Goal: Task Accomplishment & Management: Use online tool/utility

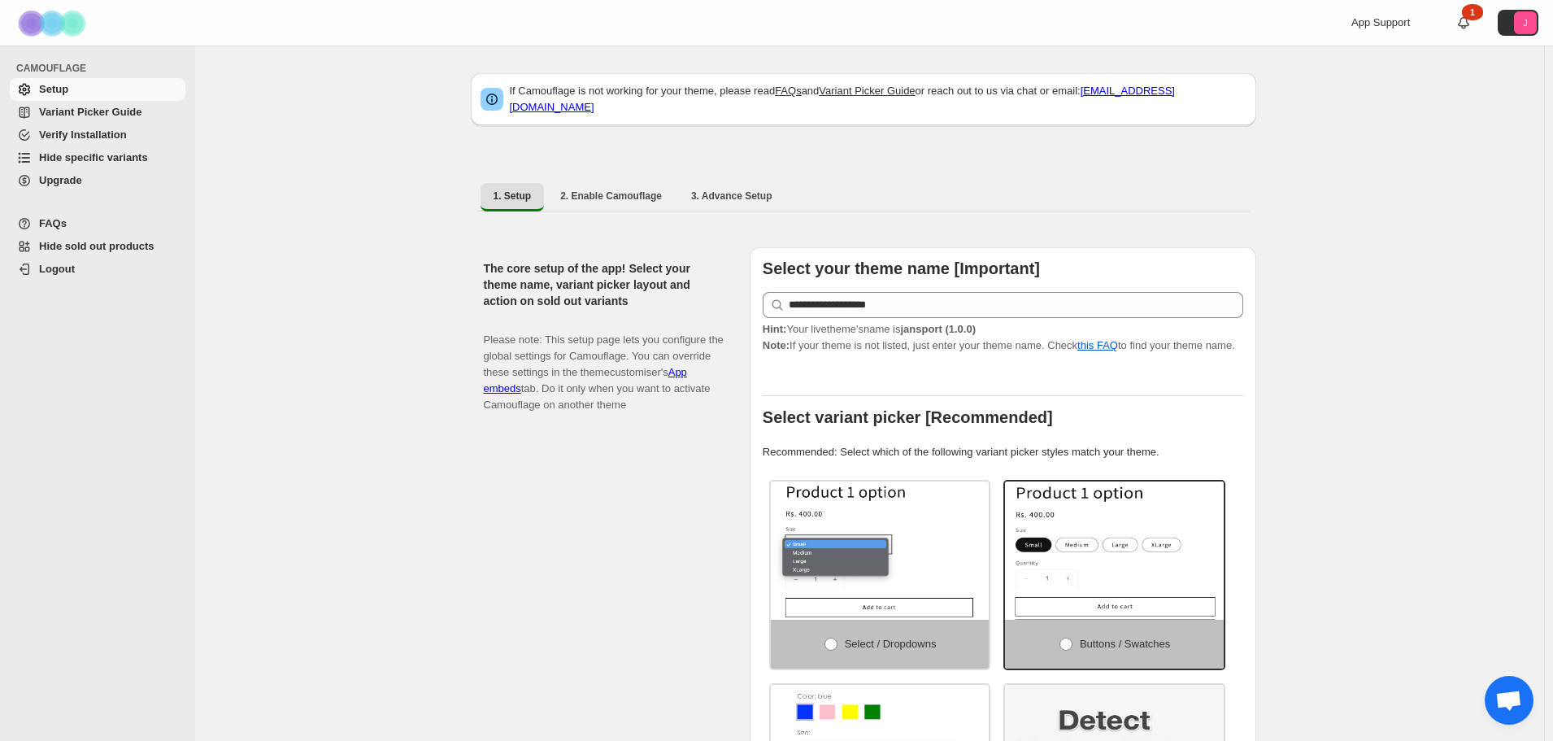
click at [72, 158] on span "Hide specific variants" at bounding box center [93, 157] width 109 height 12
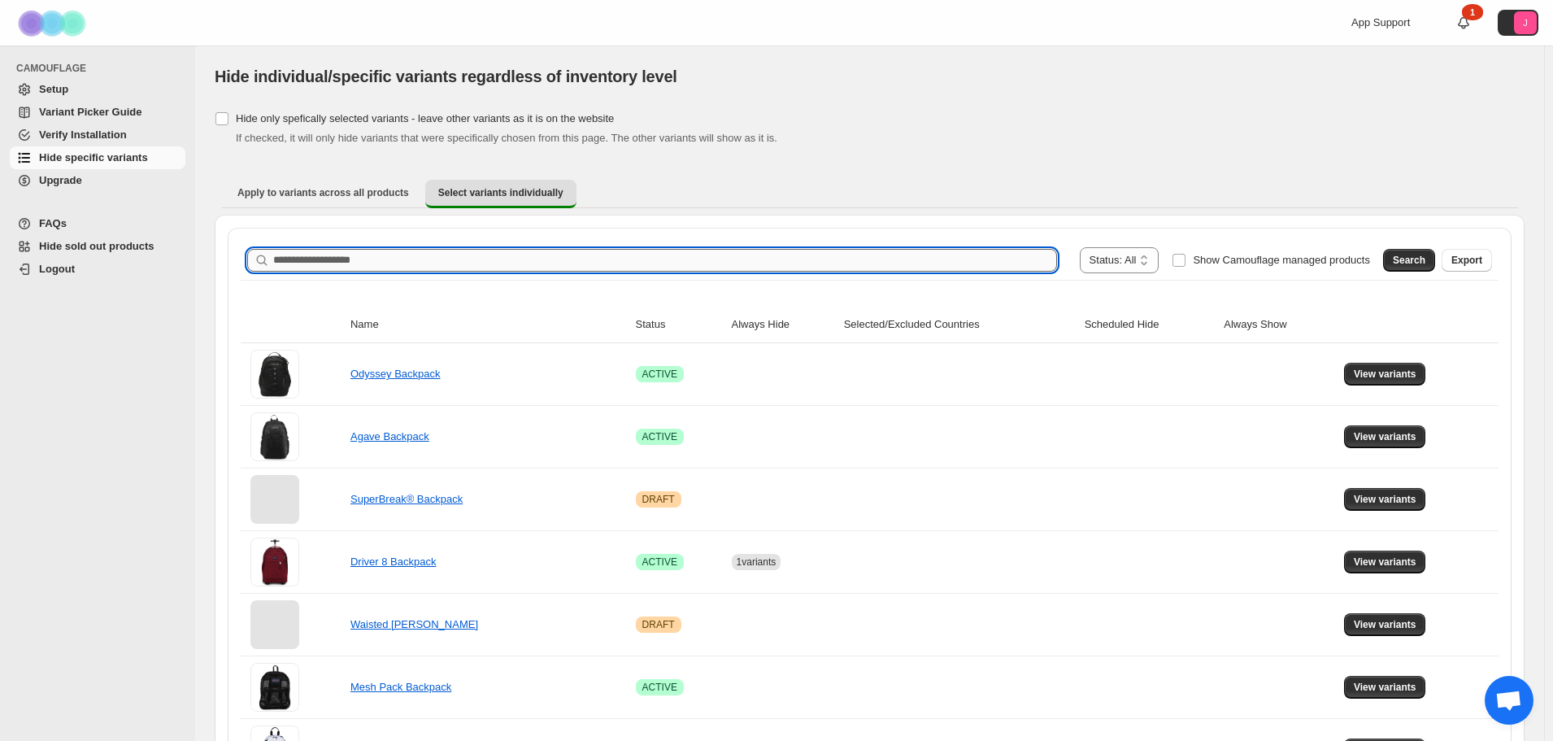
click at [888, 256] on input "Search product name" at bounding box center [665, 260] width 784 height 23
click at [1423, 262] on span "Search" at bounding box center [1409, 260] width 33 height 13
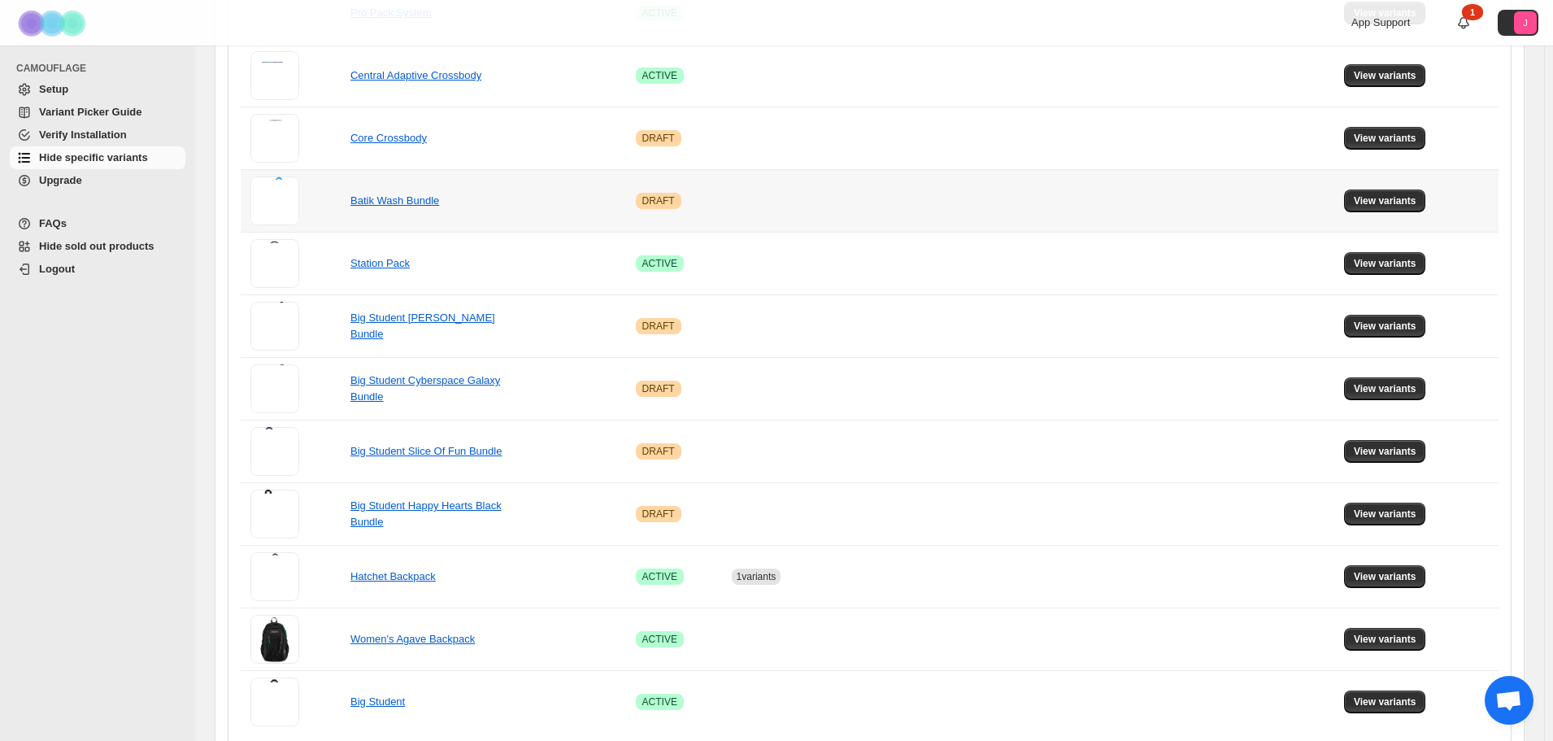
scroll to position [929, 0]
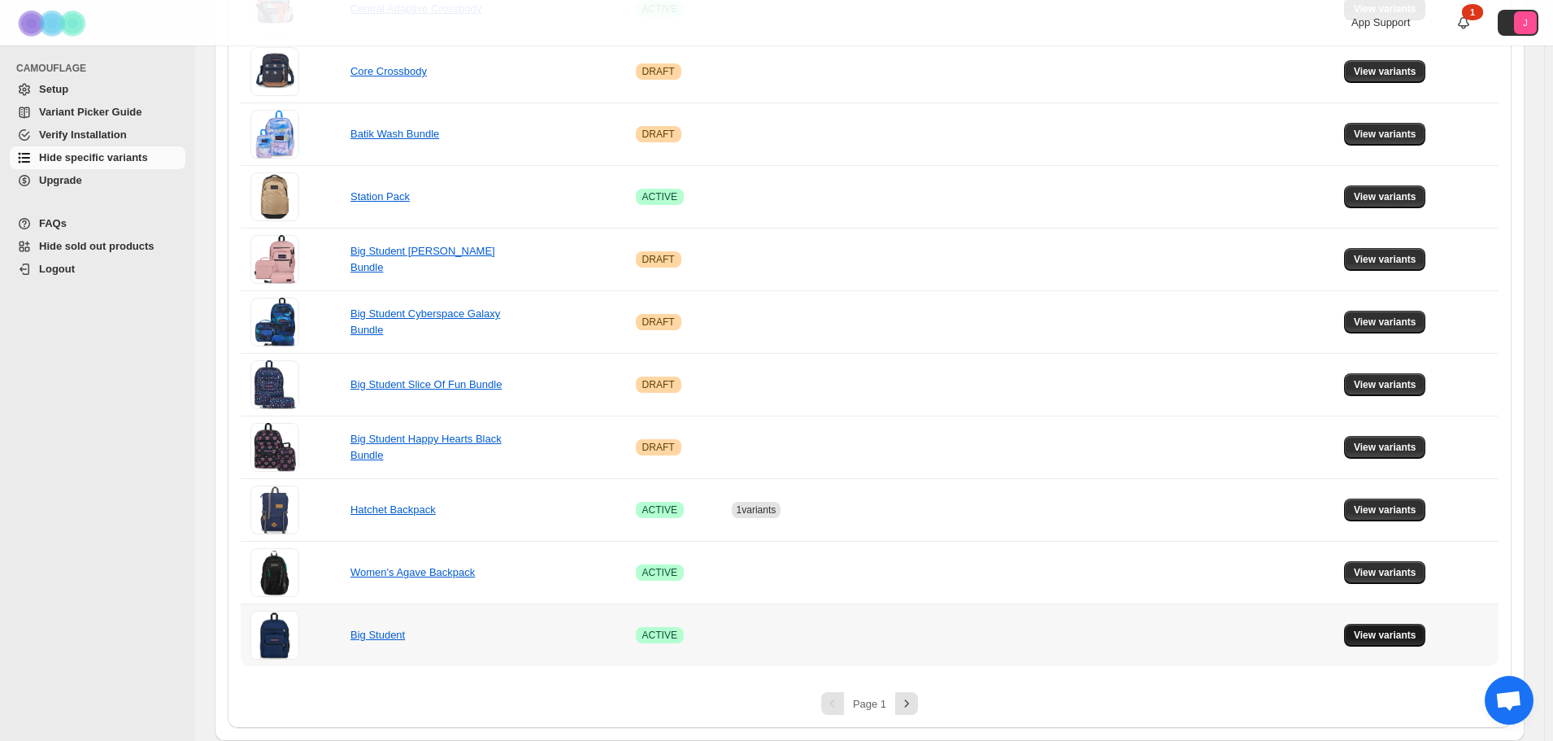
click at [1403, 634] on span "View variants" at bounding box center [1385, 635] width 63 height 13
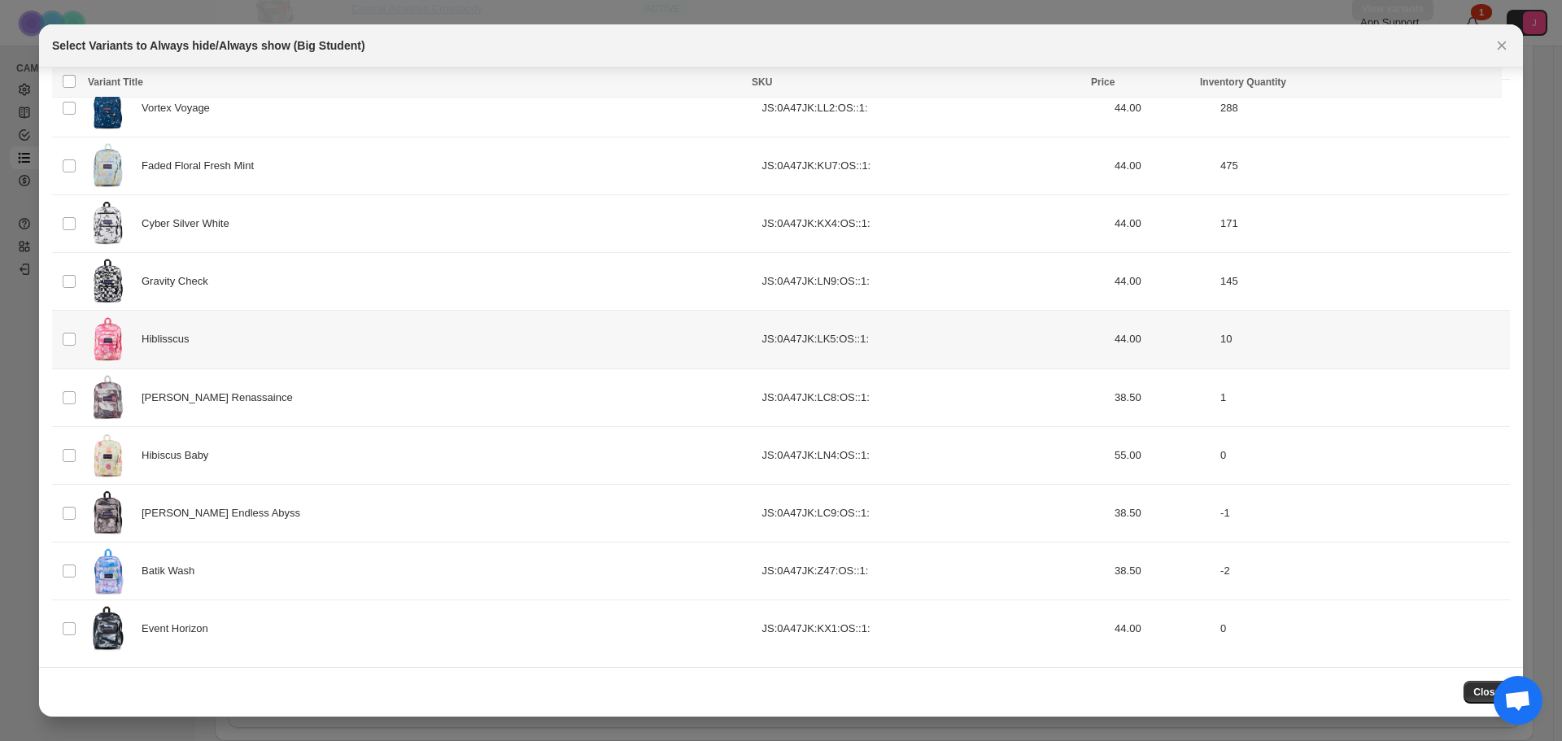
scroll to position [1397, 0]
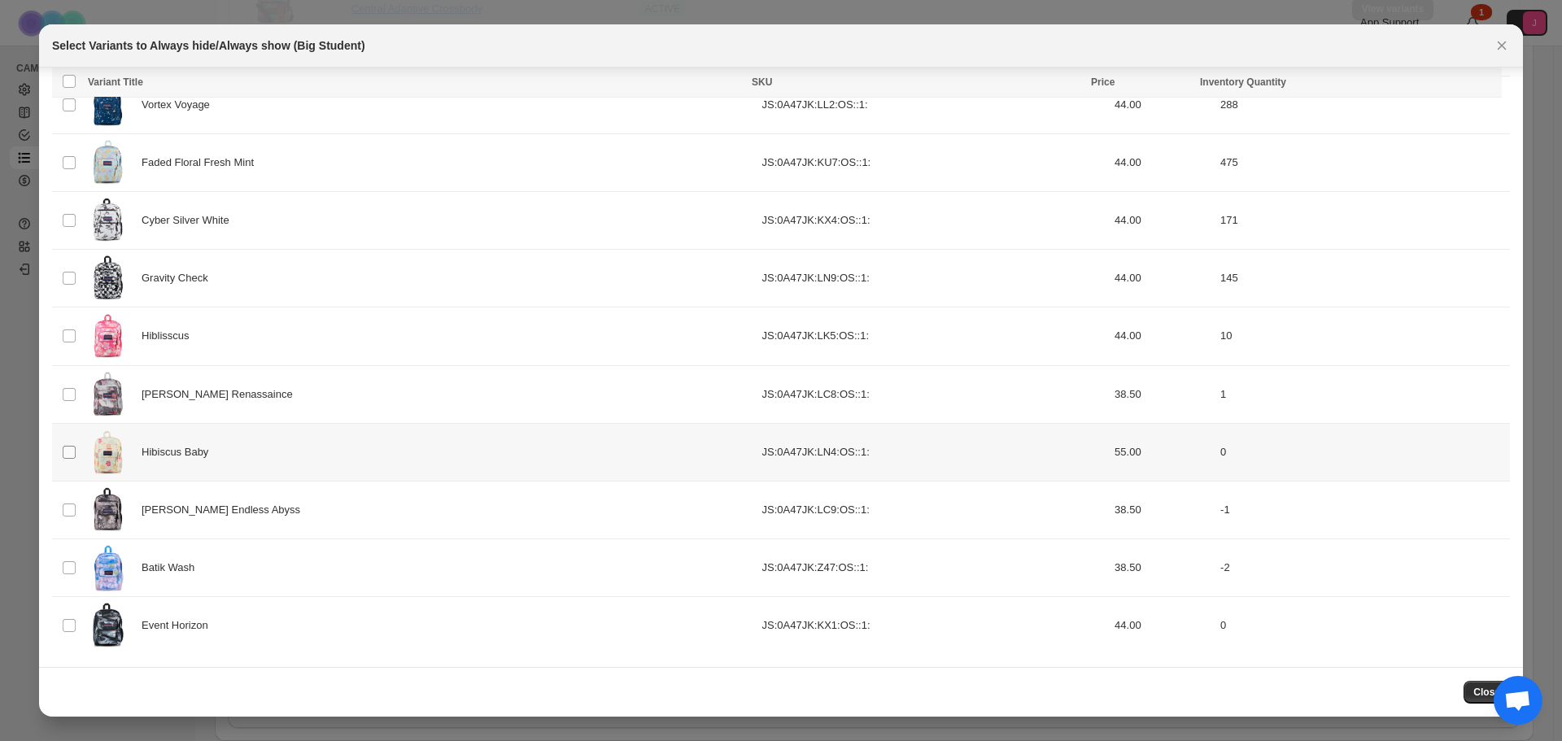
click at [62, 455] on span ":r6:" at bounding box center [69, 452] width 15 height 15
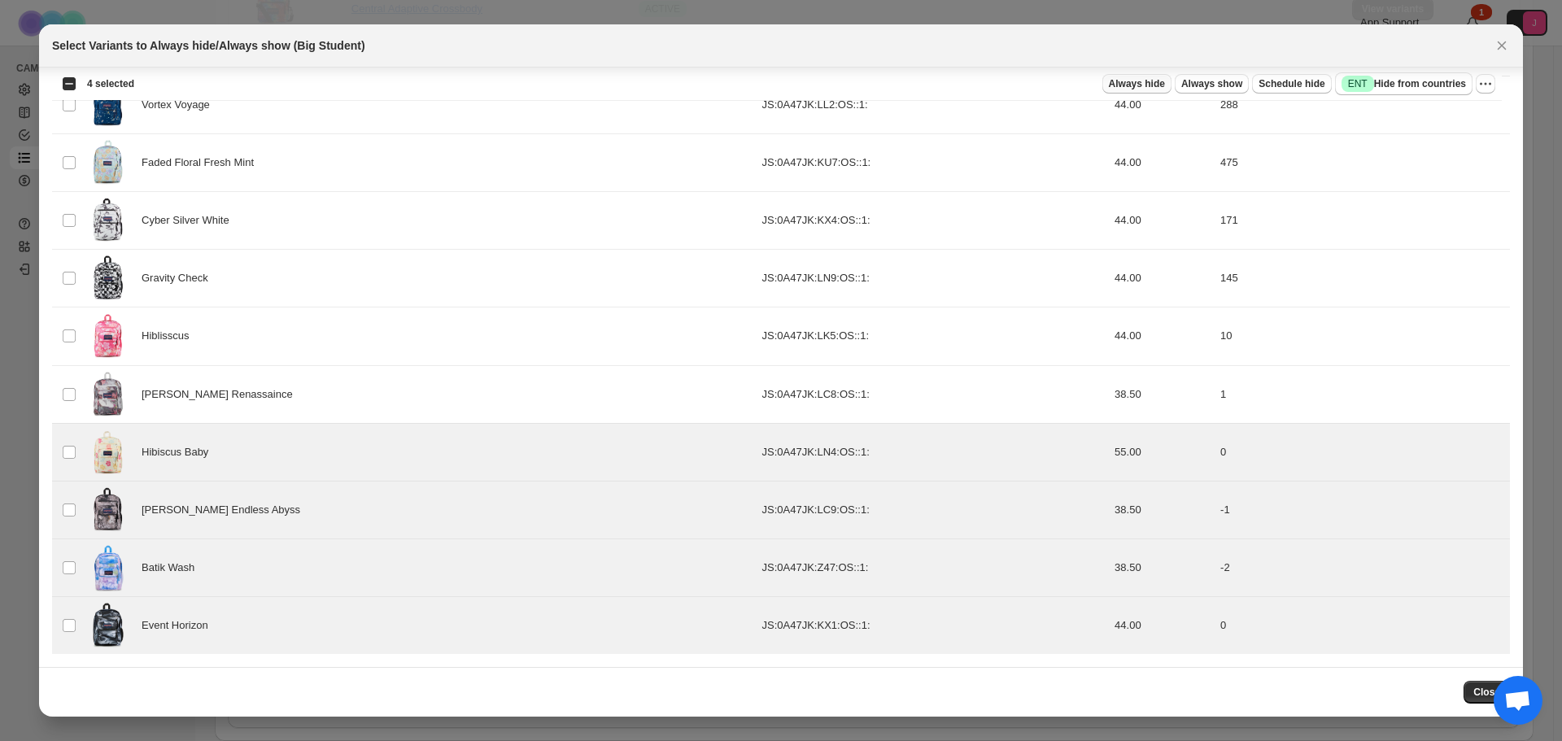
click at [1147, 81] on span "Always hide" at bounding box center [1137, 83] width 56 height 13
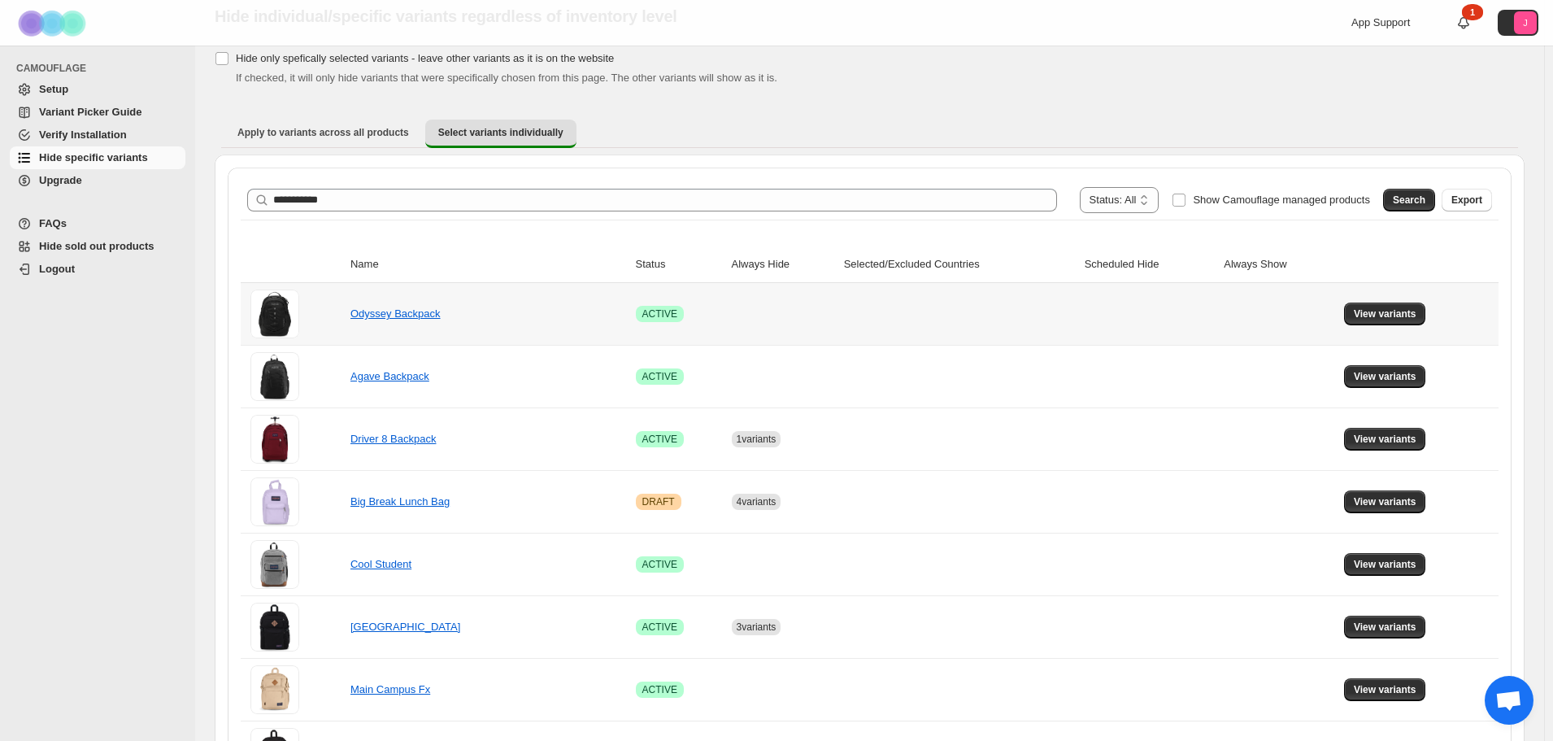
scroll to position [0, 0]
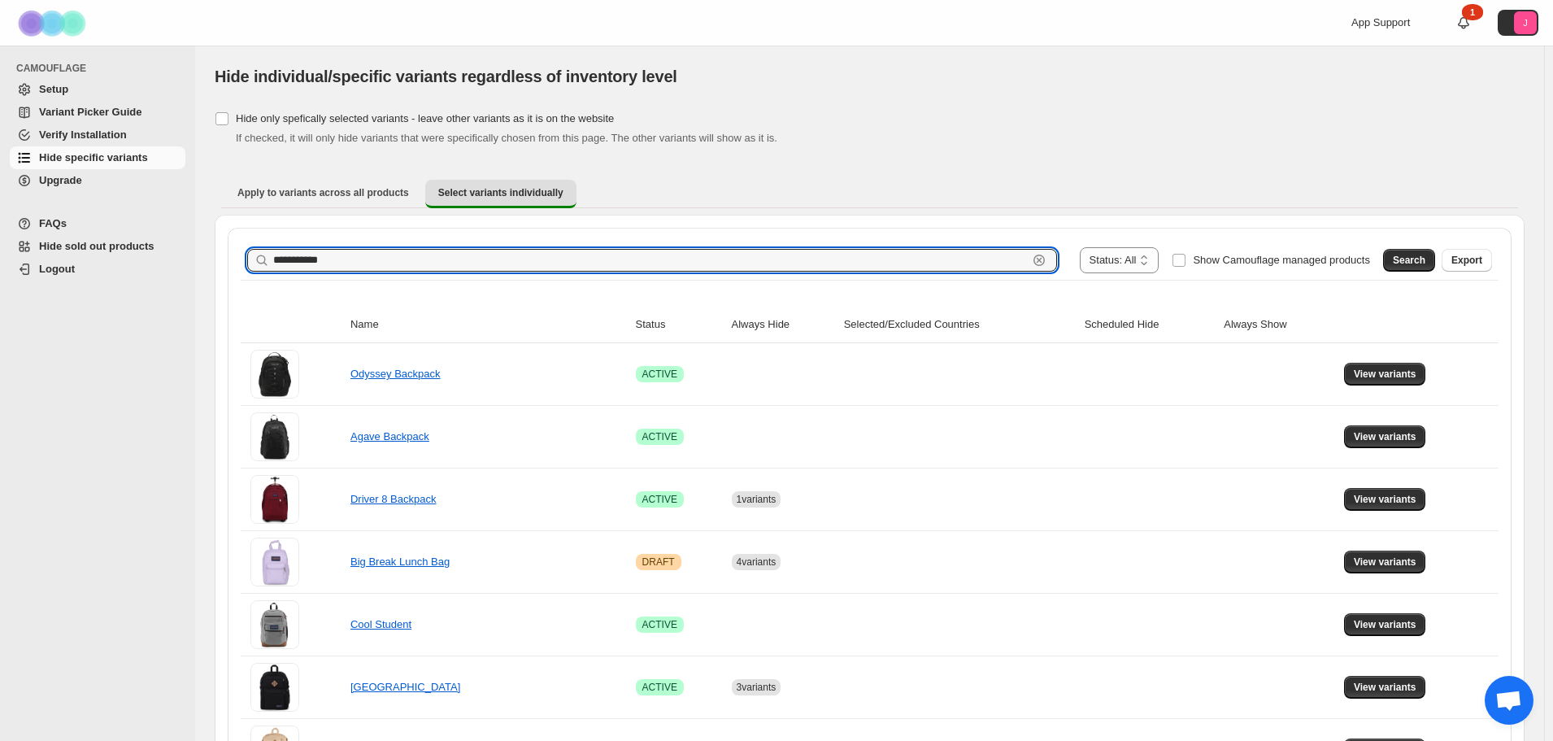
drag, startPoint x: 412, startPoint y: 268, endPoint x: 239, endPoint y: 266, distance: 173.3
click at [1415, 257] on span "Search" at bounding box center [1409, 260] width 33 height 13
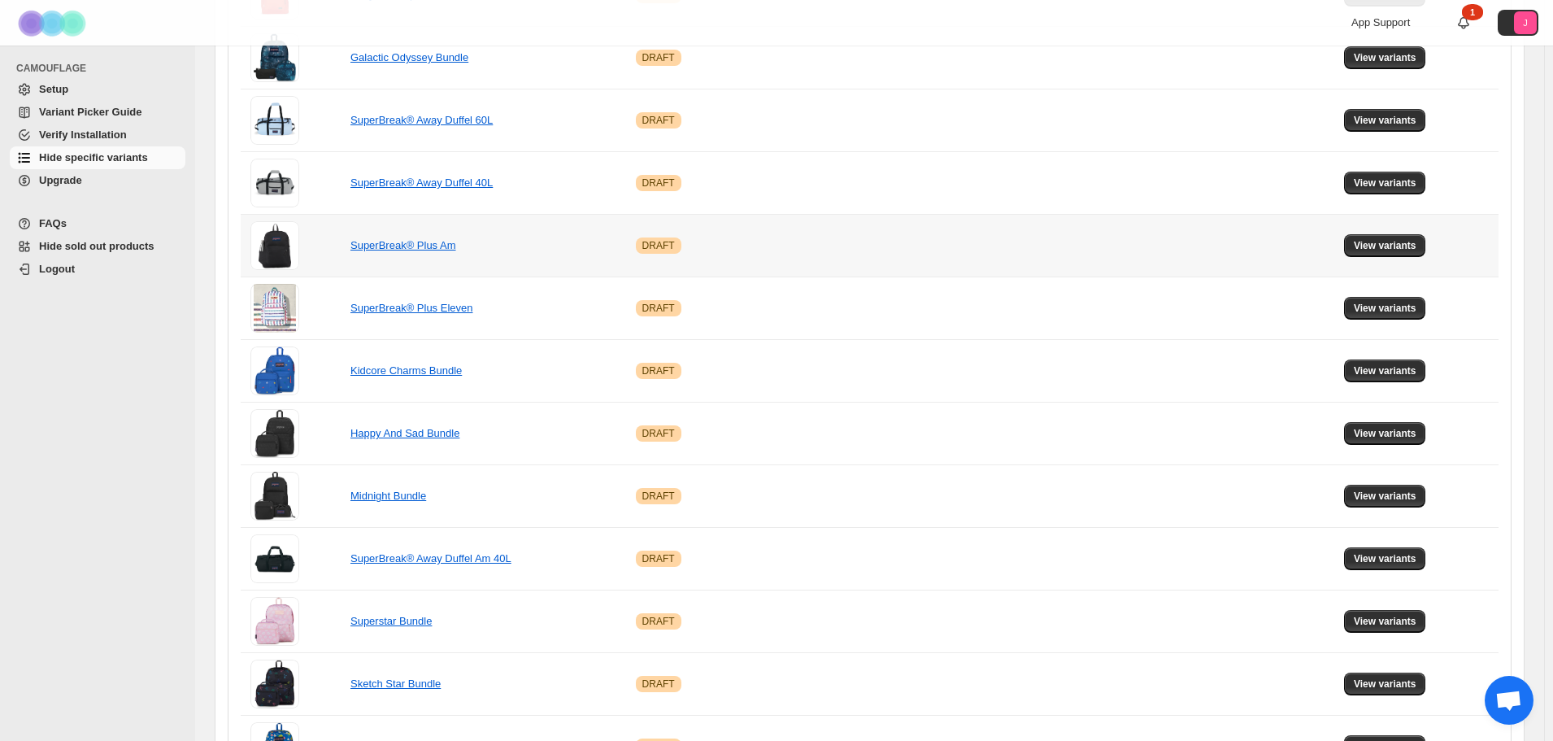
scroll to position [929, 0]
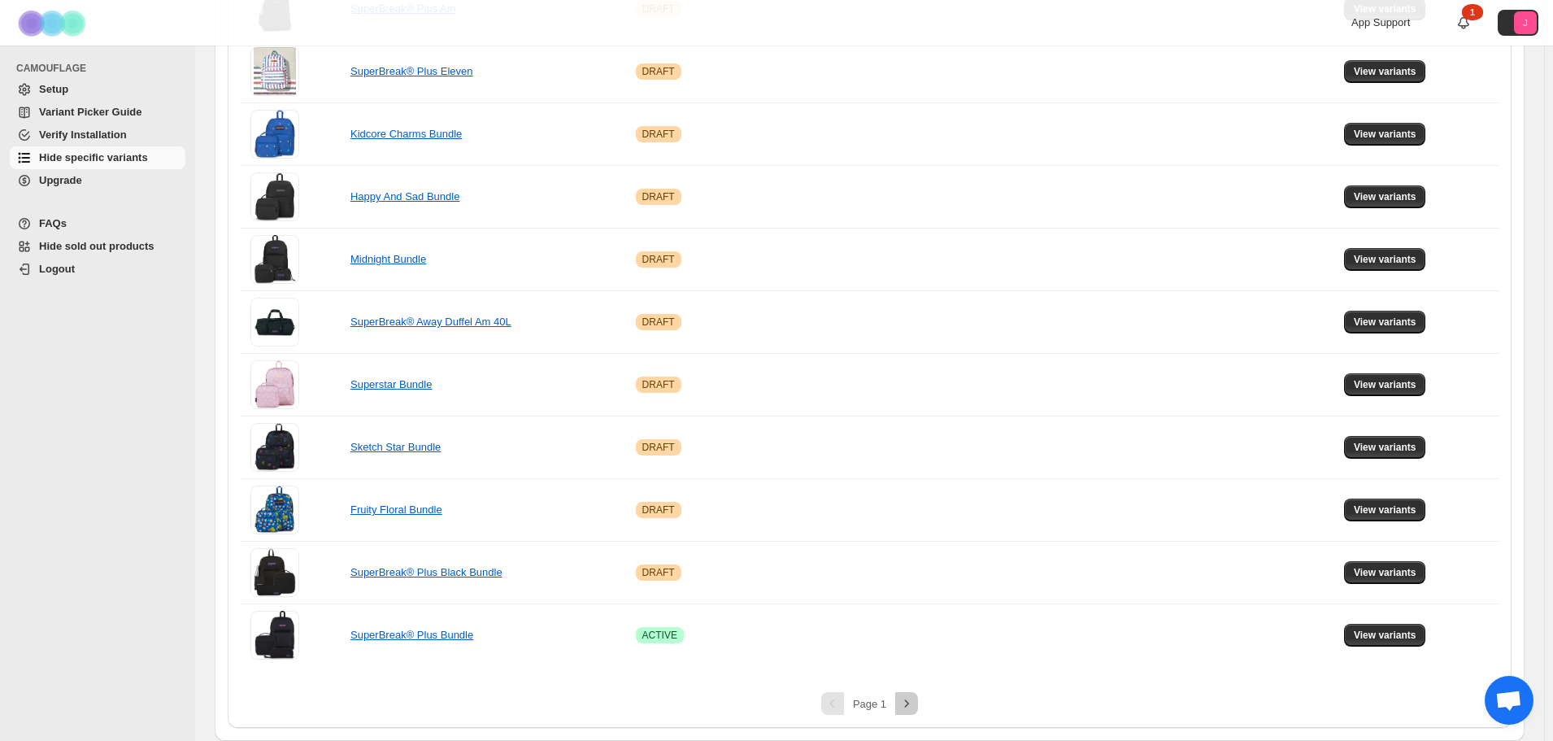
click at [915, 708] on icon "Next" at bounding box center [907, 703] width 16 height 16
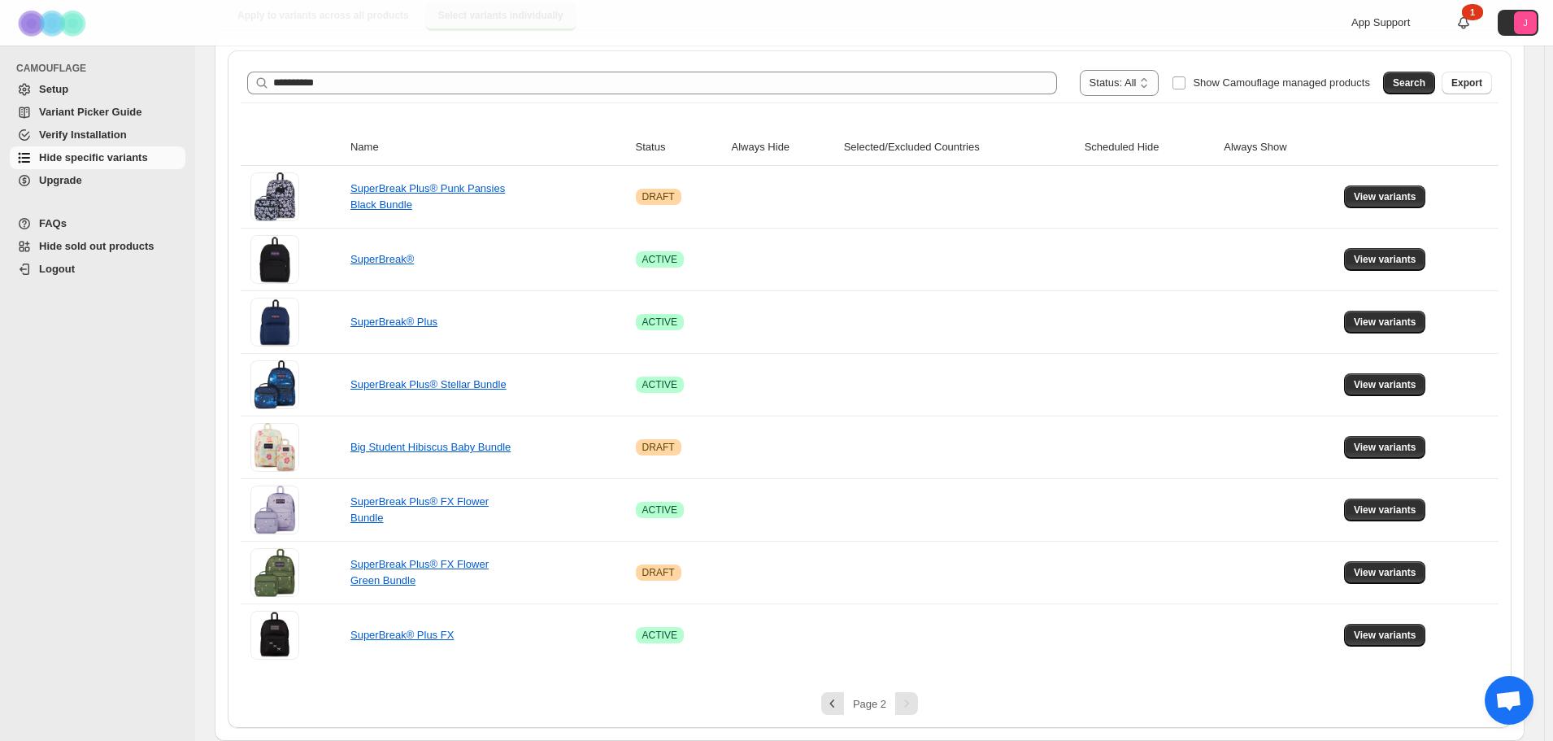
scroll to position [177, 0]
click at [1423, 320] on button "View variants" at bounding box center [1385, 322] width 82 height 23
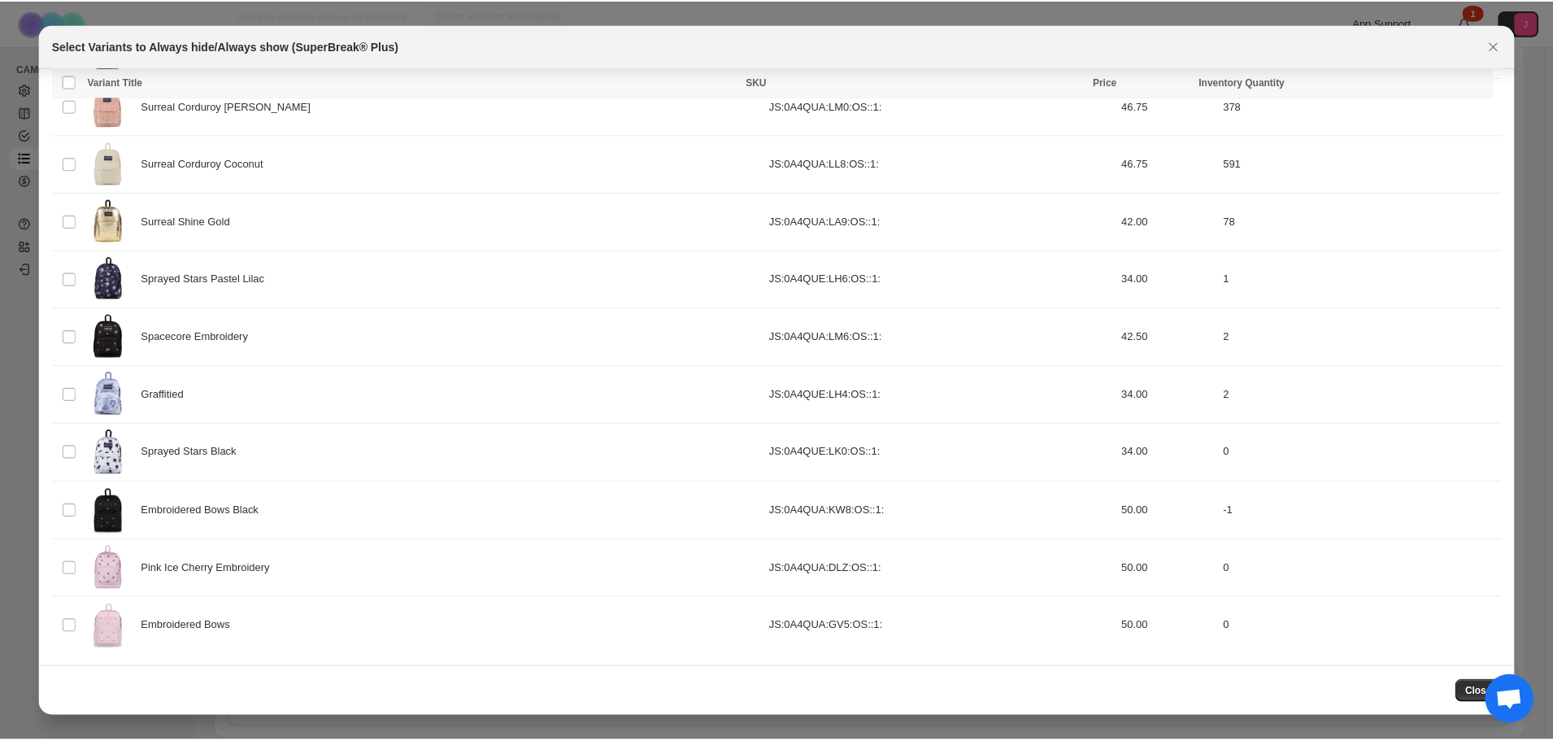
scroll to position [1745, 0]
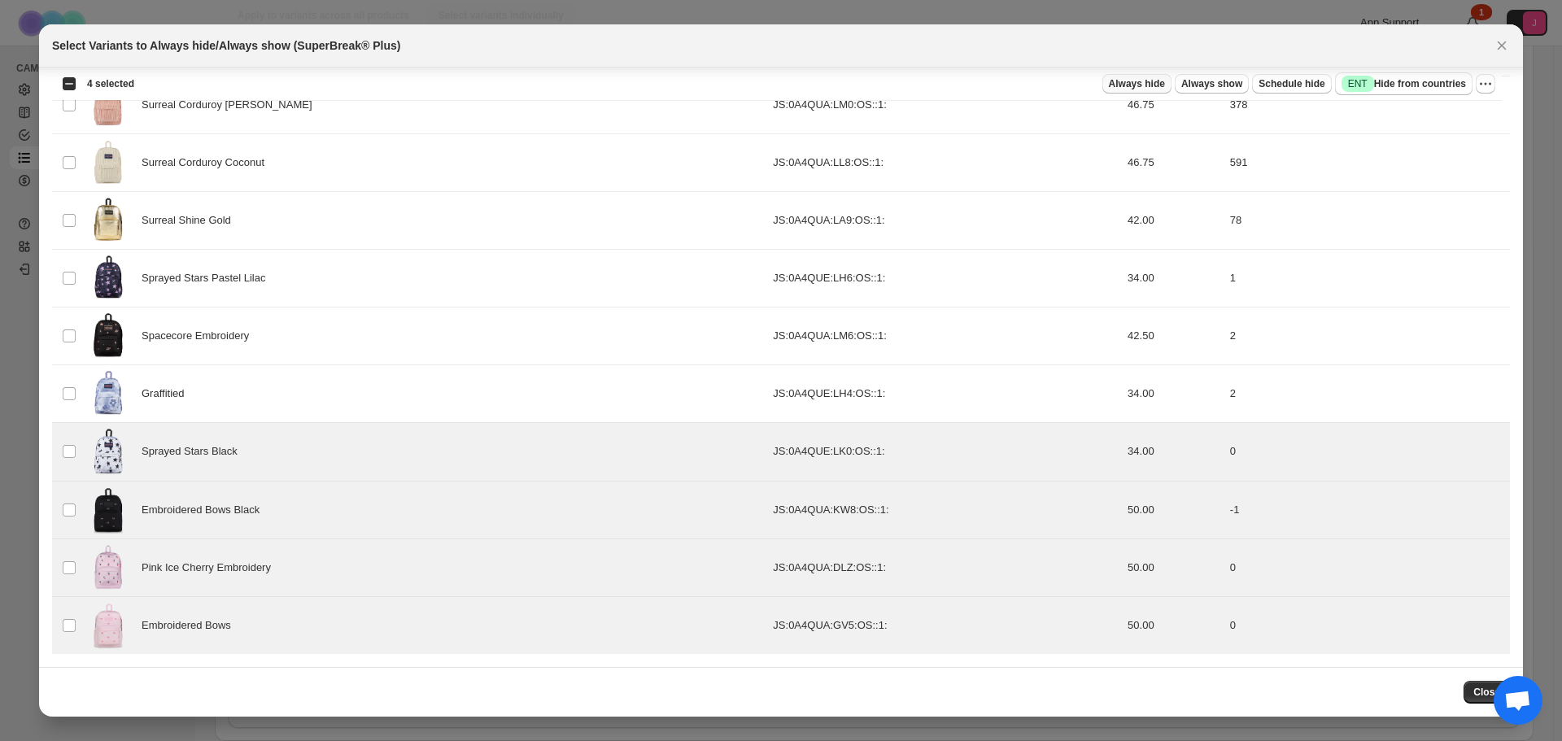
click at [1165, 83] on span "Always hide" at bounding box center [1137, 83] width 56 height 13
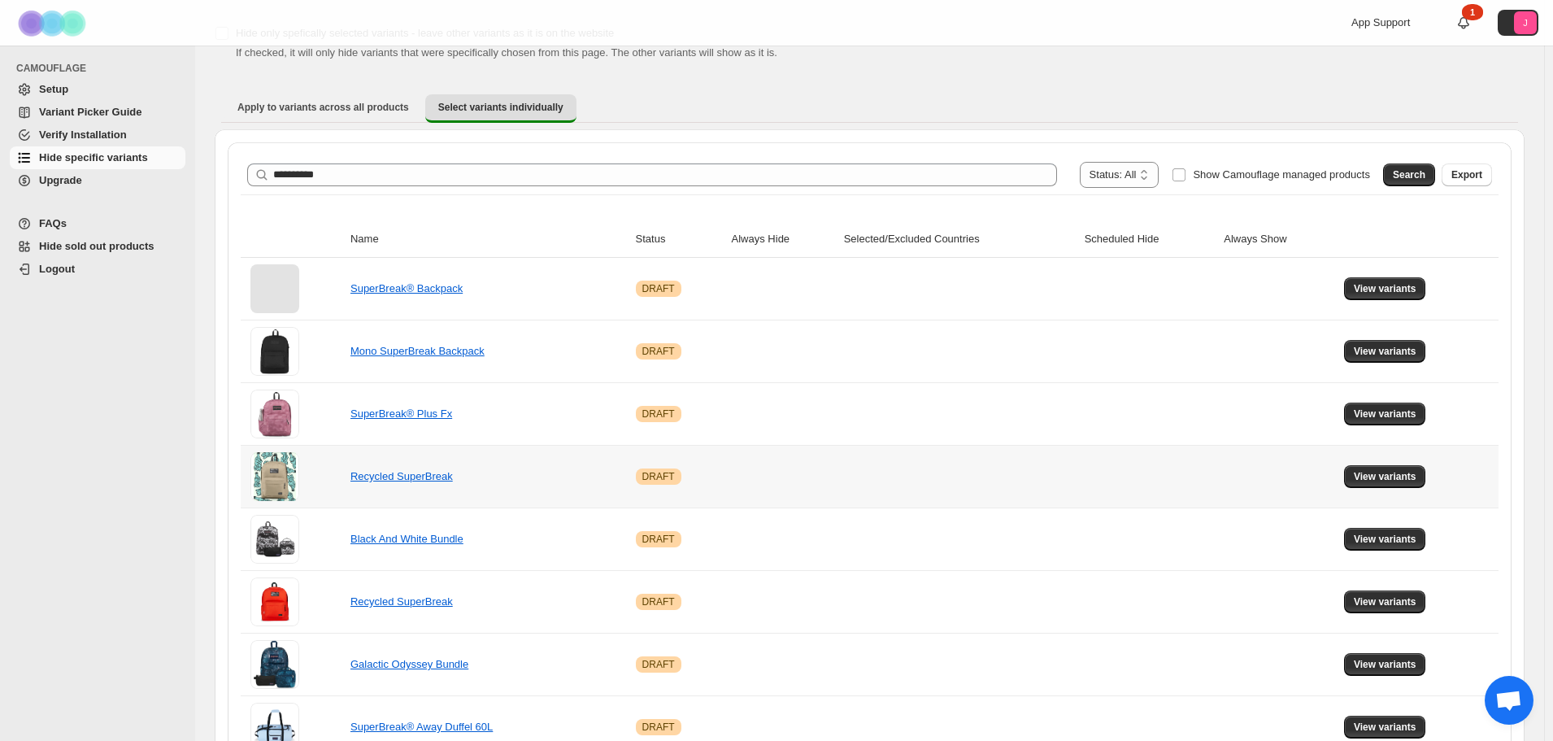
scroll to position [0, 0]
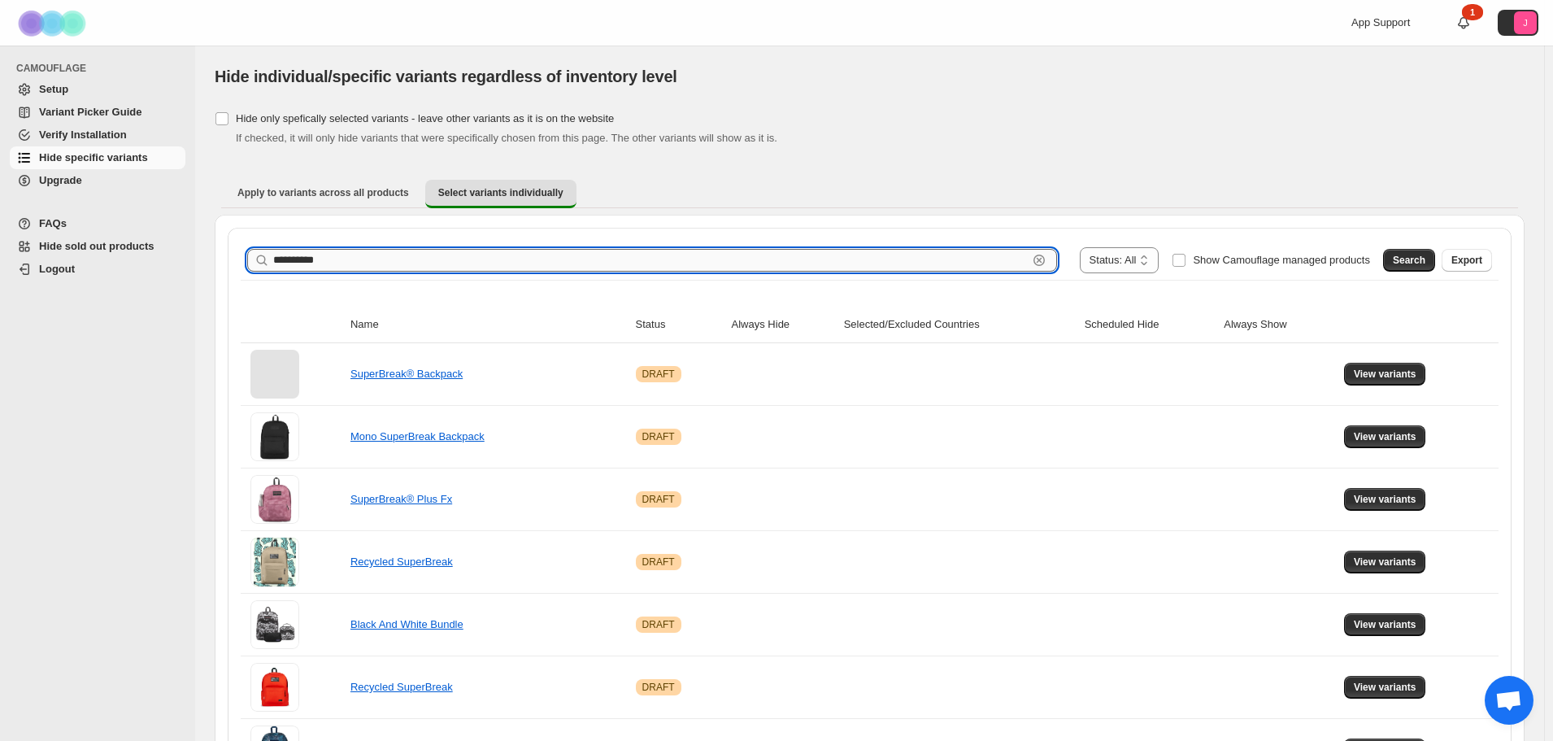
click at [712, 254] on input "**********" at bounding box center [650, 260] width 755 height 23
drag, startPoint x: 387, startPoint y: 260, endPoint x: 102, endPoint y: 247, distance: 285.0
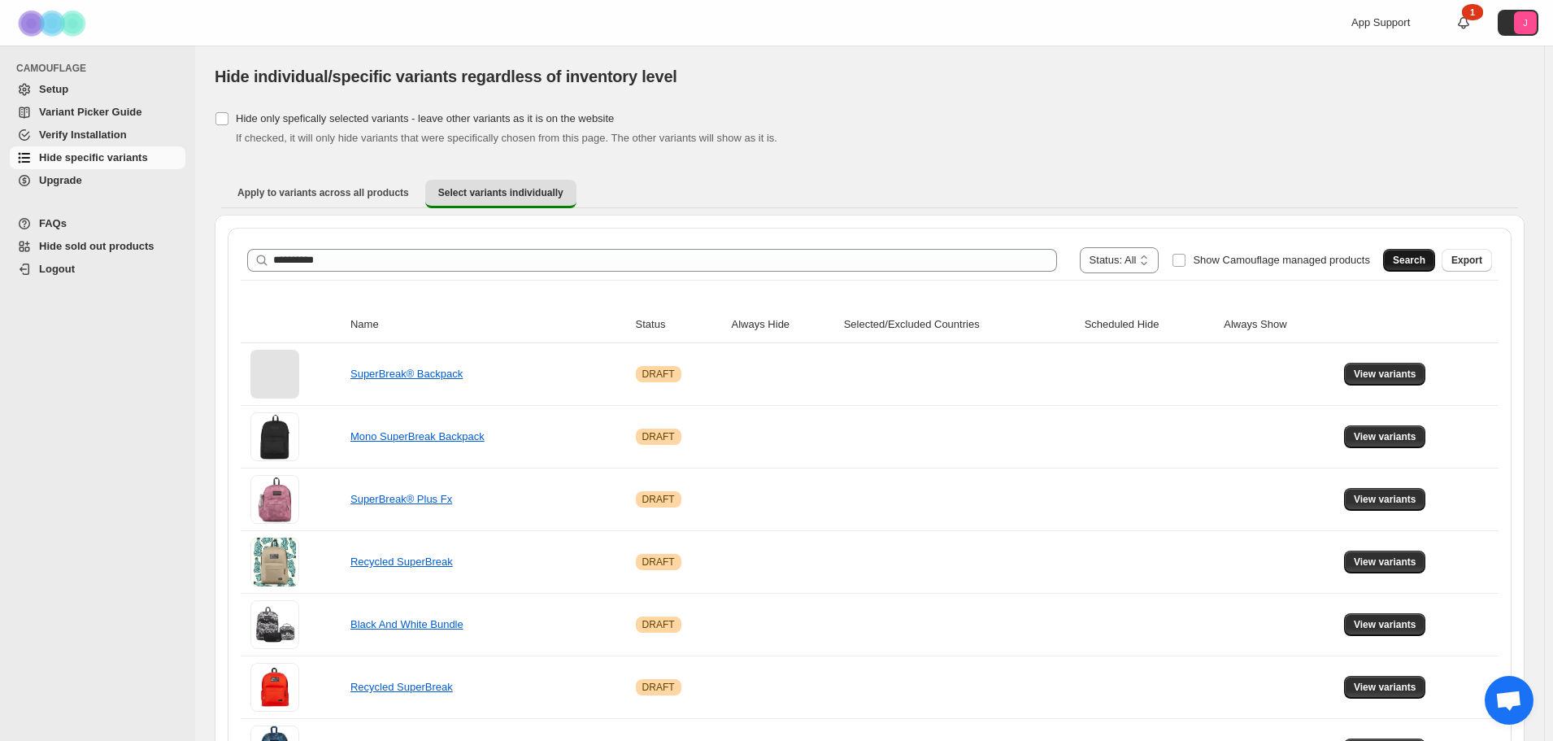
click at [1403, 258] on button "Search" at bounding box center [1409, 260] width 52 height 23
click at [1395, 708] on td "View variants" at bounding box center [1419, 687] width 159 height 63
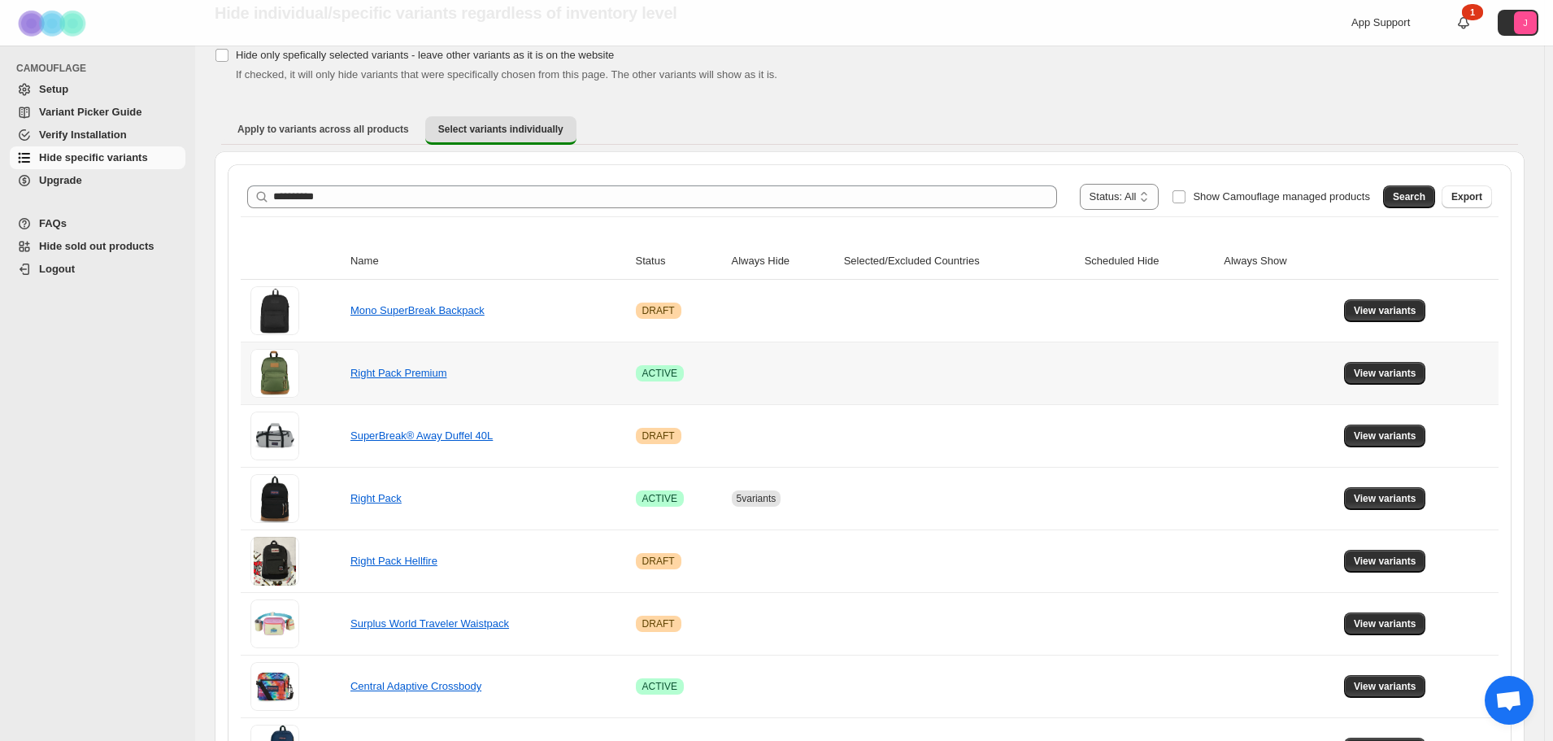
scroll to position [81, 0]
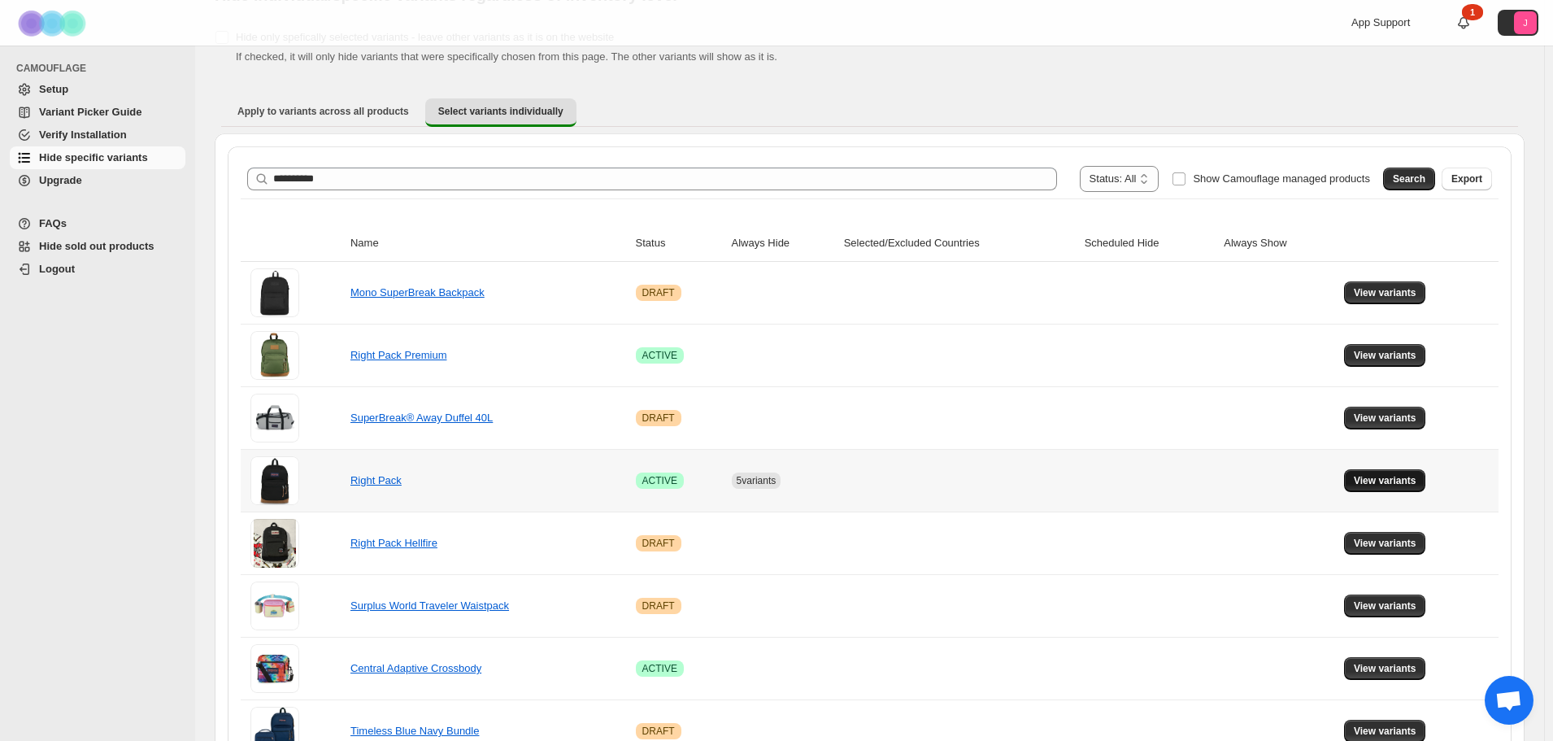
click at [1359, 478] on button "View variants" at bounding box center [1385, 480] width 82 height 23
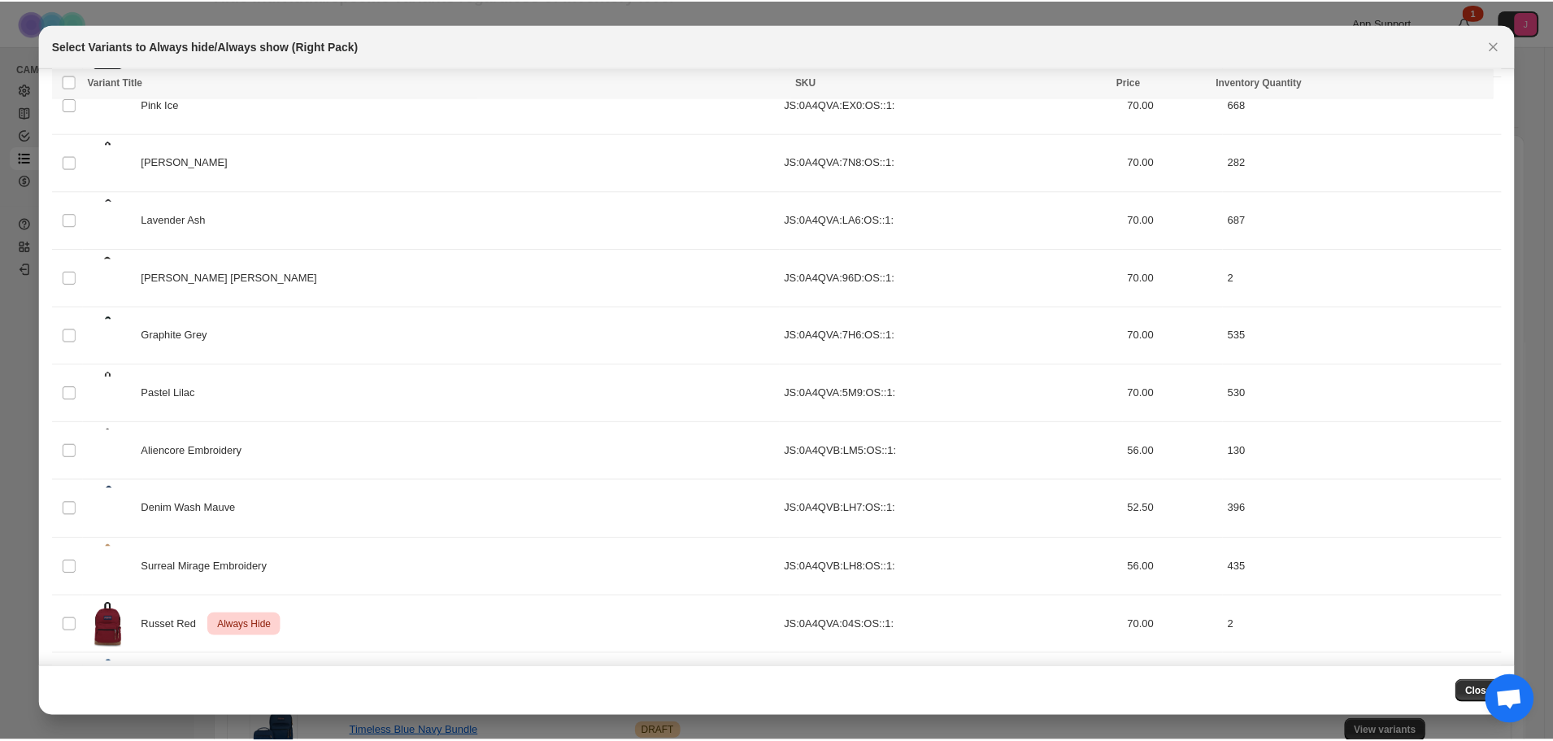
scroll to position [992, 0]
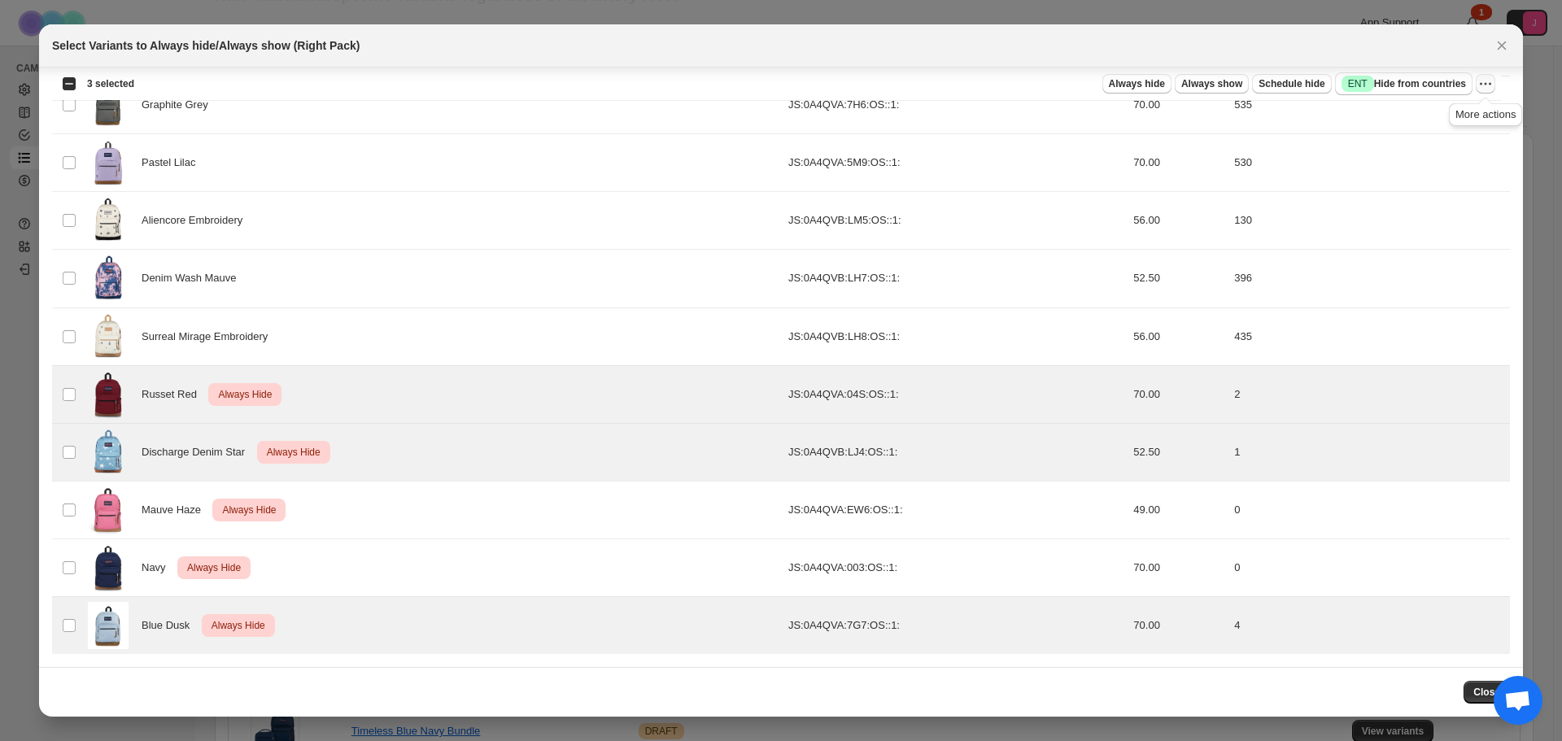
click at [1480, 85] on icon "More actions" at bounding box center [1480, 84] width 2 height 2
click at [1414, 117] on span "Undo always hide" at bounding box center [1409, 116] width 84 height 12
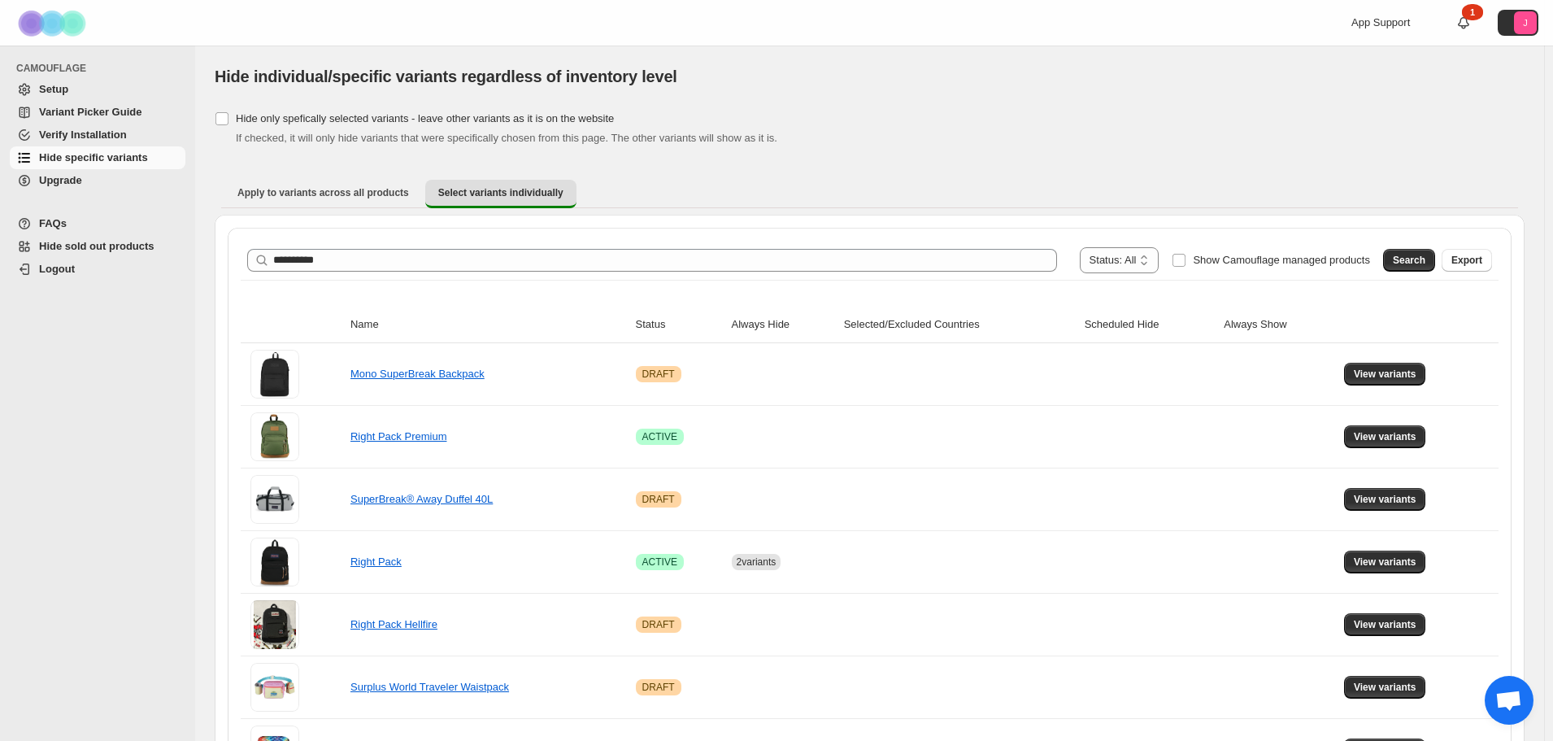
scroll to position [81, 0]
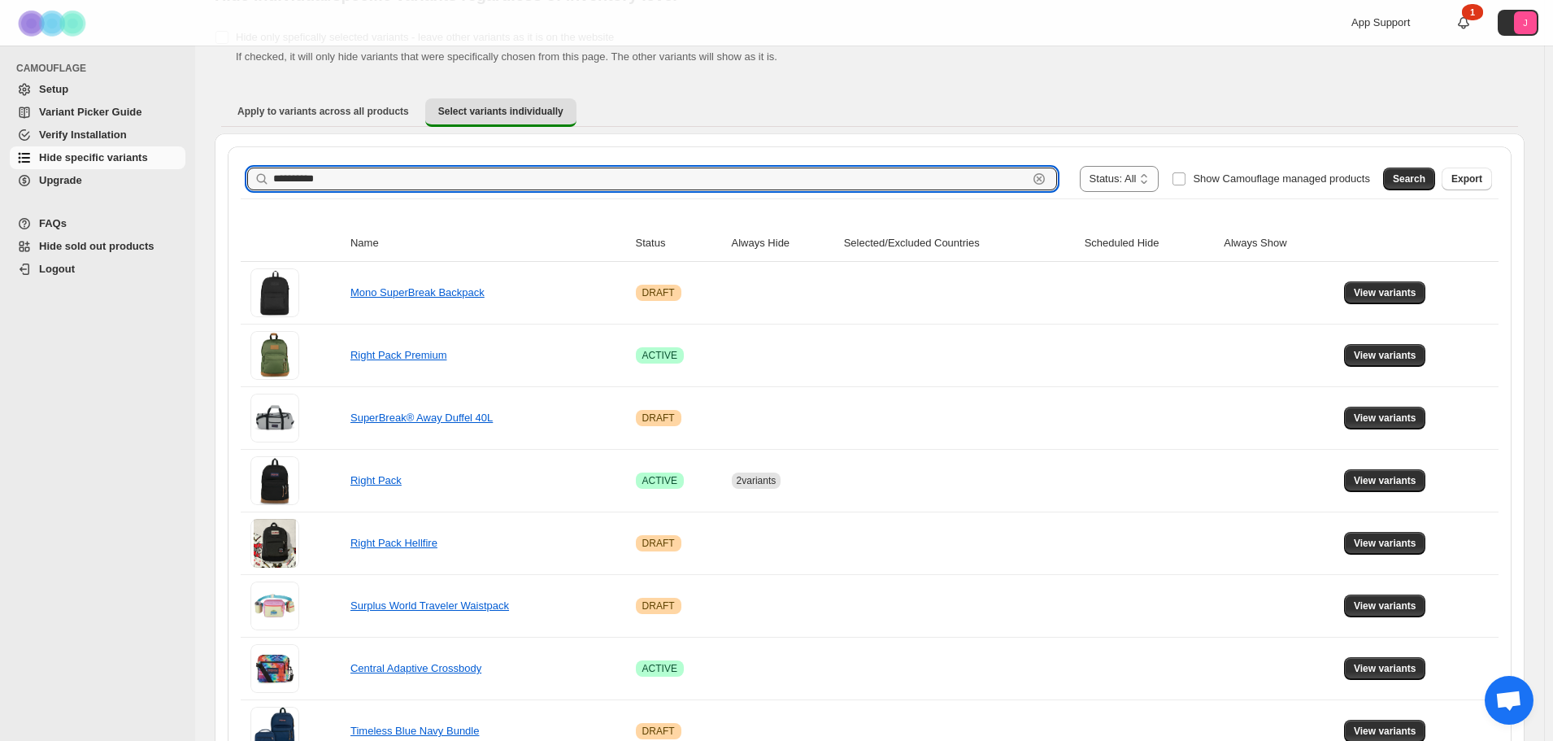
drag, startPoint x: 245, startPoint y: 185, endPoint x: 144, endPoint y: 188, distance: 100.9
click at [144, 188] on div "**********" at bounding box center [776, 597] width 1553 height 1357
click at [1401, 180] on button "Search" at bounding box center [1409, 179] width 52 height 23
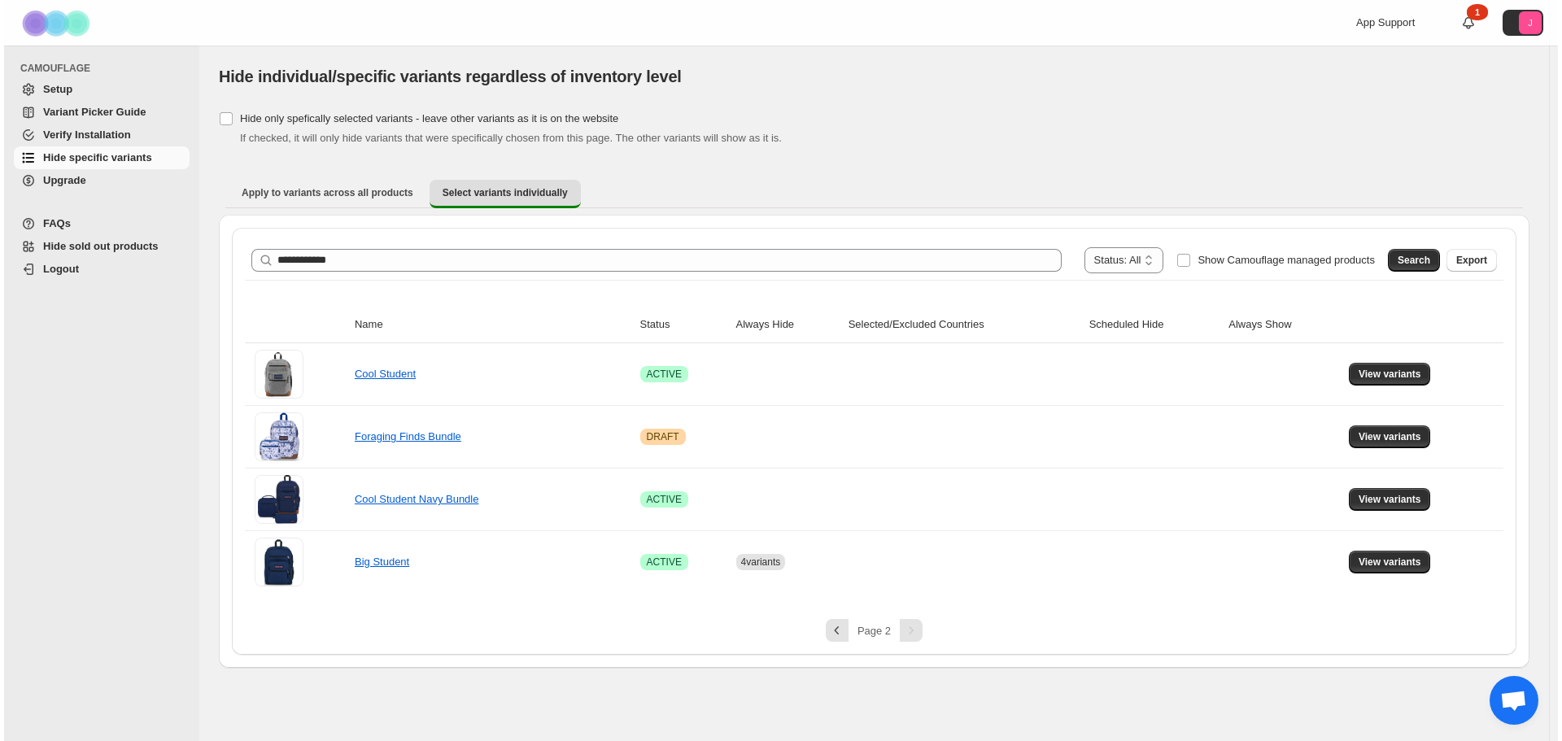
scroll to position [0, 0]
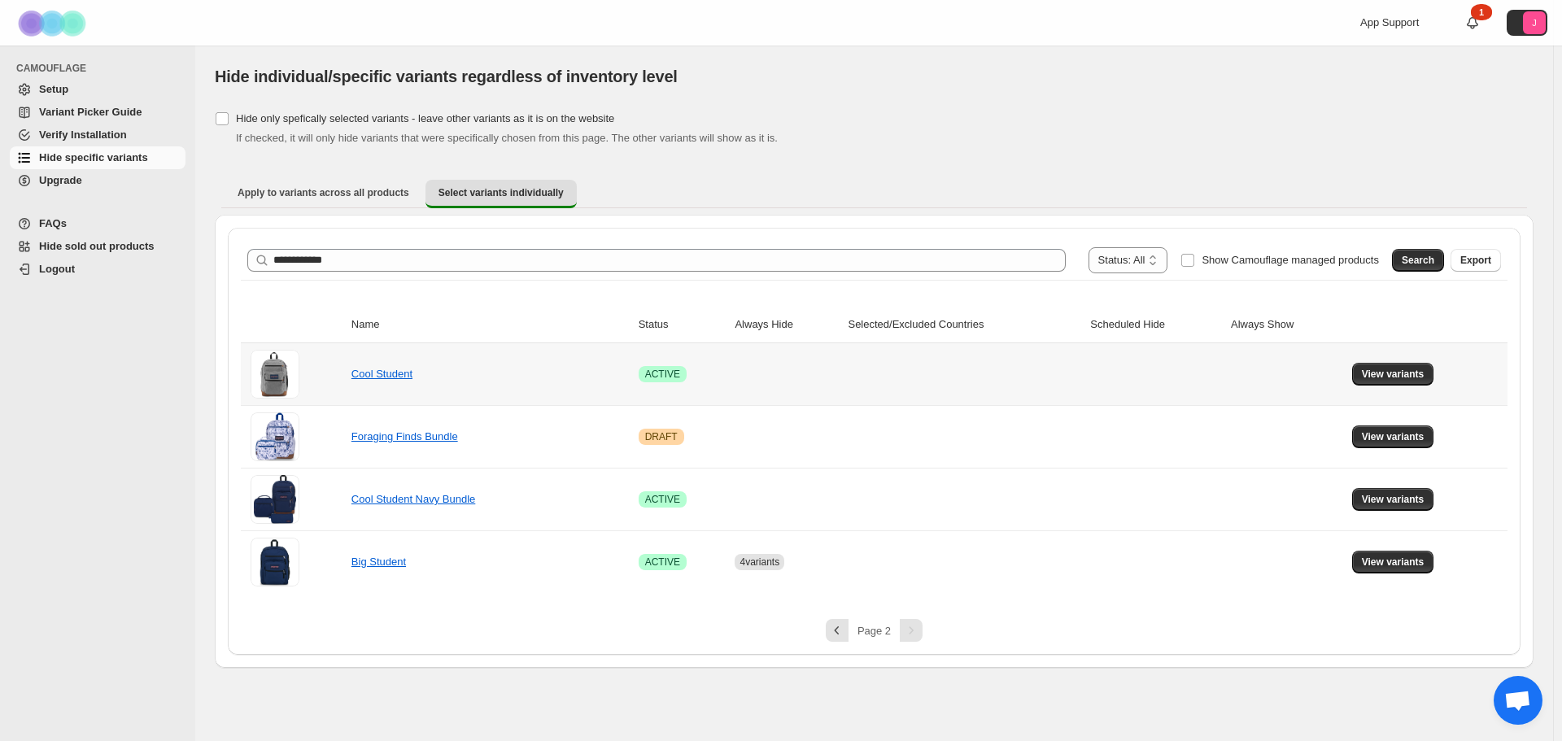
click at [1401, 390] on td "View variants" at bounding box center [1427, 374] width 160 height 62
click at [1403, 371] on span "View variants" at bounding box center [1393, 374] width 63 height 13
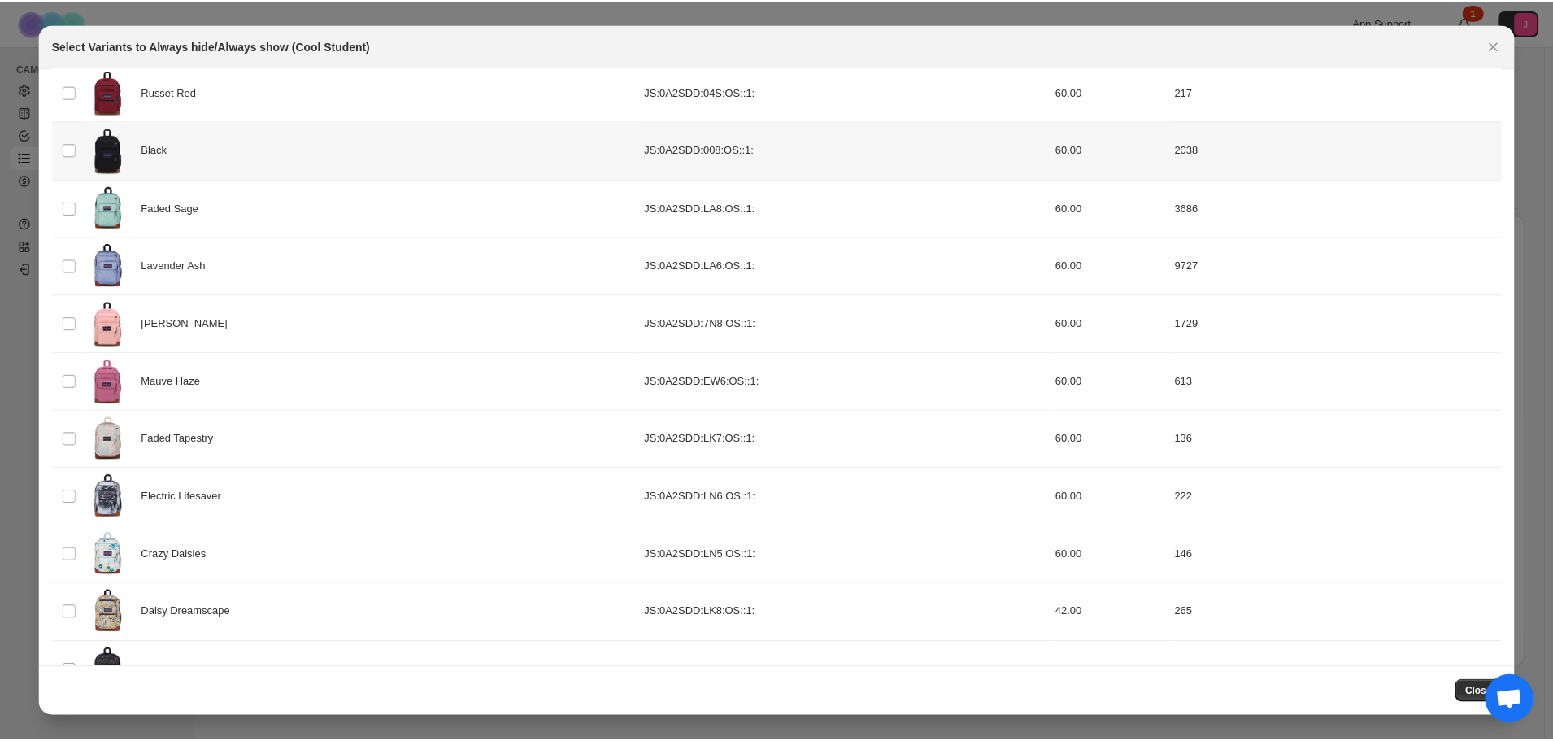
scroll to position [356, 0]
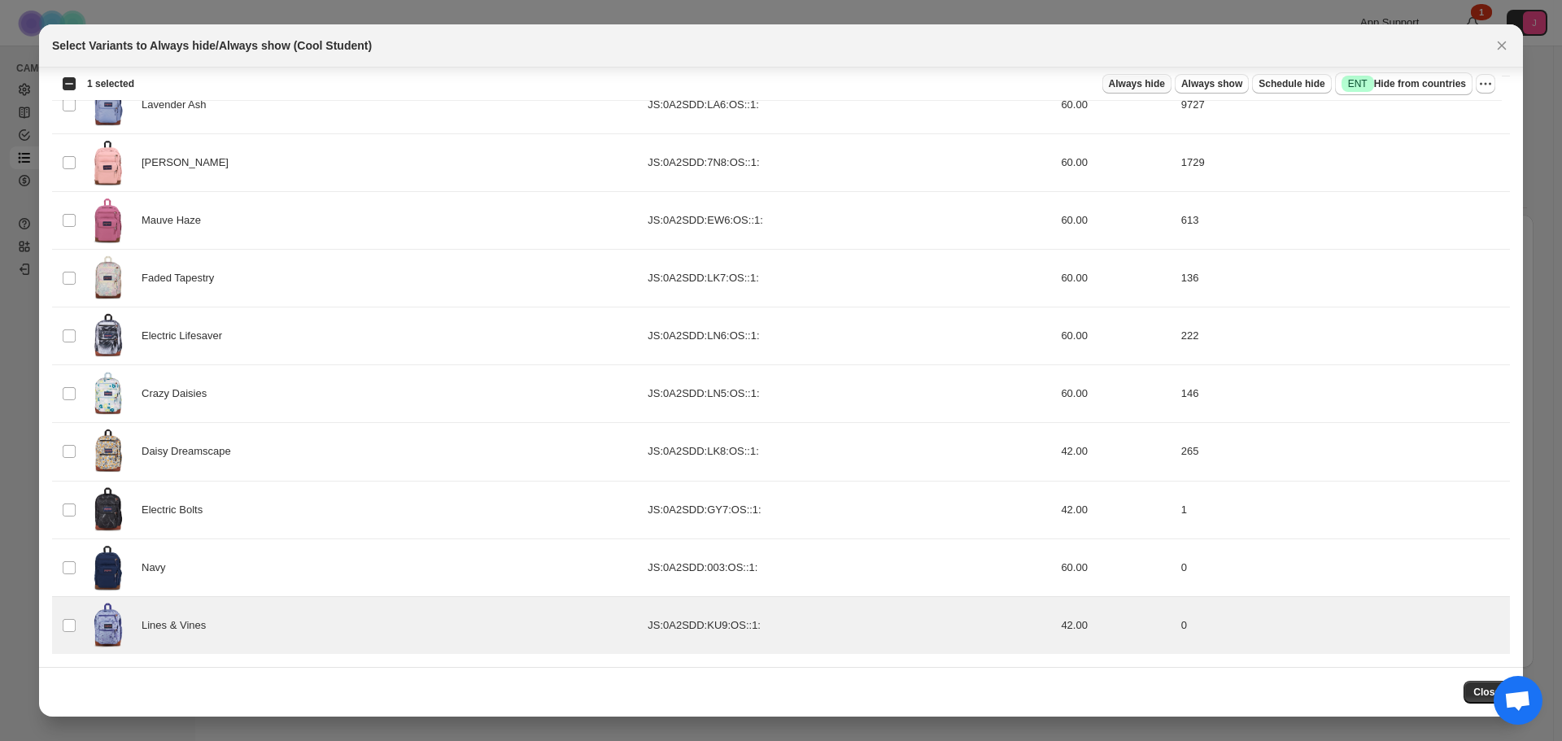
click at [1158, 83] on span "Always hide" at bounding box center [1137, 83] width 56 height 13
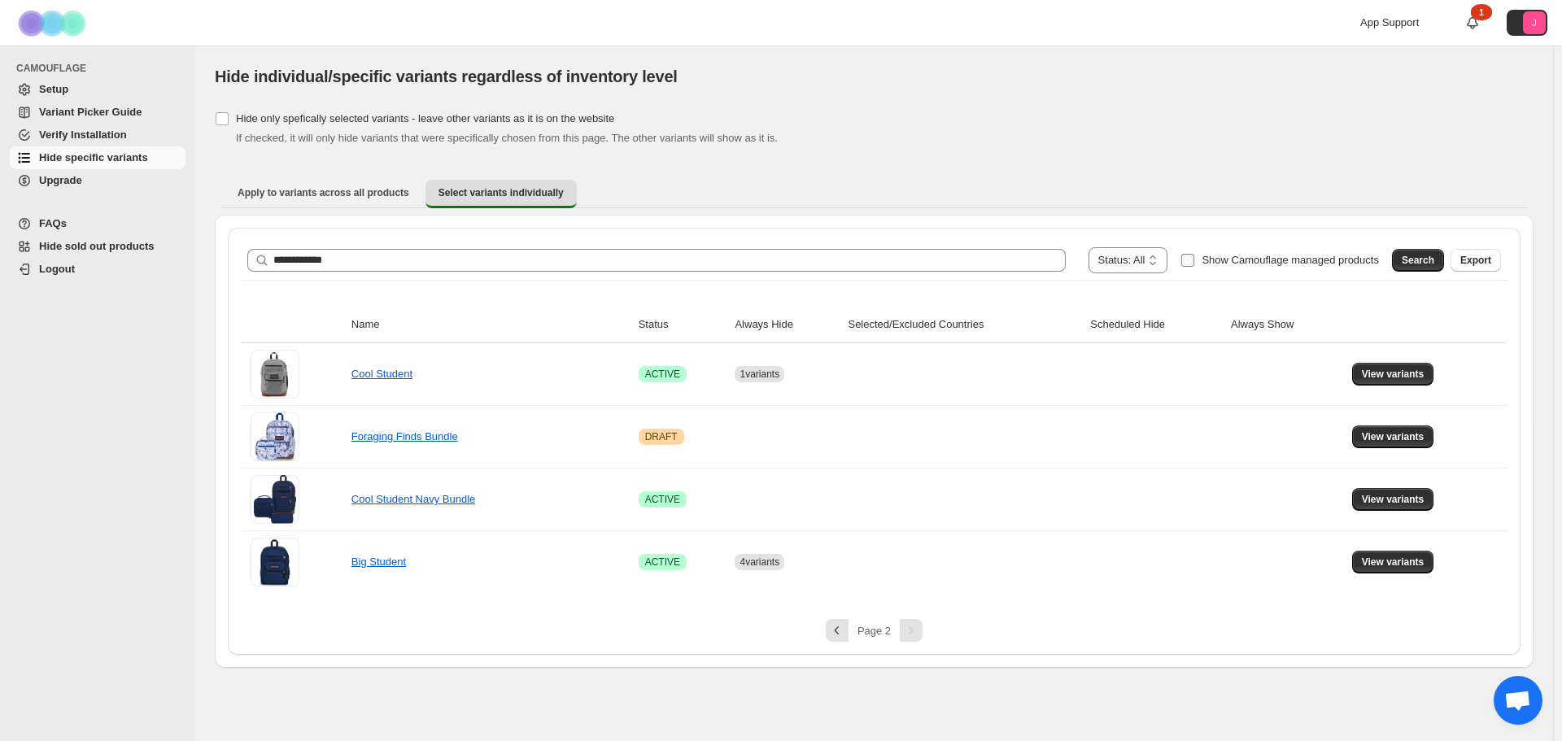
click at [1247, 267] on span "Show Camouflage managed products" at bounding box center [1289, 260] width 177 height 16
click at [1419, 266] on span "Search" at bounding box center [1417, 260] width 33 height 13
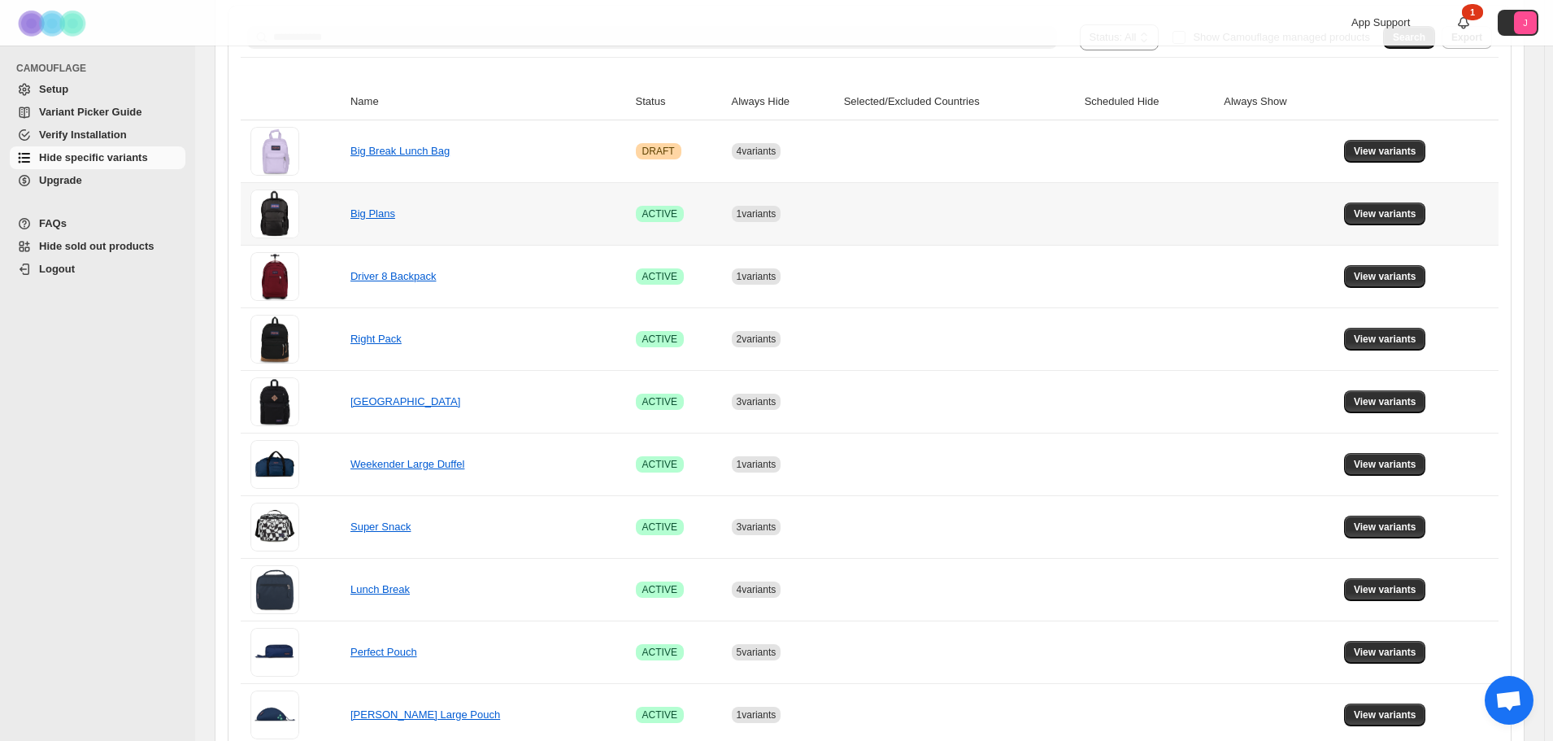
scroll to position [244, 0]
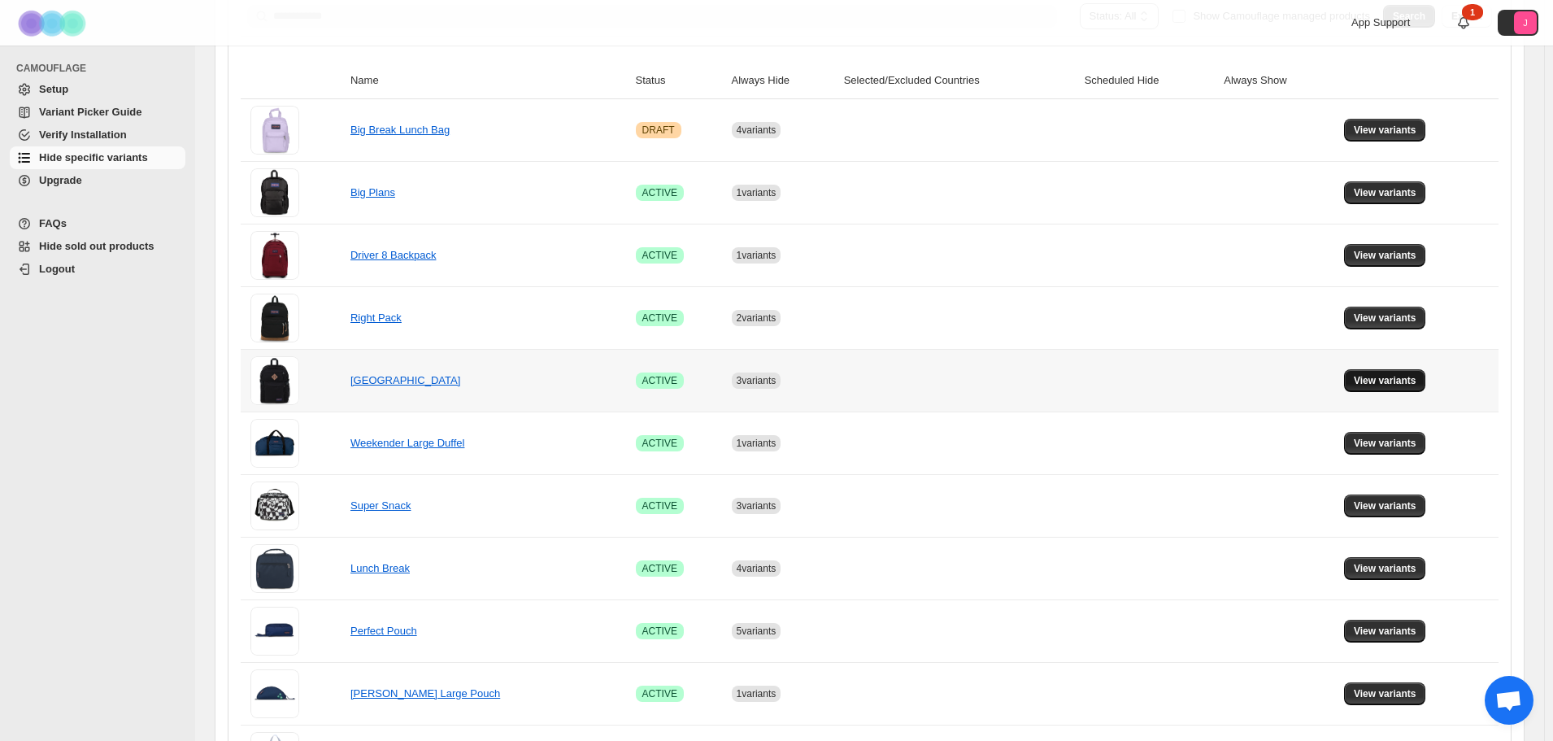
click at [1378, 379] on span "View variants" at bounding box center [1385, 380] width 63 height 13
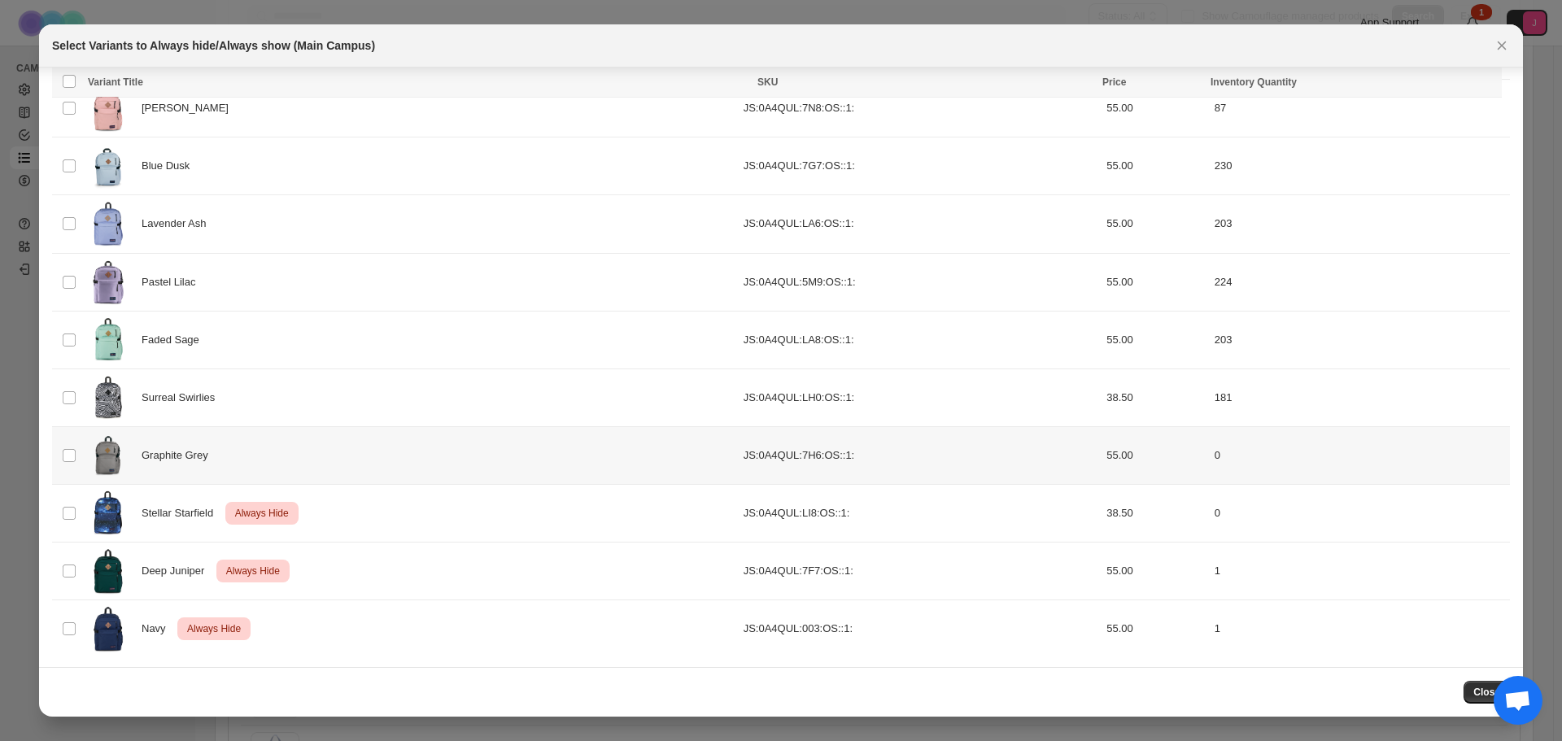
scroll to position [124, 0]
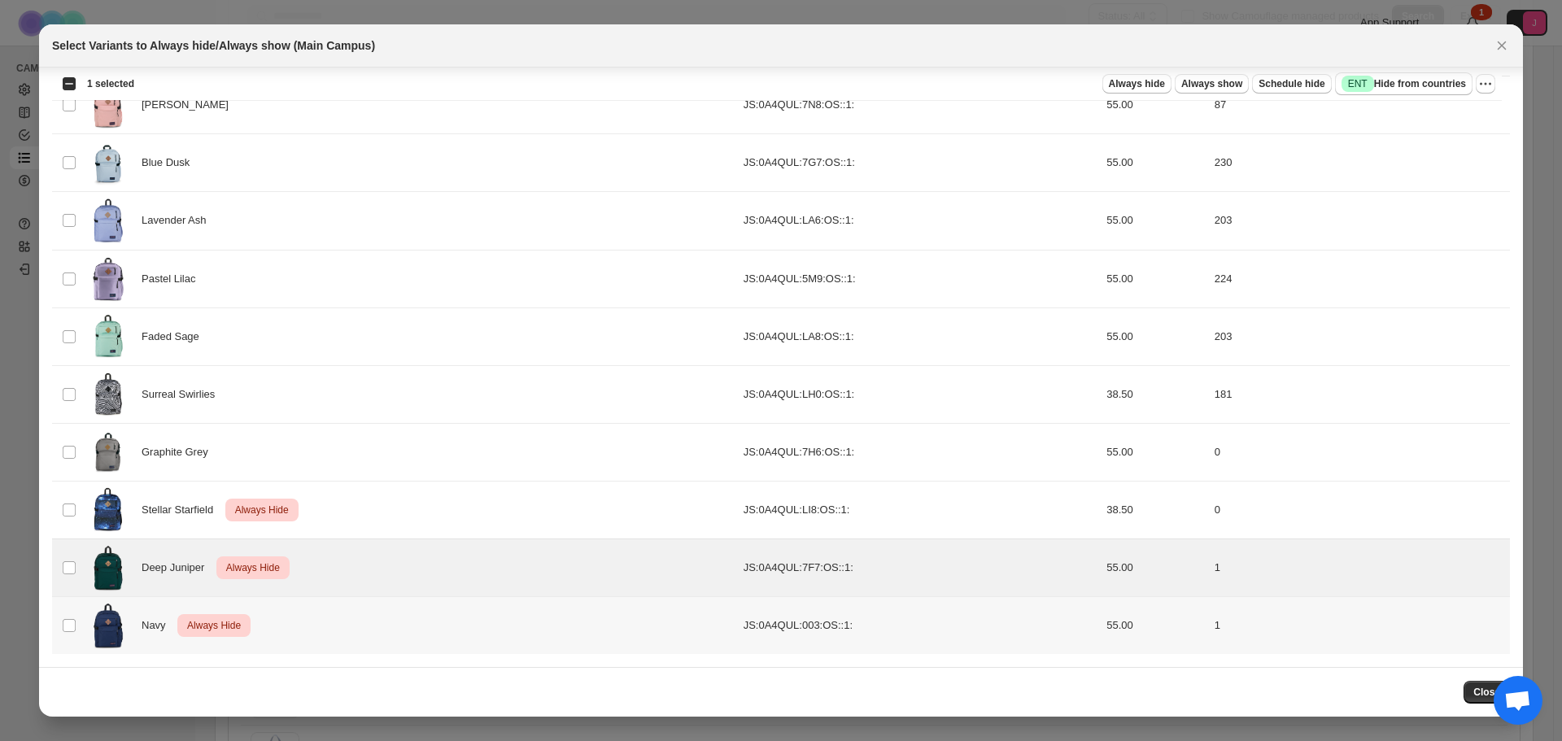
click at [69, 614] on td "Select product variant" at bounding box center [67, 626] width 31 height 58
click at [1493, 86] on button "More actions" at bounding box center [1485, 84] width 20 height 20
click at [1467, 115] on span "Undo always hide" at bounding box center [1426, 116] width 118 height 16
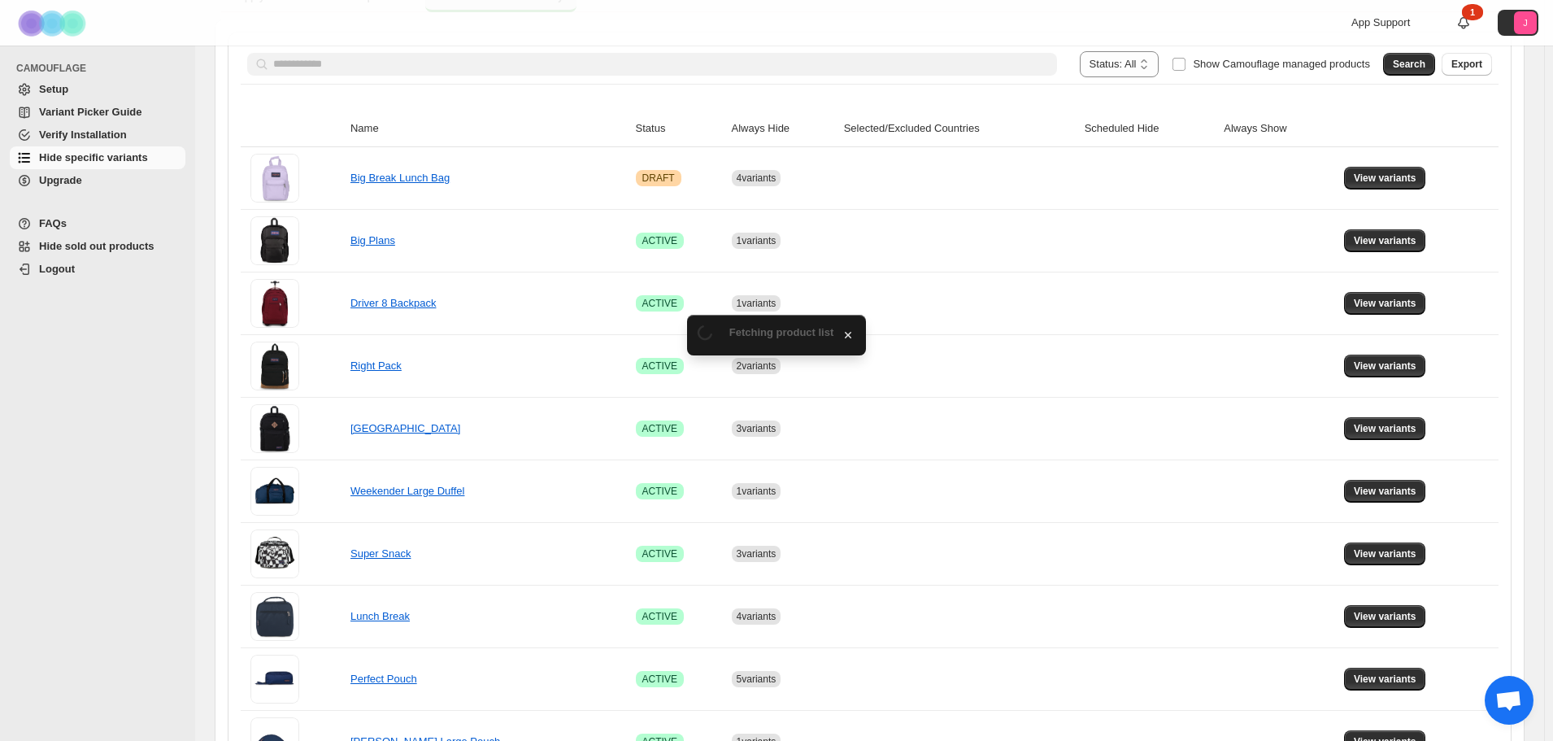
scroll to position [244, 0]
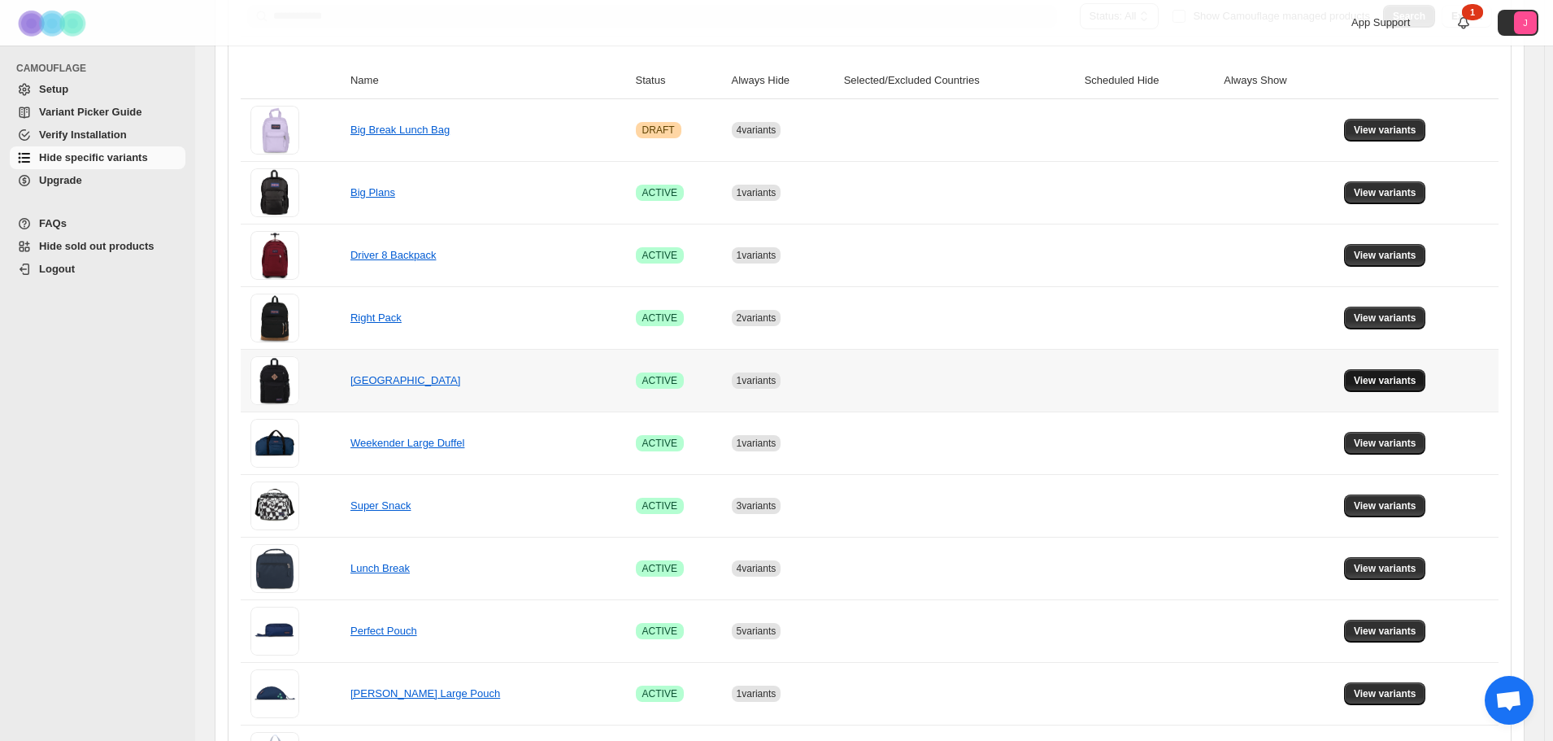
click at [1404, 379] on span "View variants" at bounding box center [1385, 380] width 63 height 13
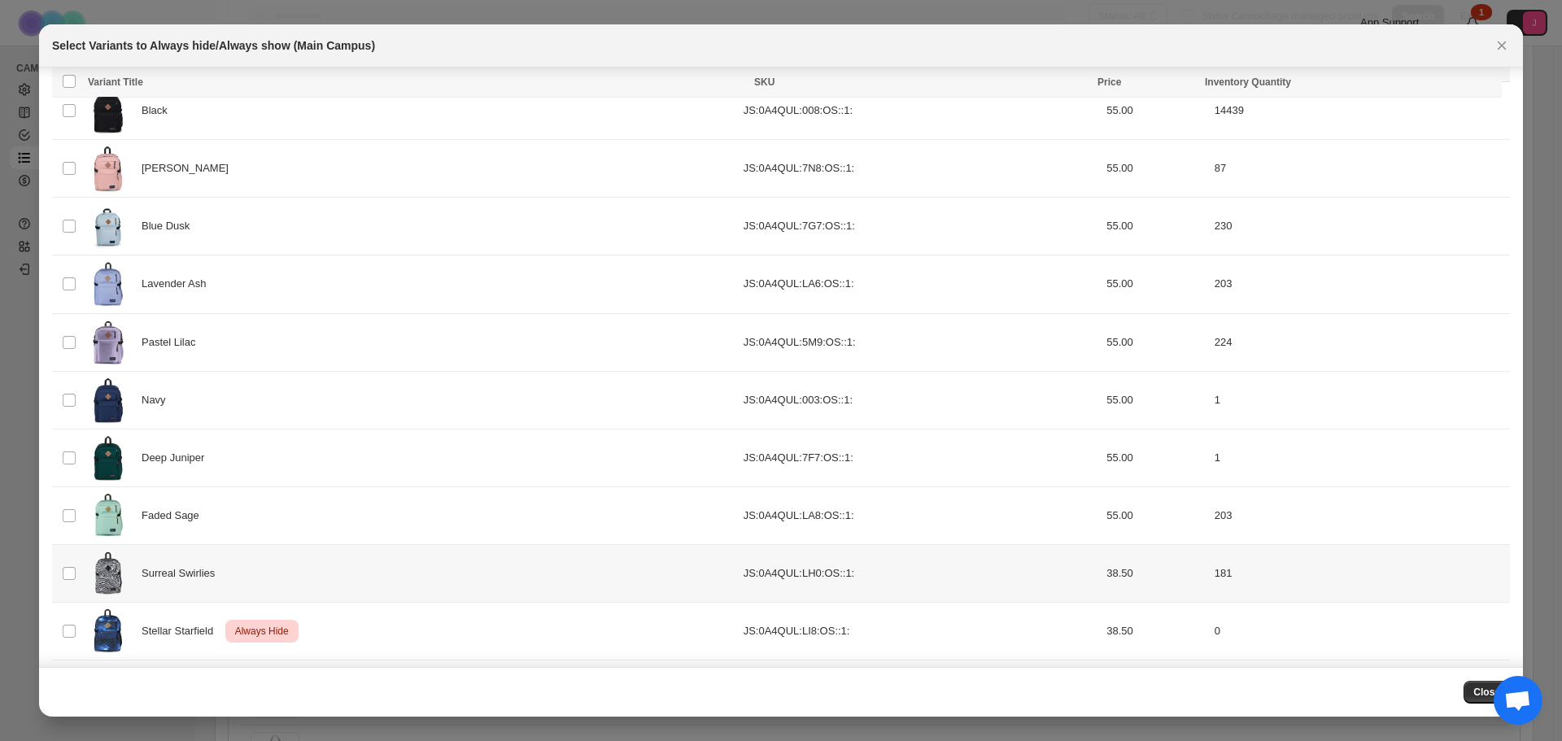
scroll to position [124, 0]
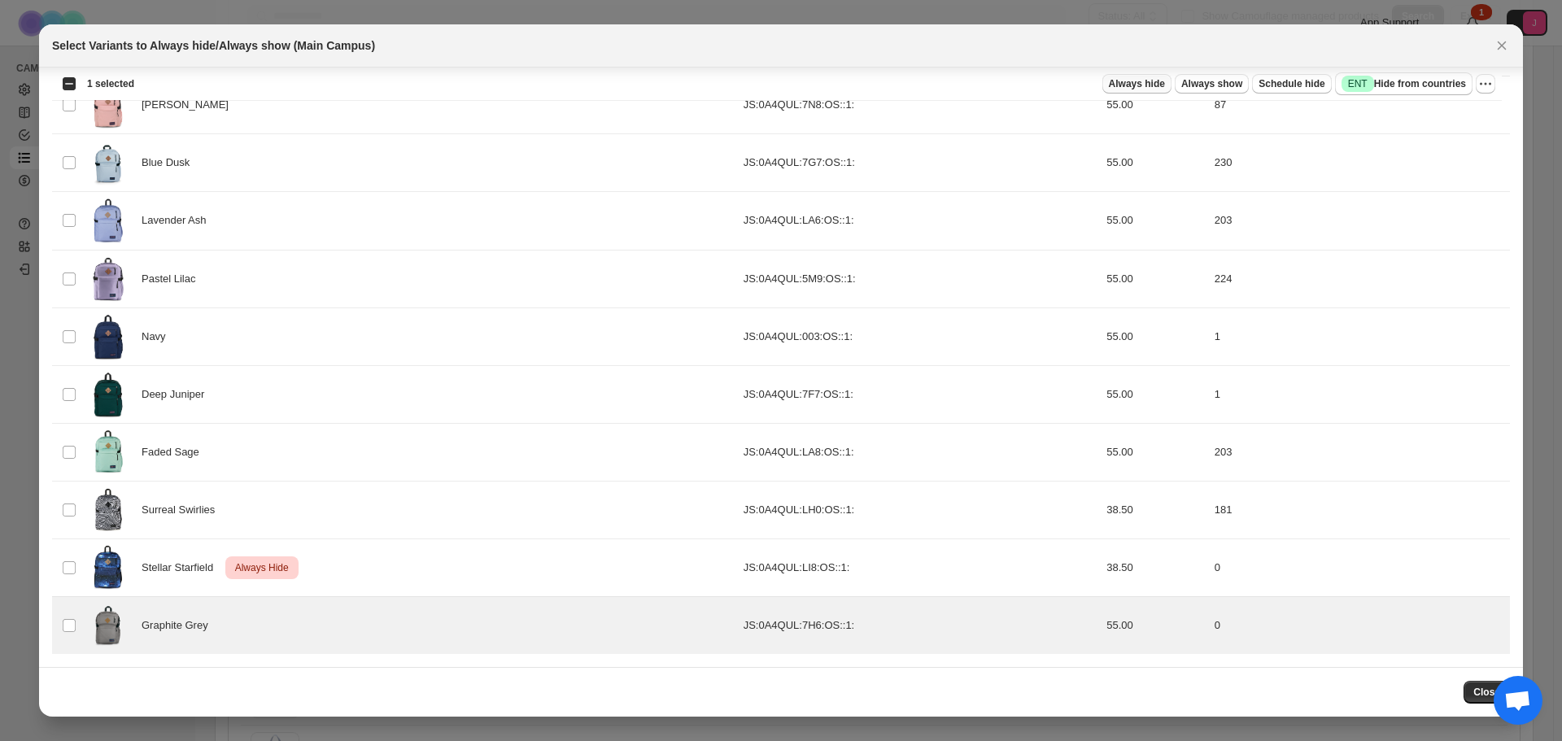
click at [1133, 81] on span "Always hide" at bounding box center [1137, 83] width 56 height 13
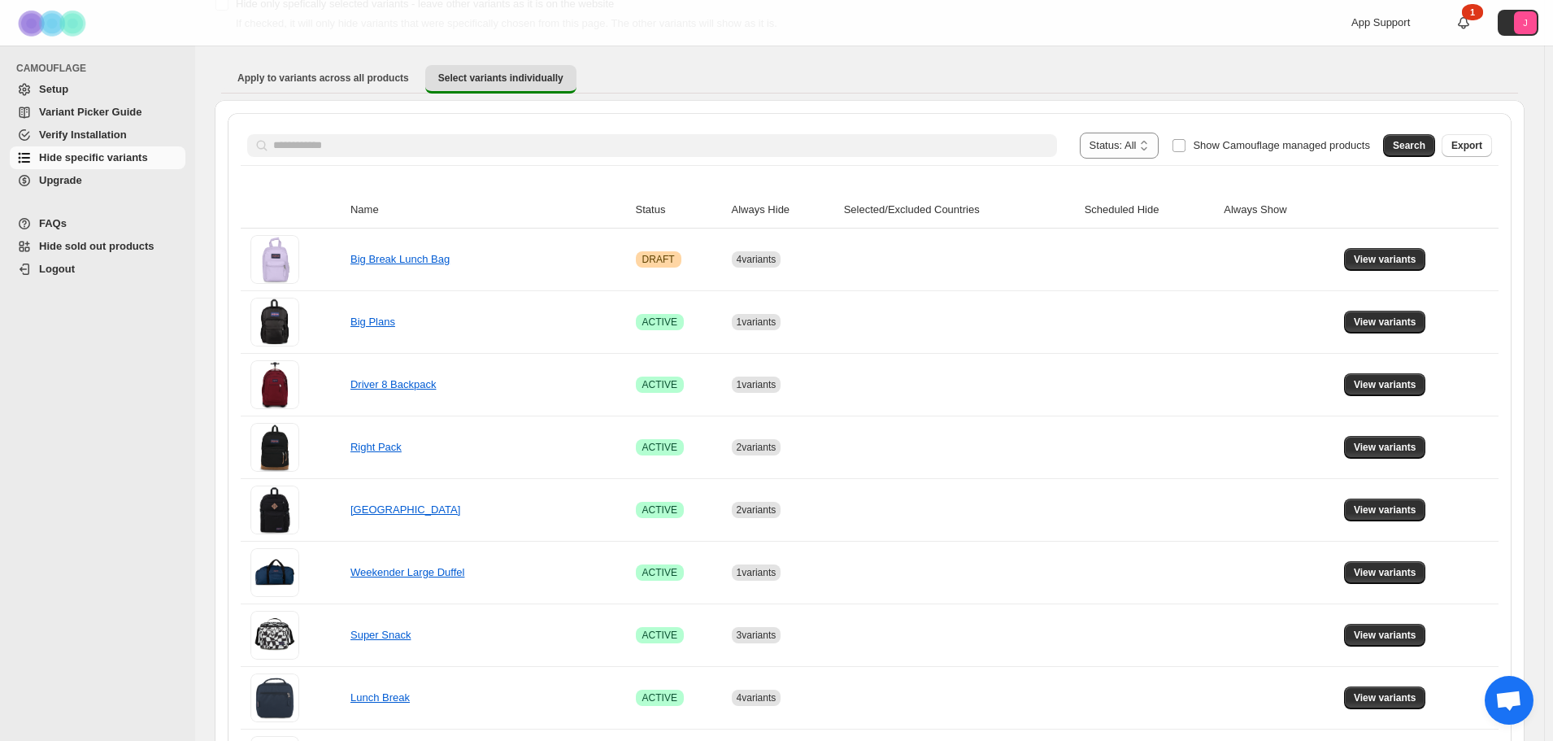
scroll to position [0, 0]
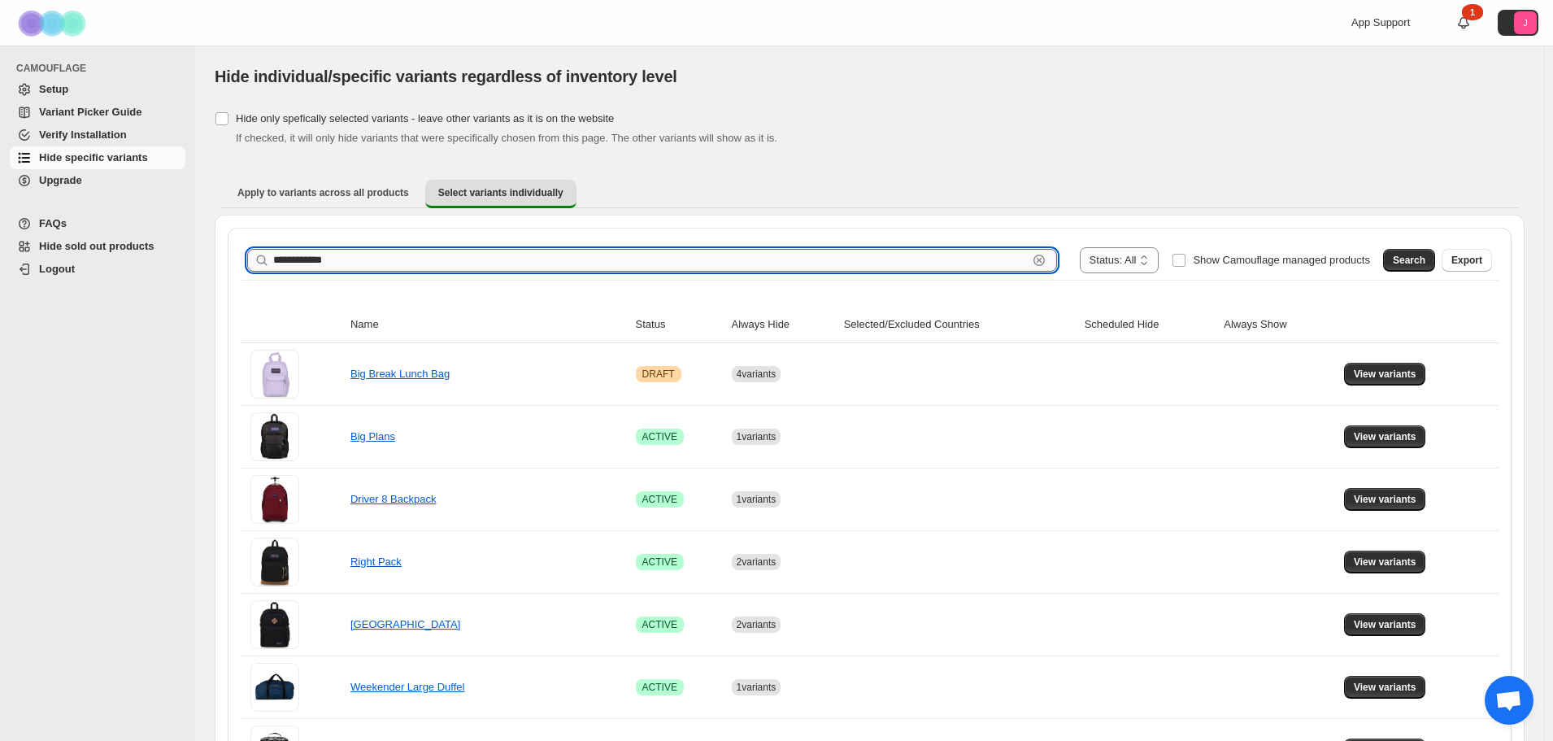
click at [900, 269] on input "**********" at bounding box center [650, 260] width 755 height 23
drag, startPoint x: 352, startPoint y: 254, endPoint x: 240, endPoint y: 256, distance: 112.3
type input "**********"
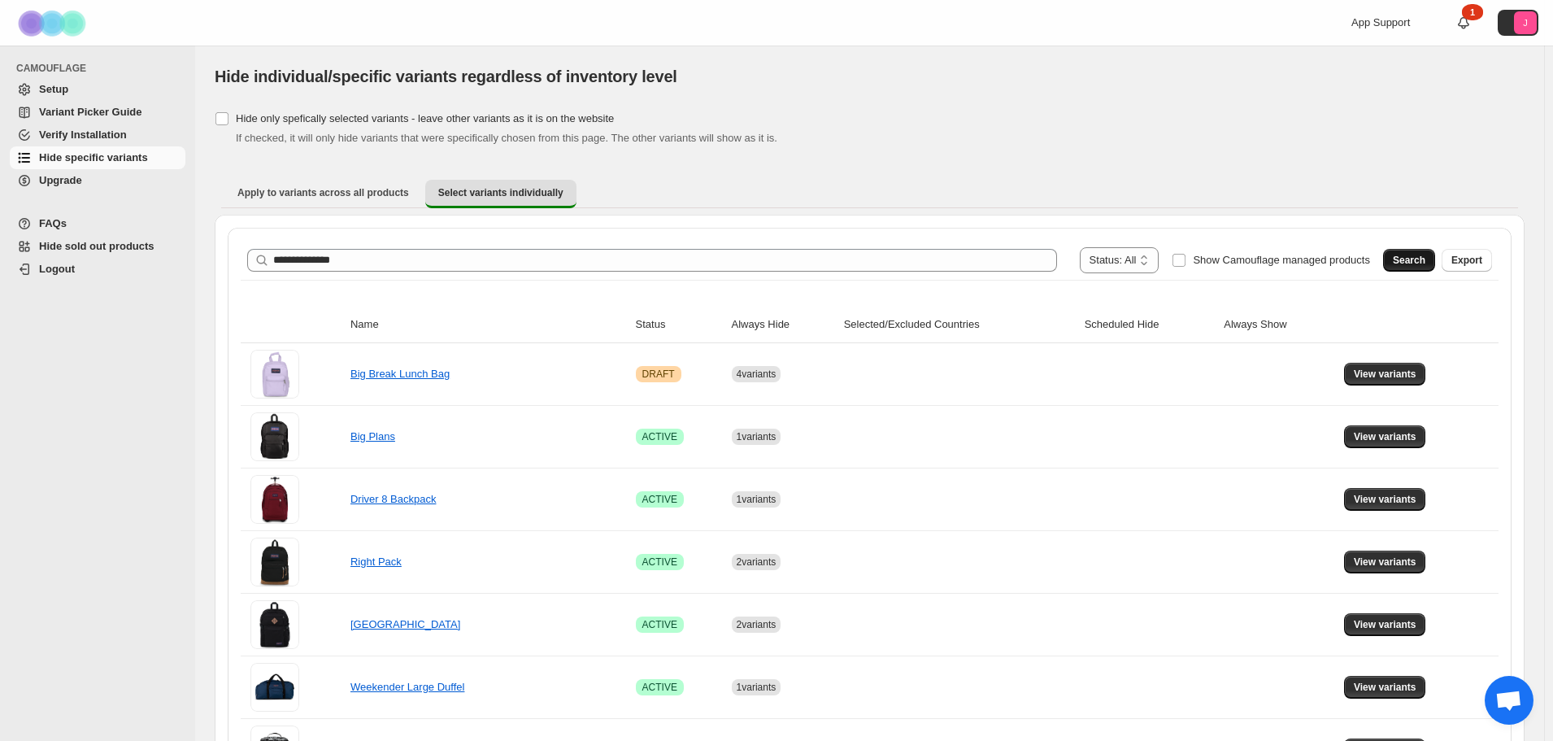
click at [1416, 268] on button "Search" at bounding box center [1409, 260] width 52 height 23
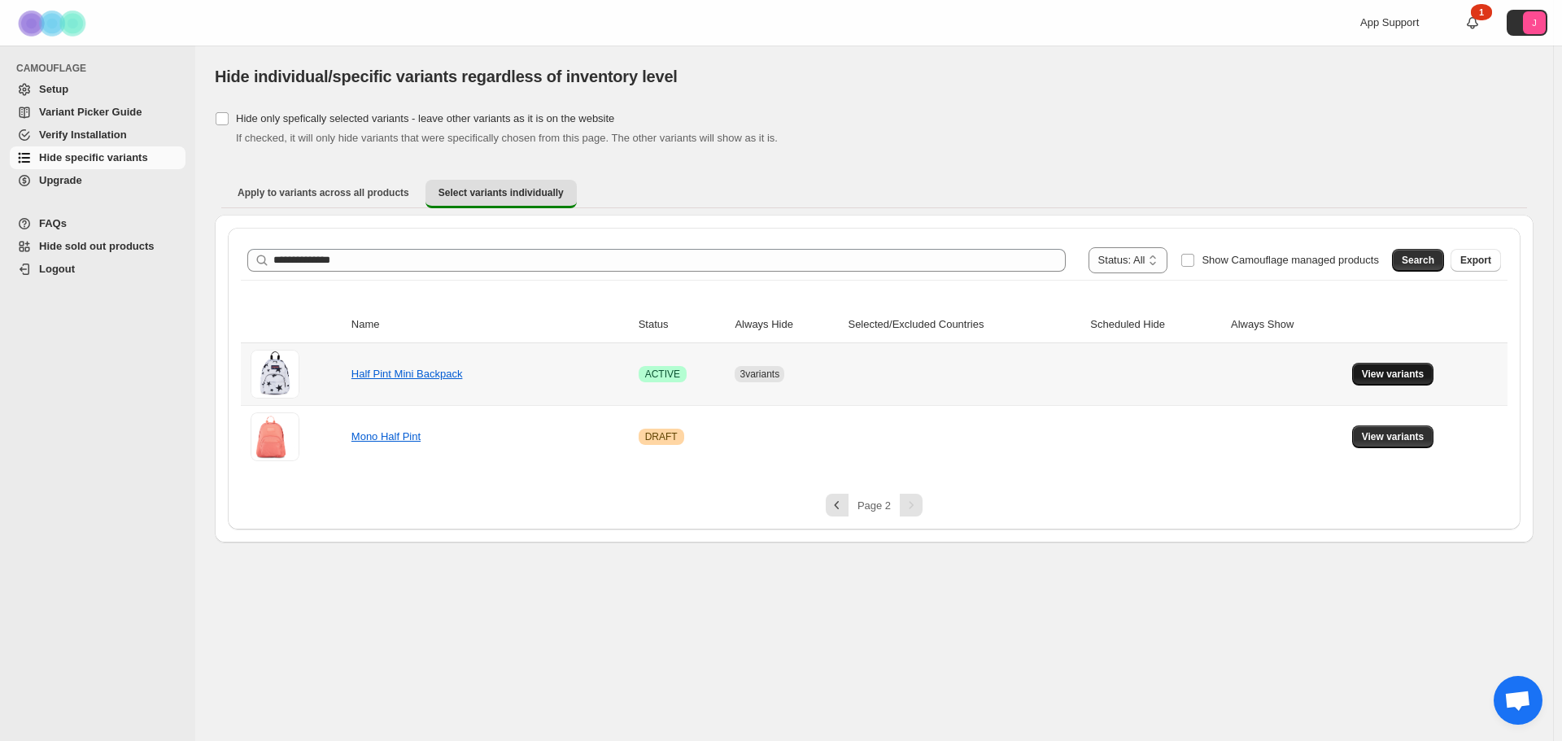
click at [1388, 377] on span "View variants" at bounding box center [1393, 374] width 63 height 13
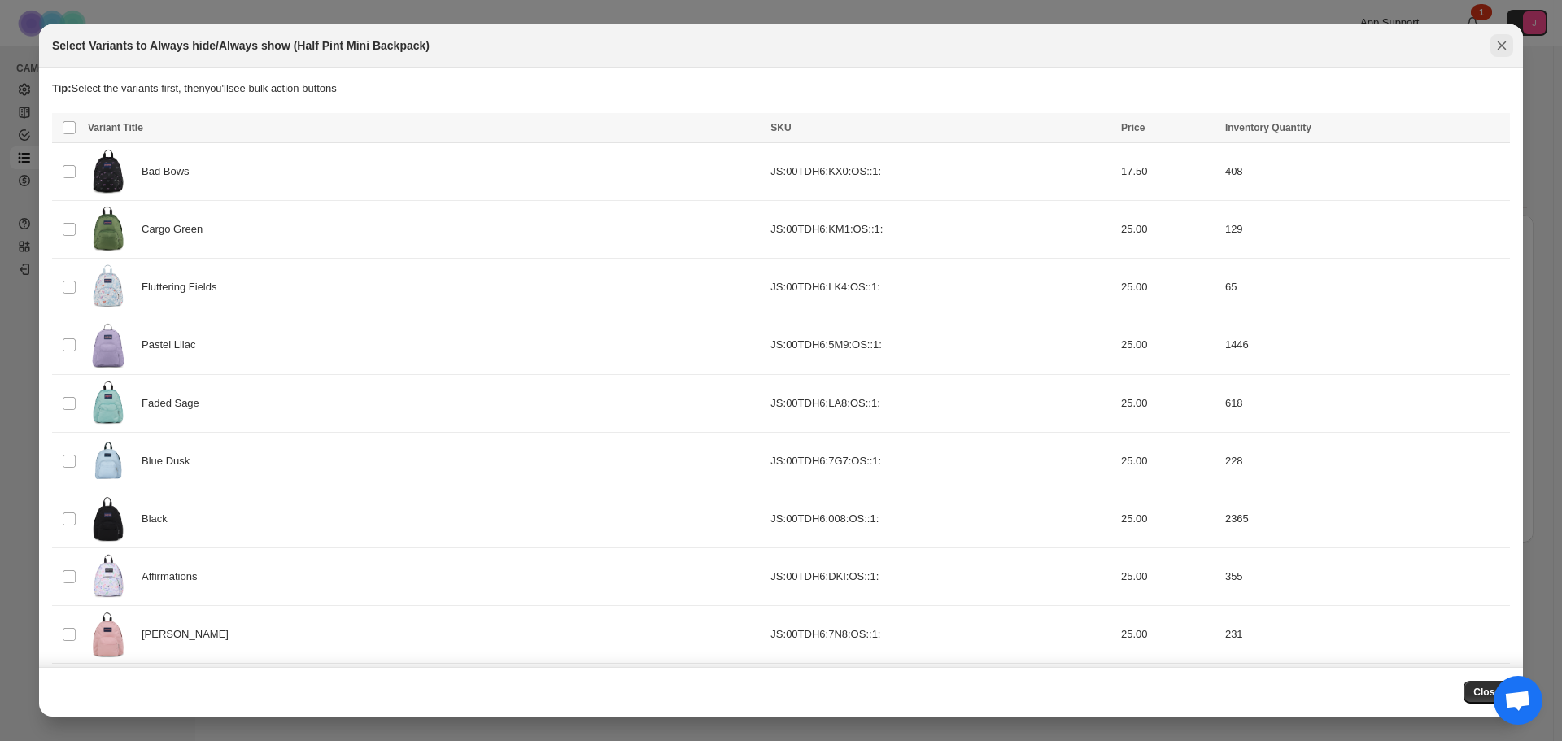
click at [1502, 46] on icon "Close" at bounding box center [1501, 45] width 9 height 9
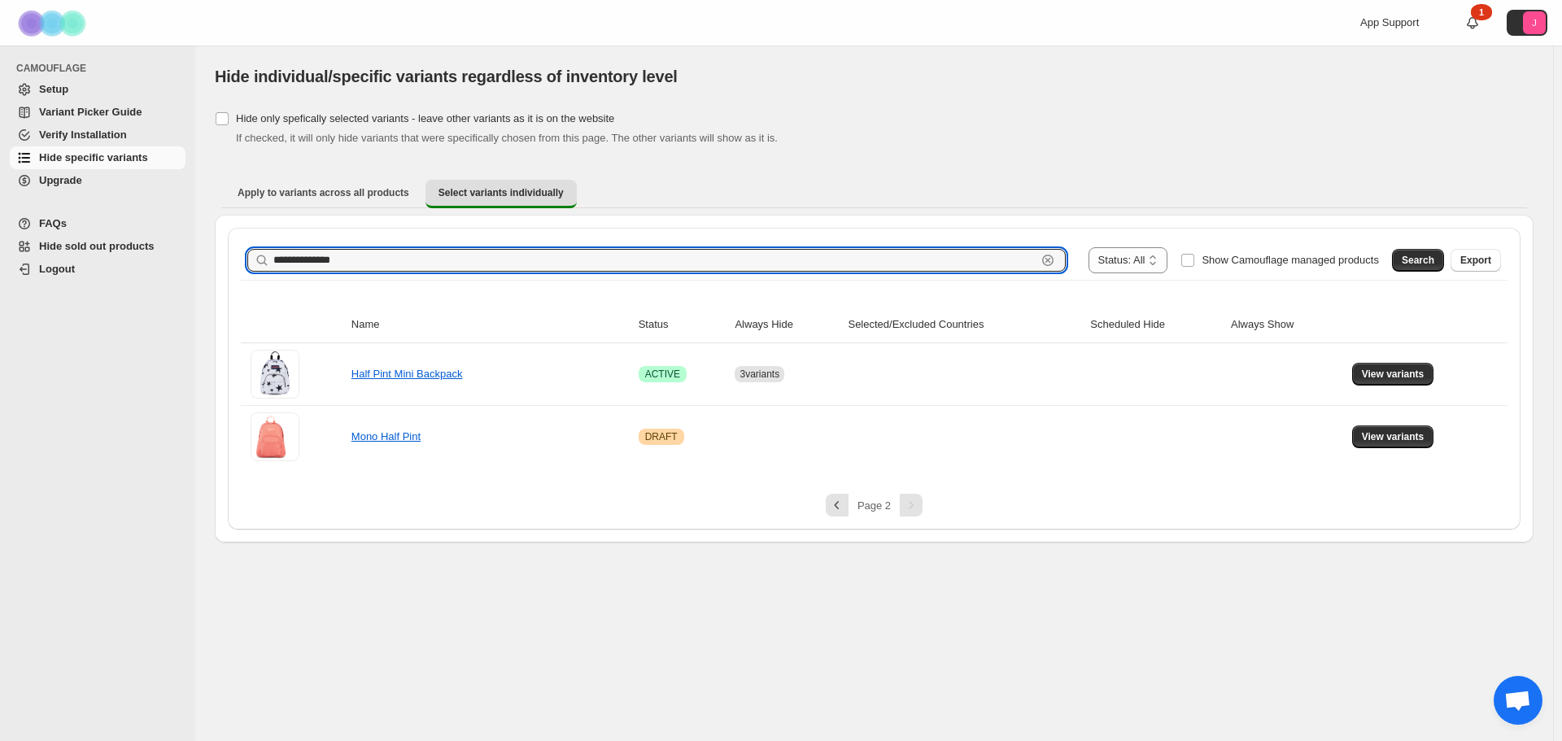
drag, startPoint x: 425, startPoint y: 250, endPoint x: 267, endPoint y: 251, distance: 158.6
click at [267, 251] on div "**********" at bounding box center [656, 260] width 818 height 23
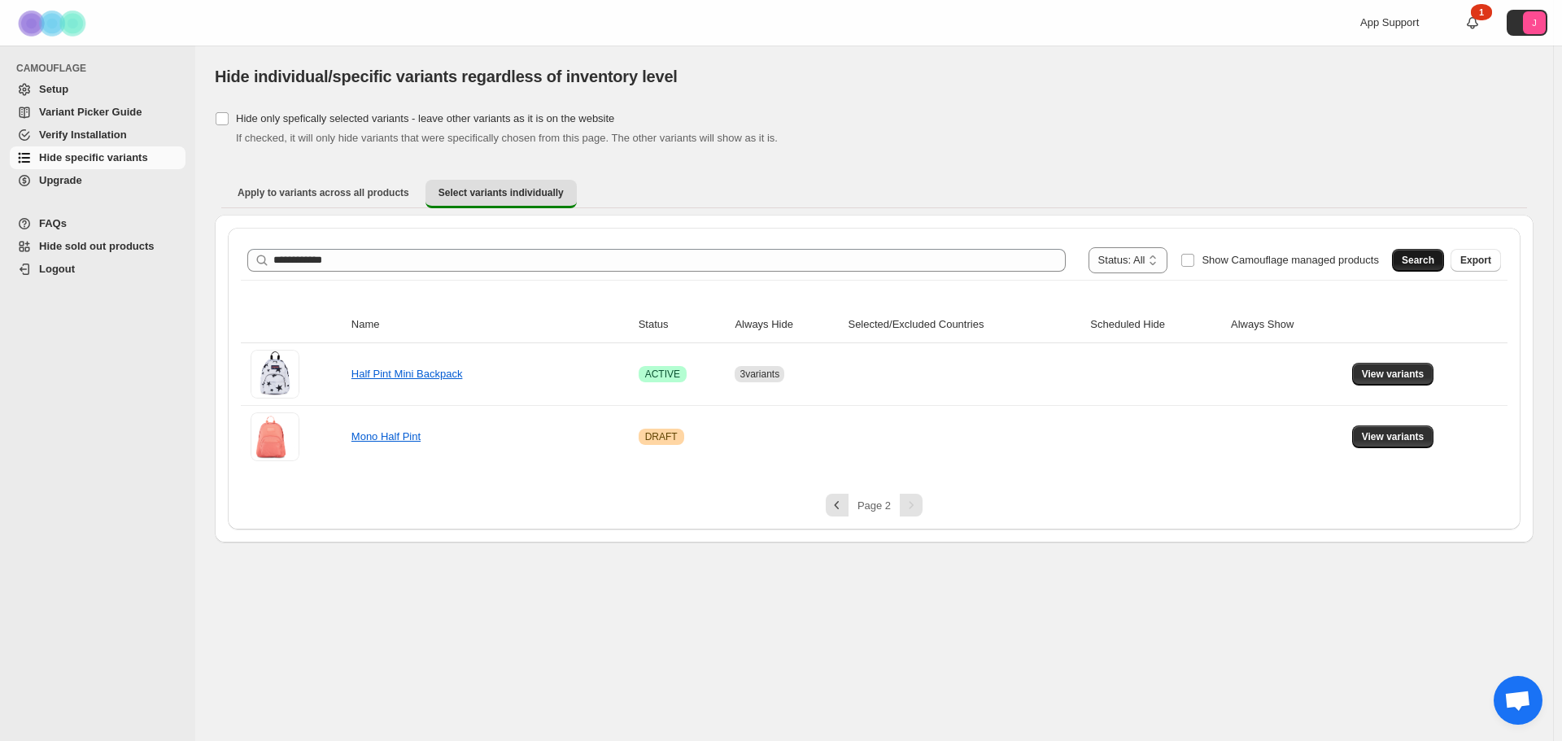
click at [1423, 249] on button "Search" at bounding box center [1418, 260] width 52 height 23
click at [1414, 371] on span "View variants" at bounding box center [1393, 374] width 63 height 13
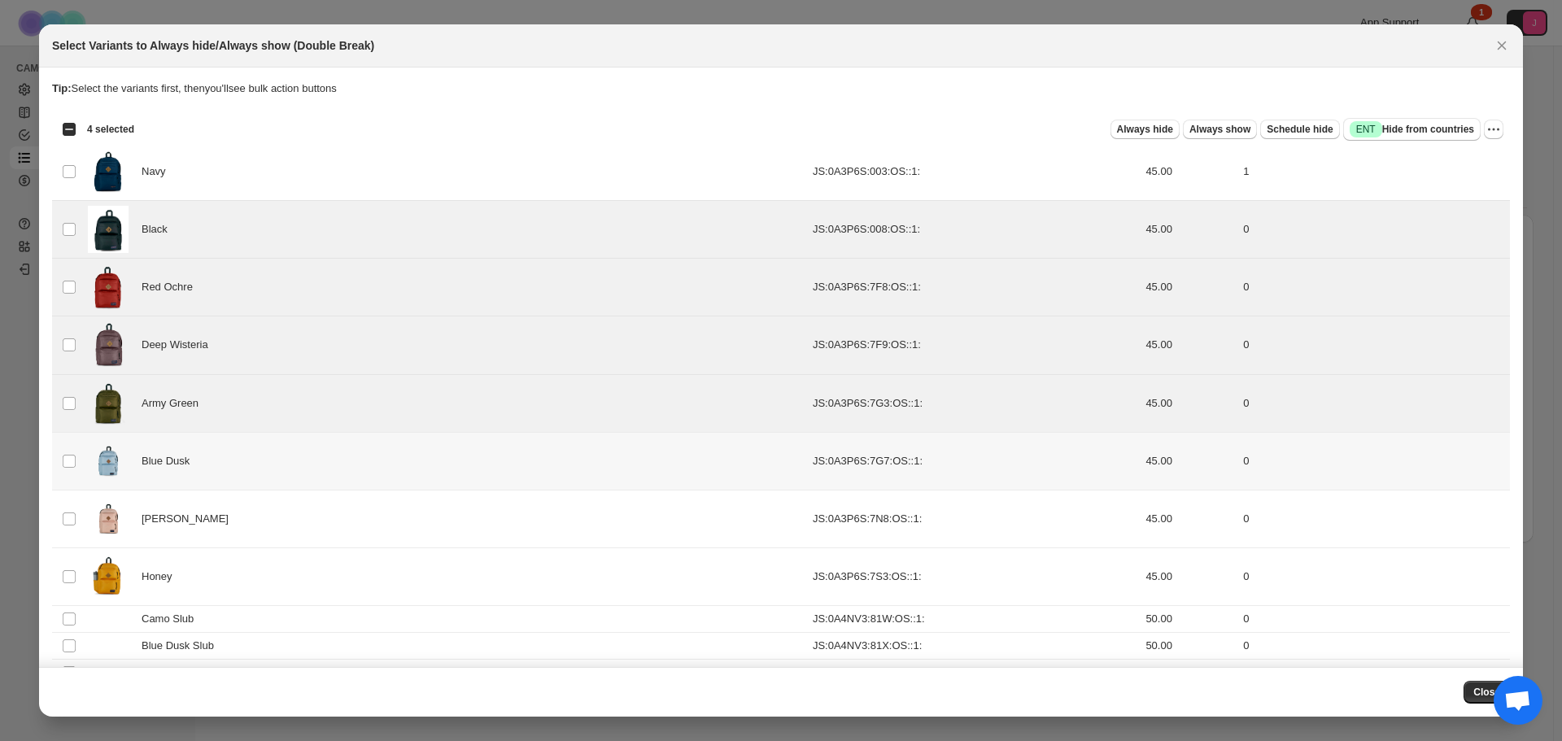
click at [61, 458] on td "Select product variant" at bounding box center [67, 461] width 31 height 58
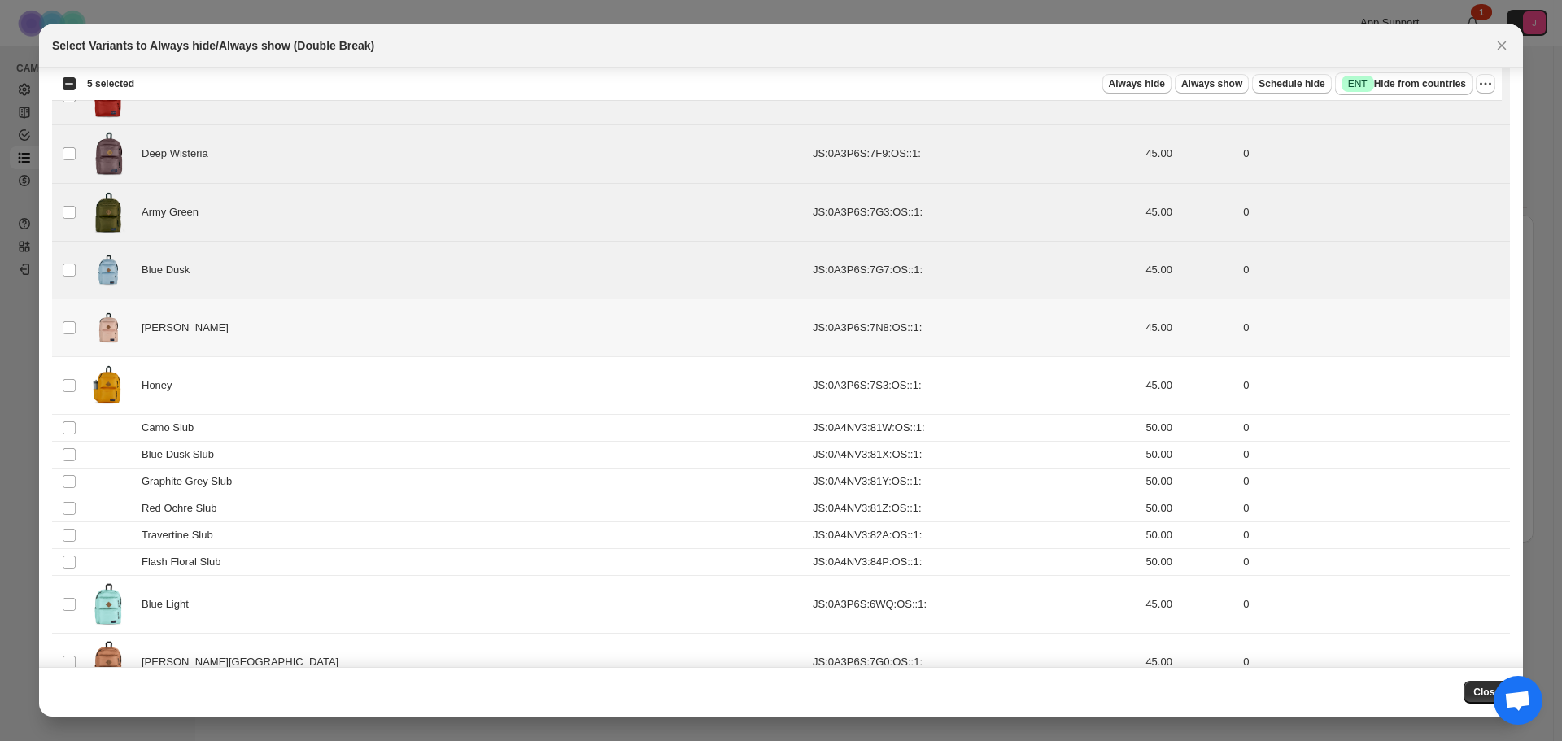
scroll to position [244, 0]
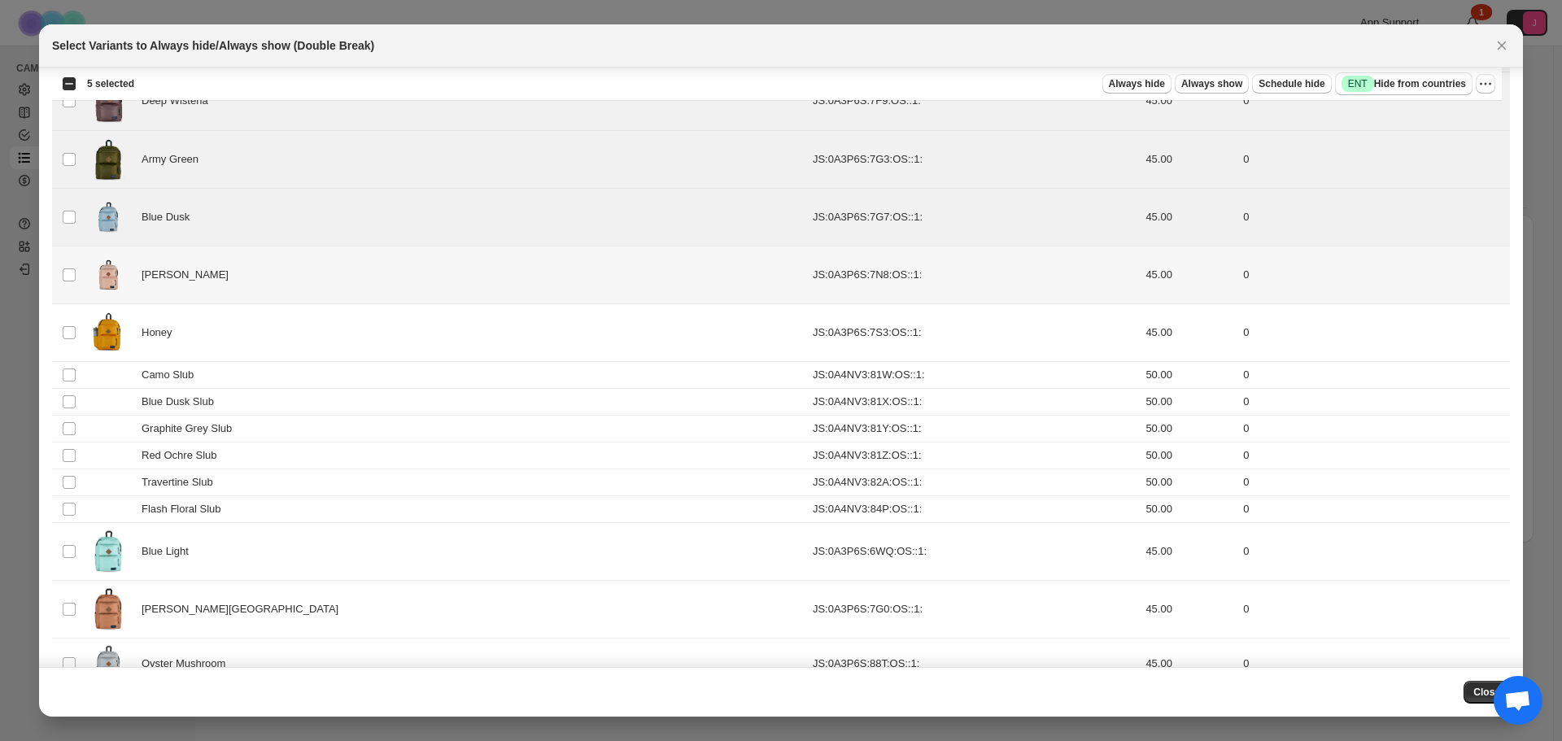
click at [61, 270] on td "Select product variant" at bounding box center [67, 275] width 31 height 58
click at [62, 334] on span ":r8r:" at bounding box center [69, 332] width 15 height 15
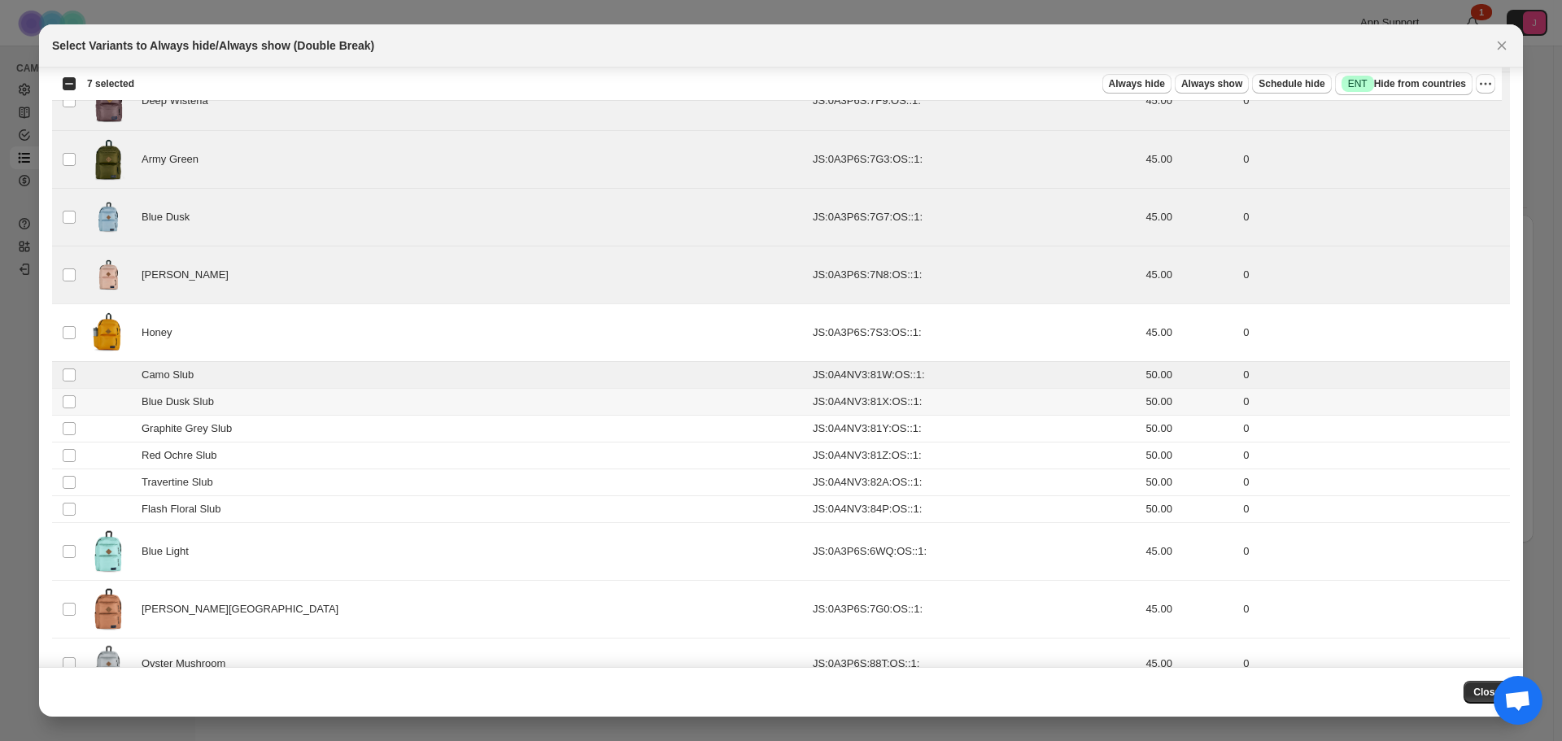
click at [68, 412] on td "Select product variant" at bounding box center [67, 402] width 31 height 27
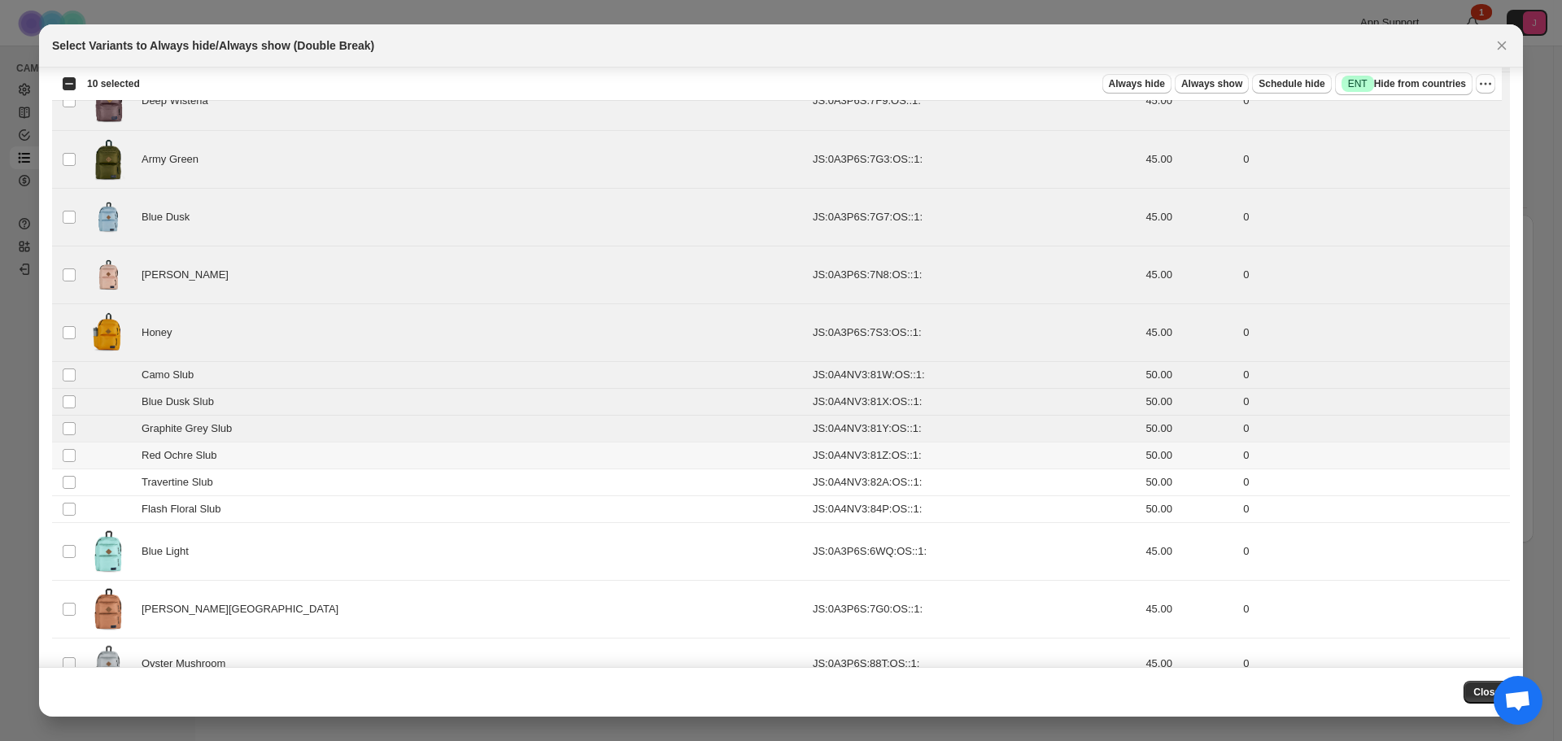
click at [68, 463] on td "Select product variant" at bounding box center [67, 455] width 31 height 27
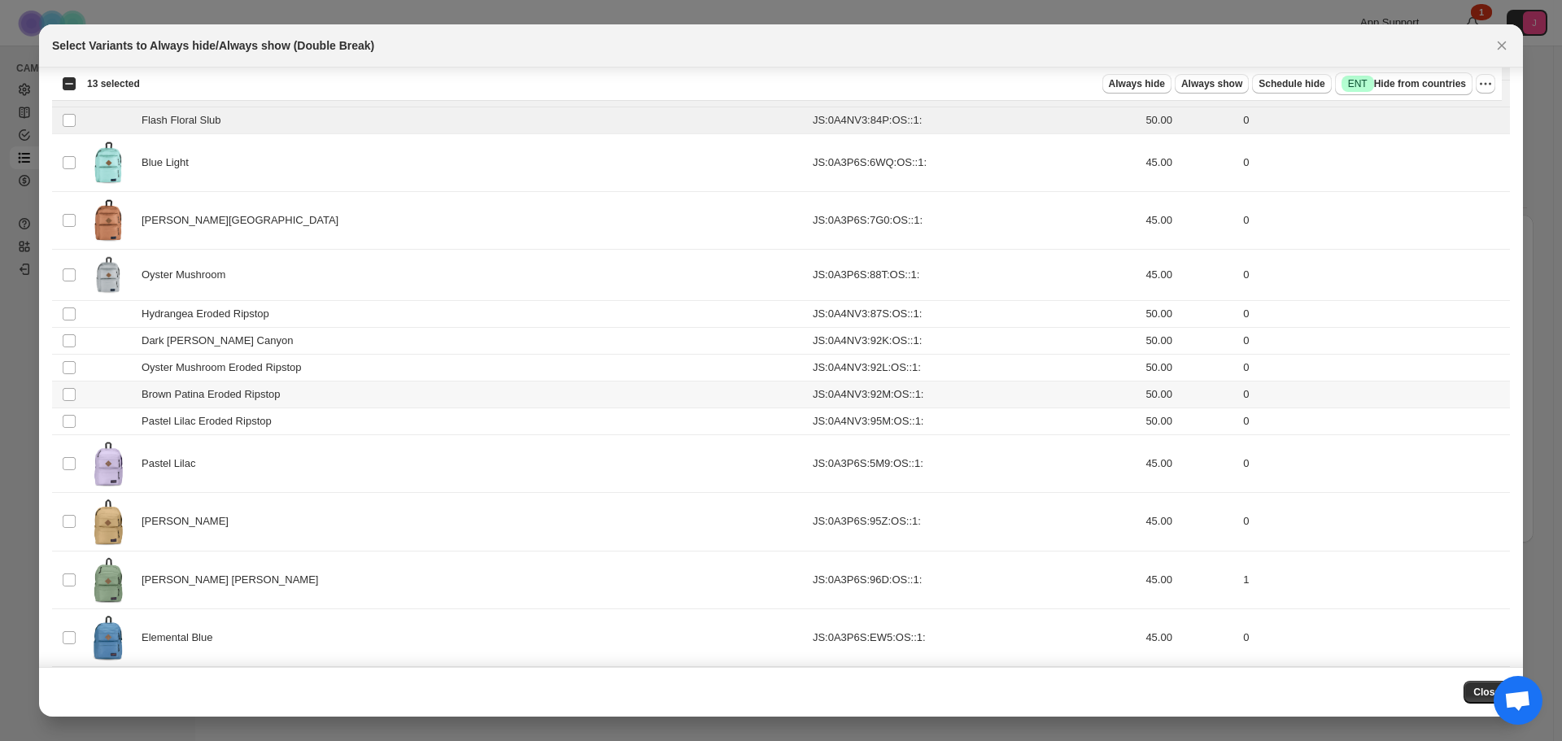
scroll to position [651, 0]
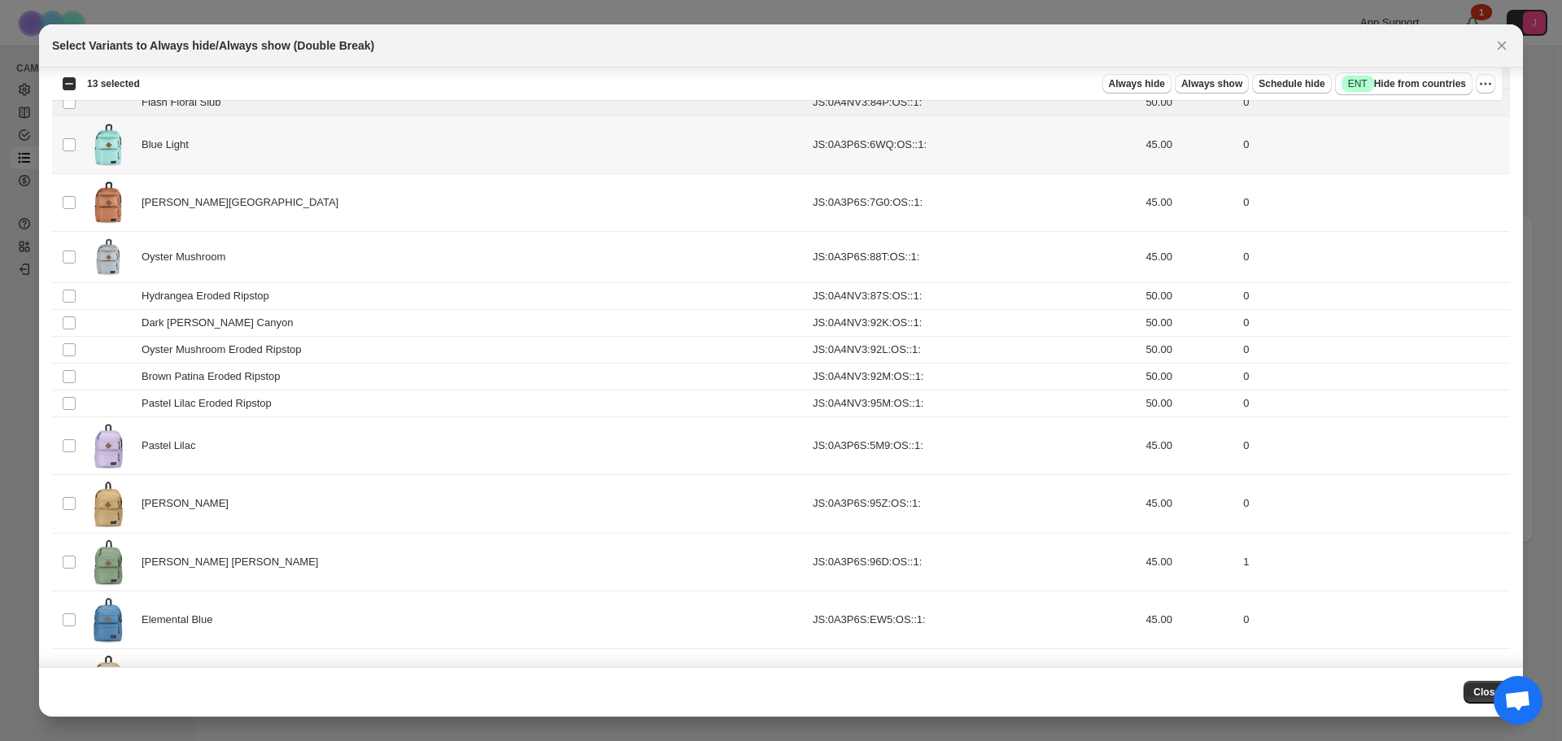
click at [65, 154] on td "Select product variant" at bounding box center [67, 145] width 31 height 58
click at [62, 208] on span ":r8r:" at bounding box center [69, 202] width 15 height 15
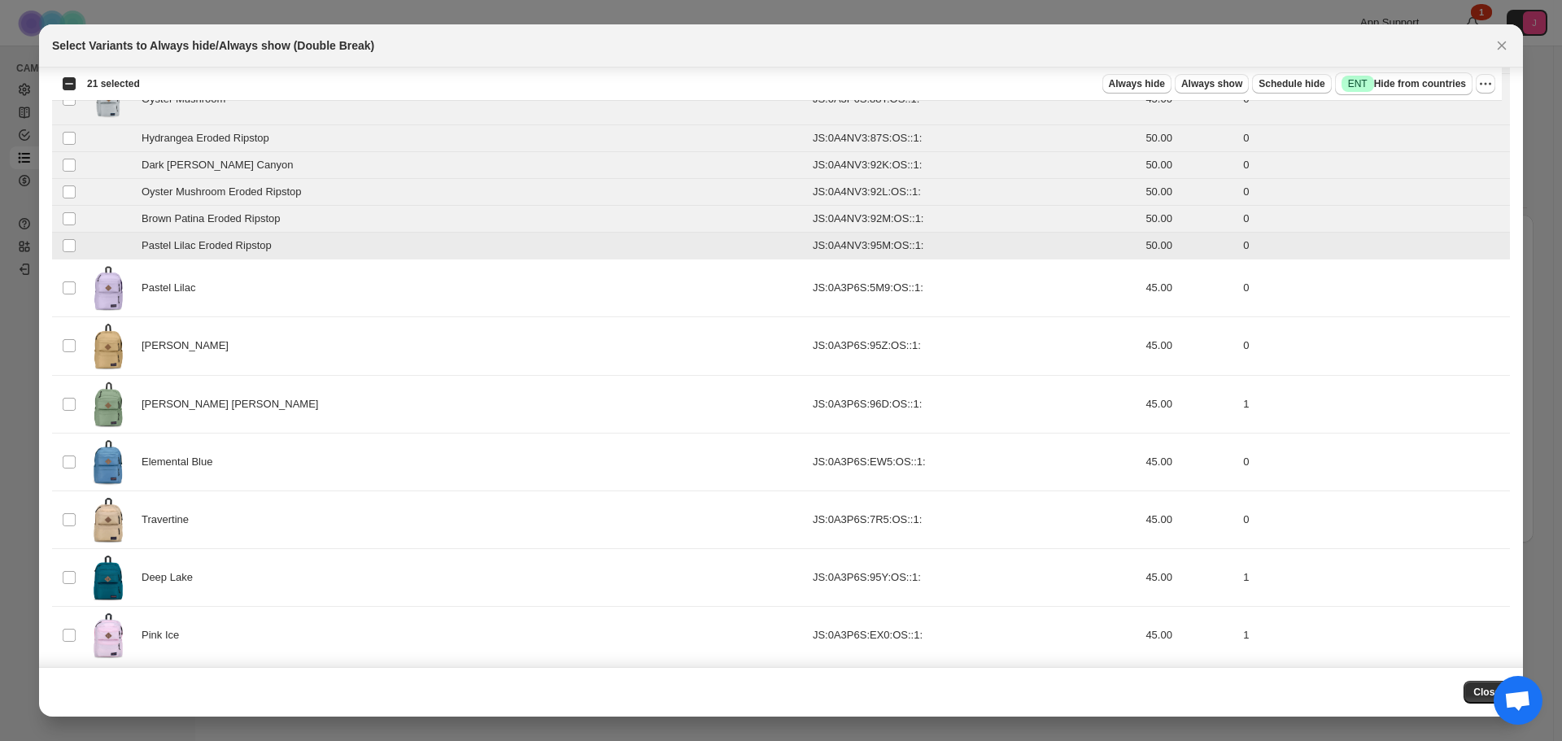
scroll to position [818, 0]
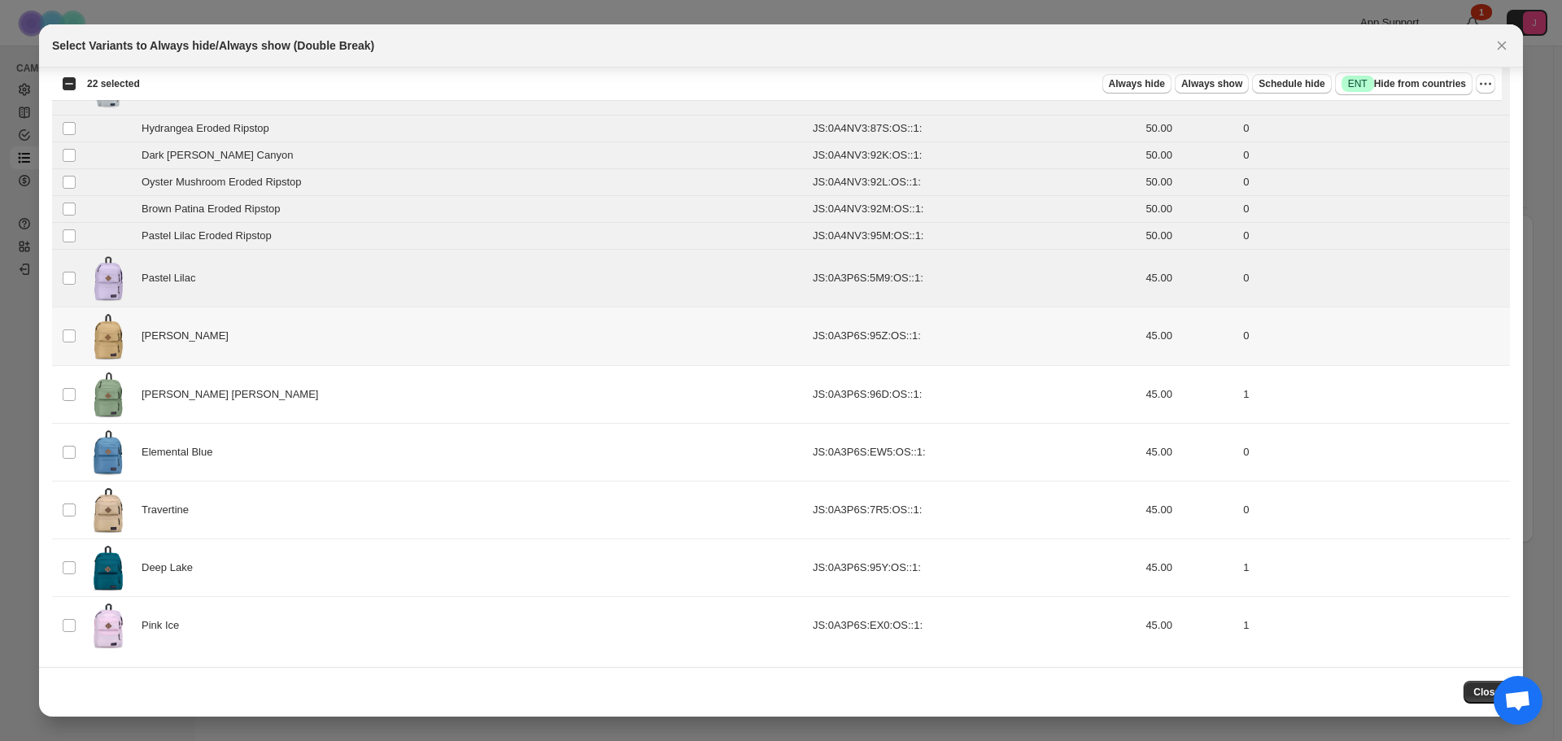
click at [68, 346] on td "Select product variant" at bounding box center [67, 336] width 31 height 58
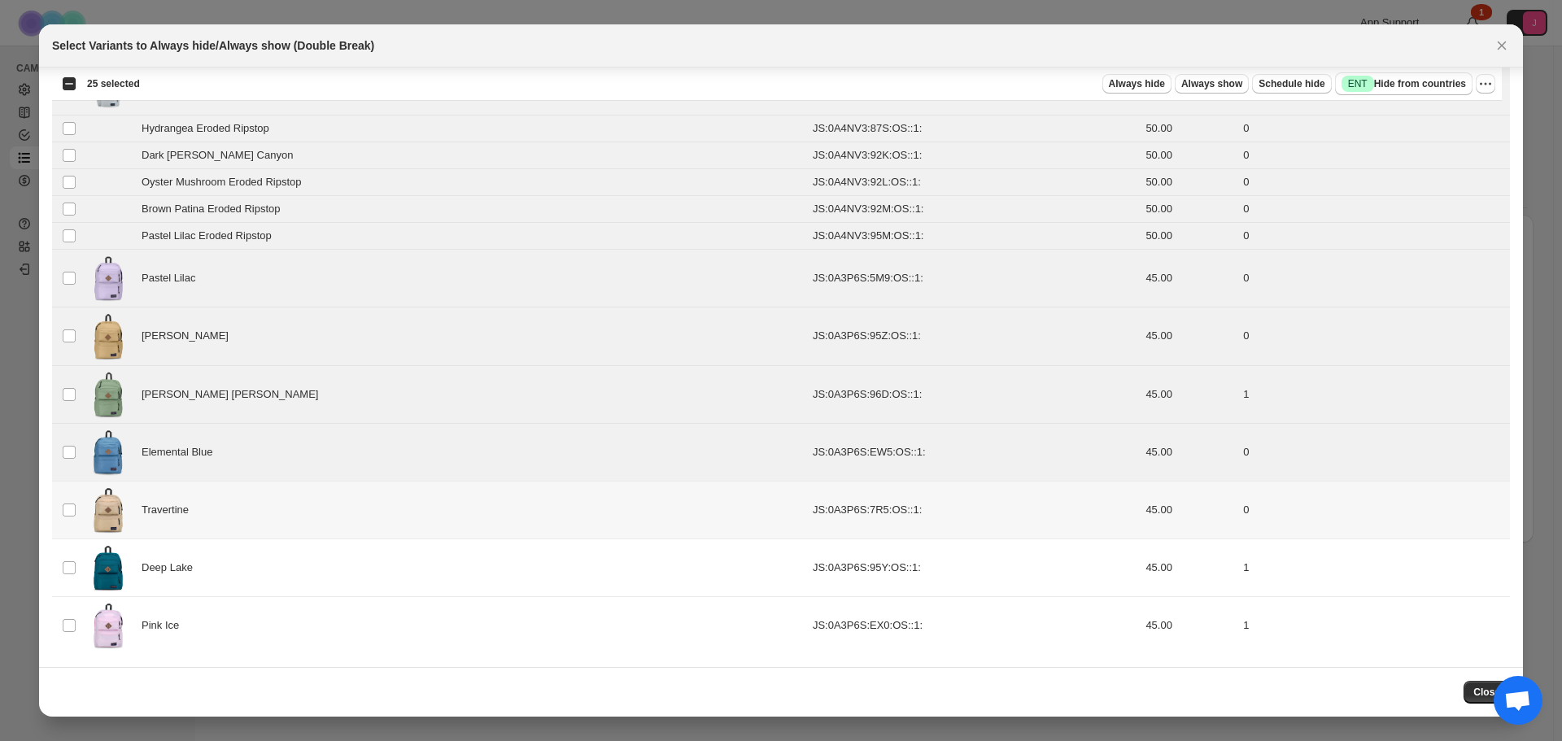
click at [76, 494] on td "Select product variant" at bounding box center [67, 510] width 31 height 58
click at [63, 580] on td "Select product variant" at bounding box center [67, 567] width 31 height 58
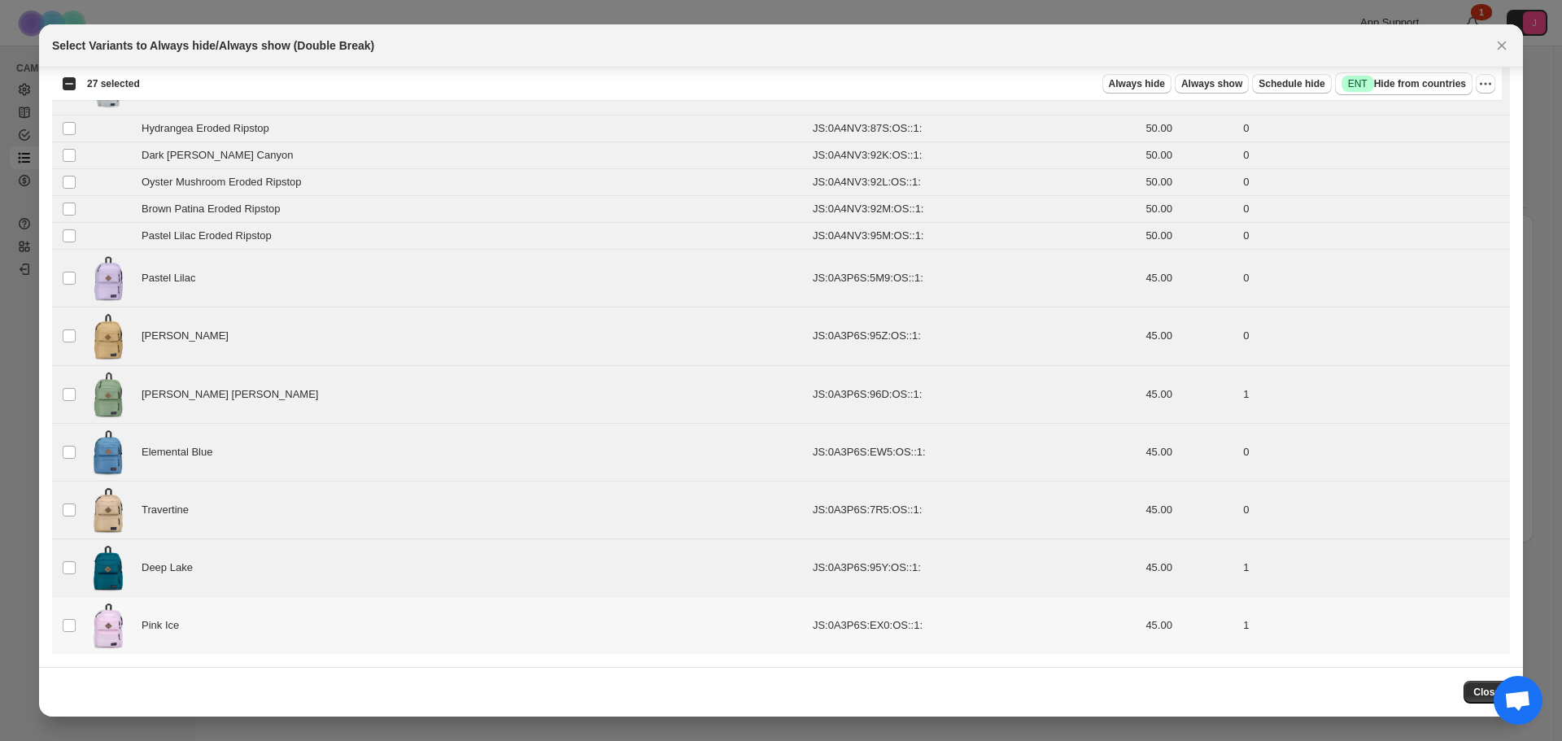
click at [60, 623] on td "Select product variant" at bounding box center [67, 626] width 31 height 58
click at [1159, 84] on span "Always hide" at bounding box center [1137, 83] width 56 height 13
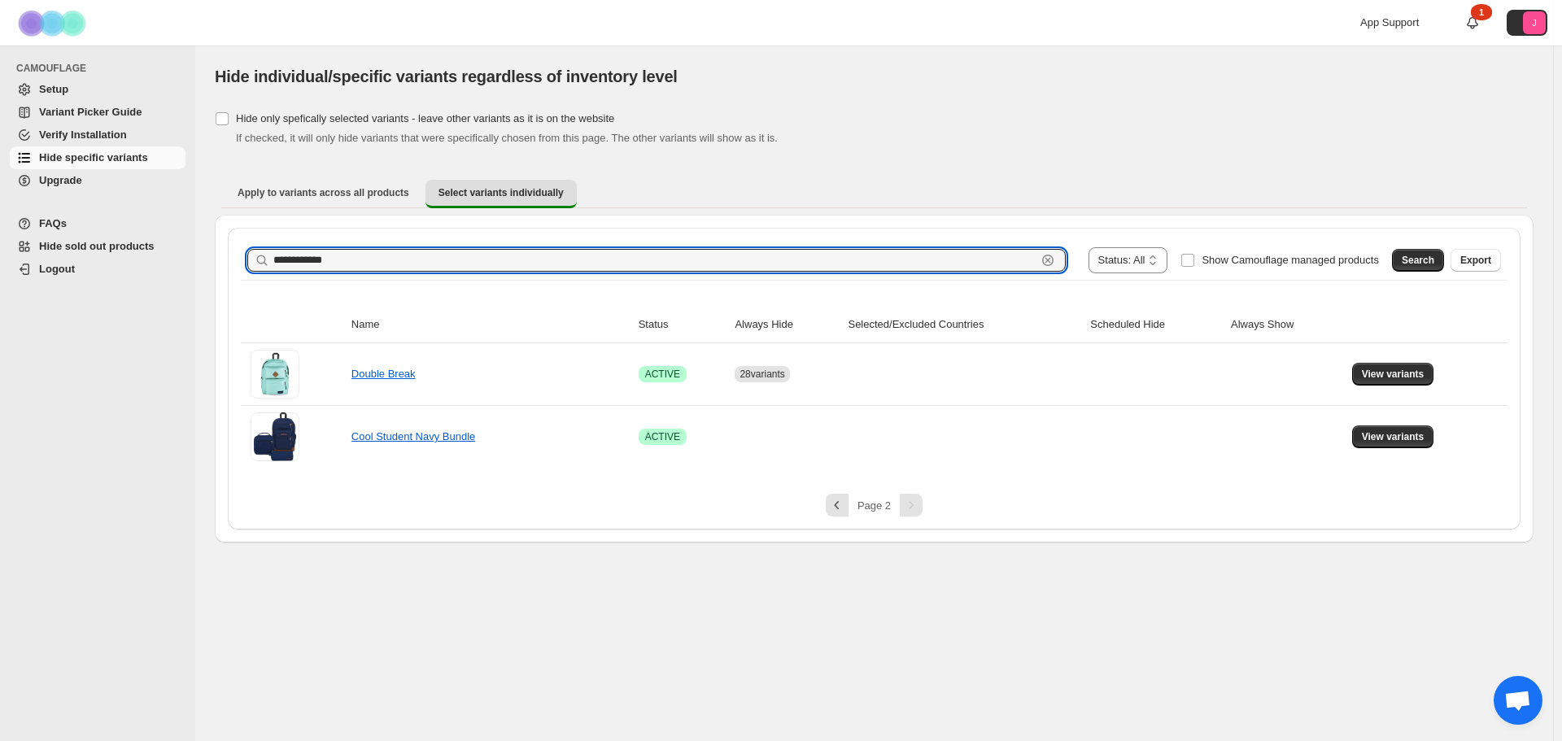
drag, startPoint x: 363, startPoint y: 261, endPoint x: 211, endPoint y: 257, distance: 152.1
click at [211, 257] on div "**********" at bounding box center [873, 294] width 1357 height 497
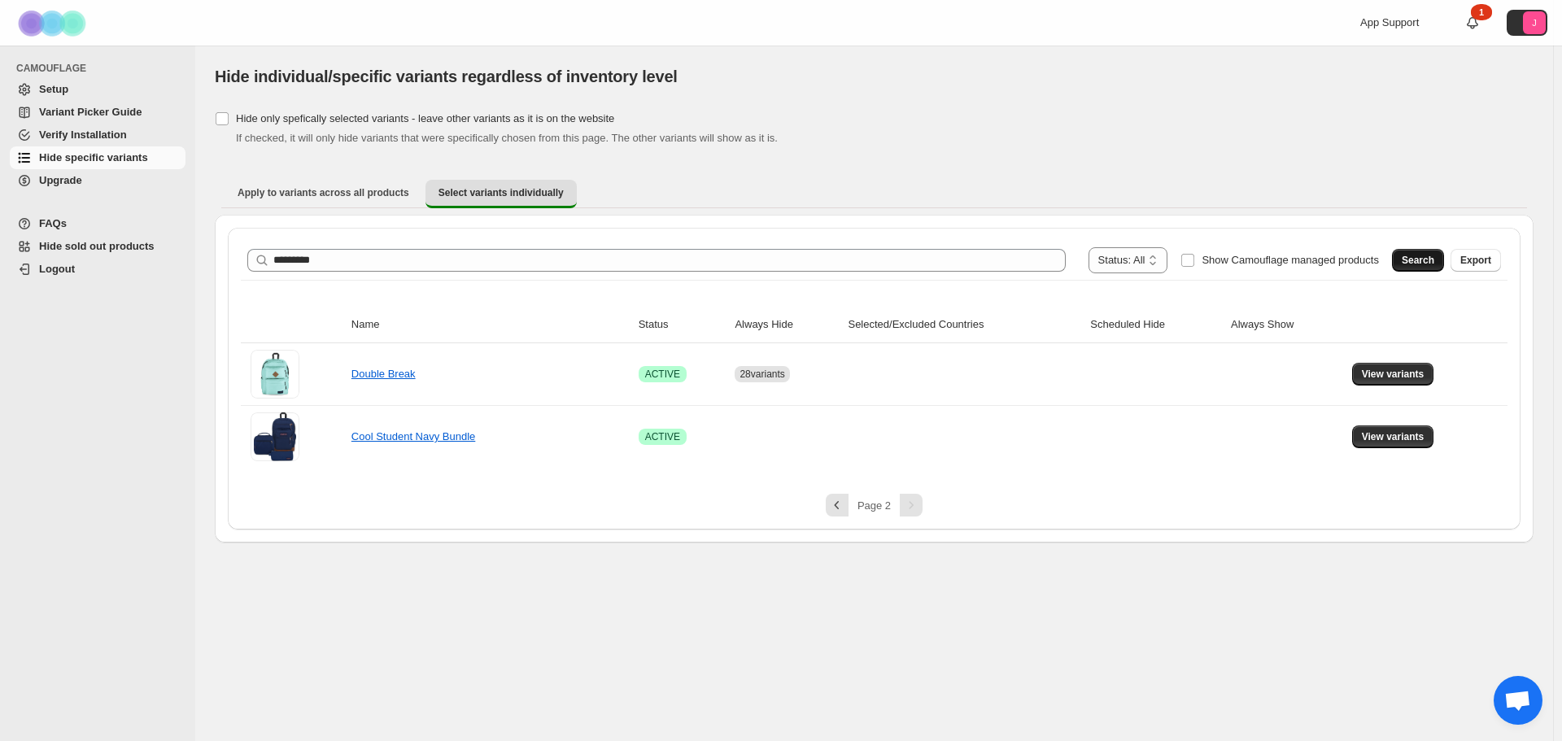
click at [1409, 261] on span "Search" at bounding box center [1417, 260] width 33 height 13
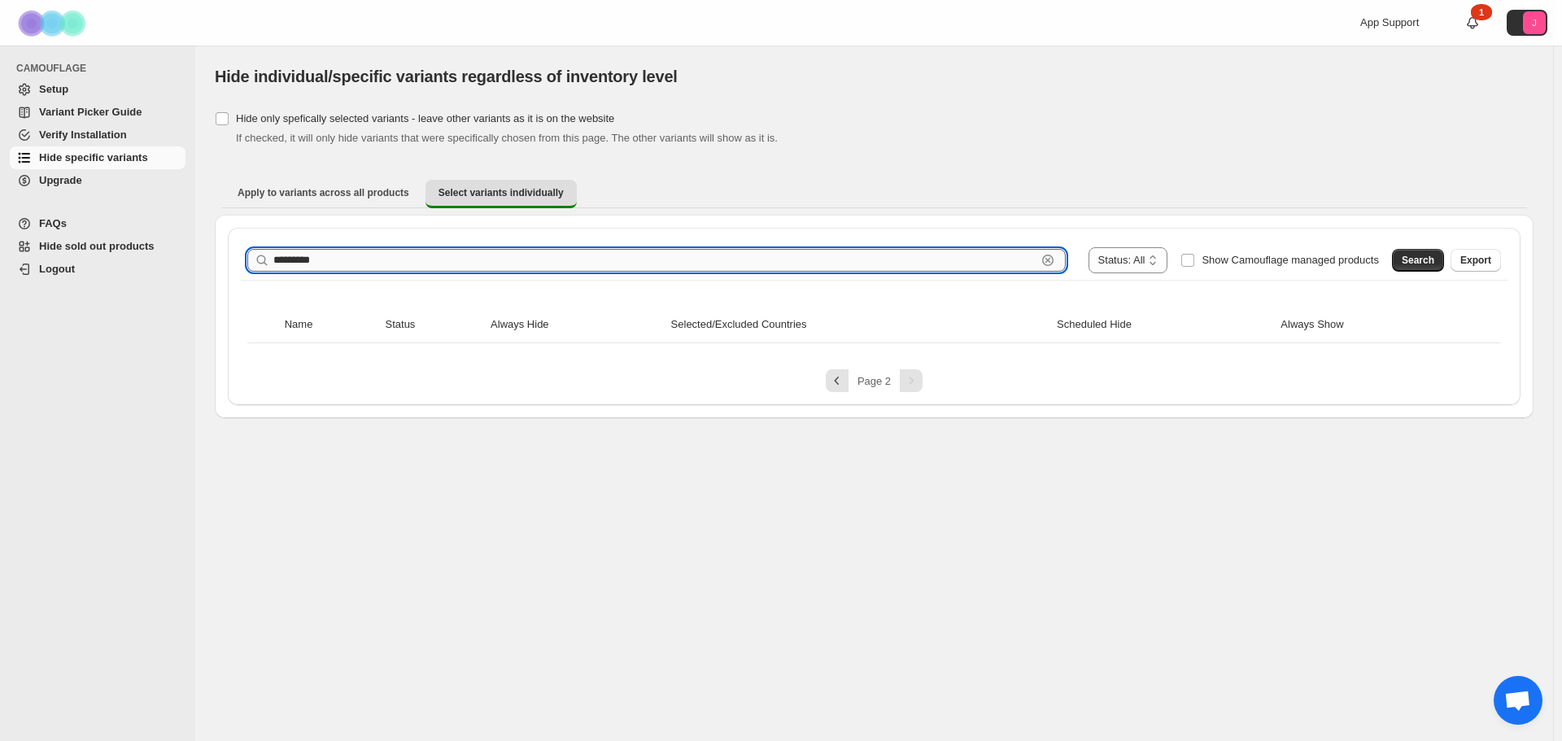
drag, startPoint x: 321, startPoint y: 264, endPoint x: 303, endPoint y: 263, distance: 17.9
click at [303, 263] on input "*********" at bounding box center [654, 260] width 763 height 23
click at [1410, 259] on span "Search" at bounding box center [1417, 260] width 33 height 13
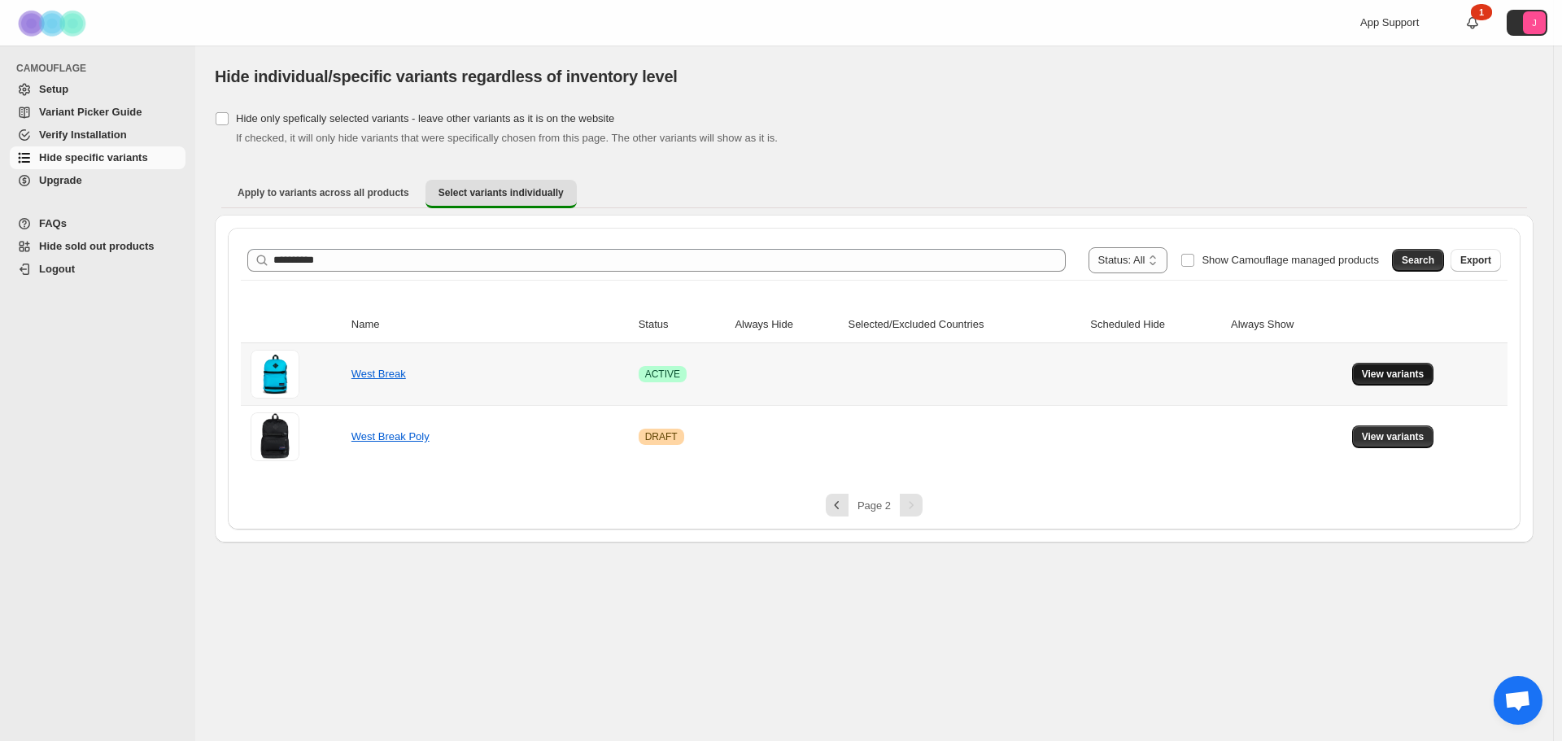
click at [1386, 377] on span "View variants" at bounding box center [1393, 374] width 63 height 13
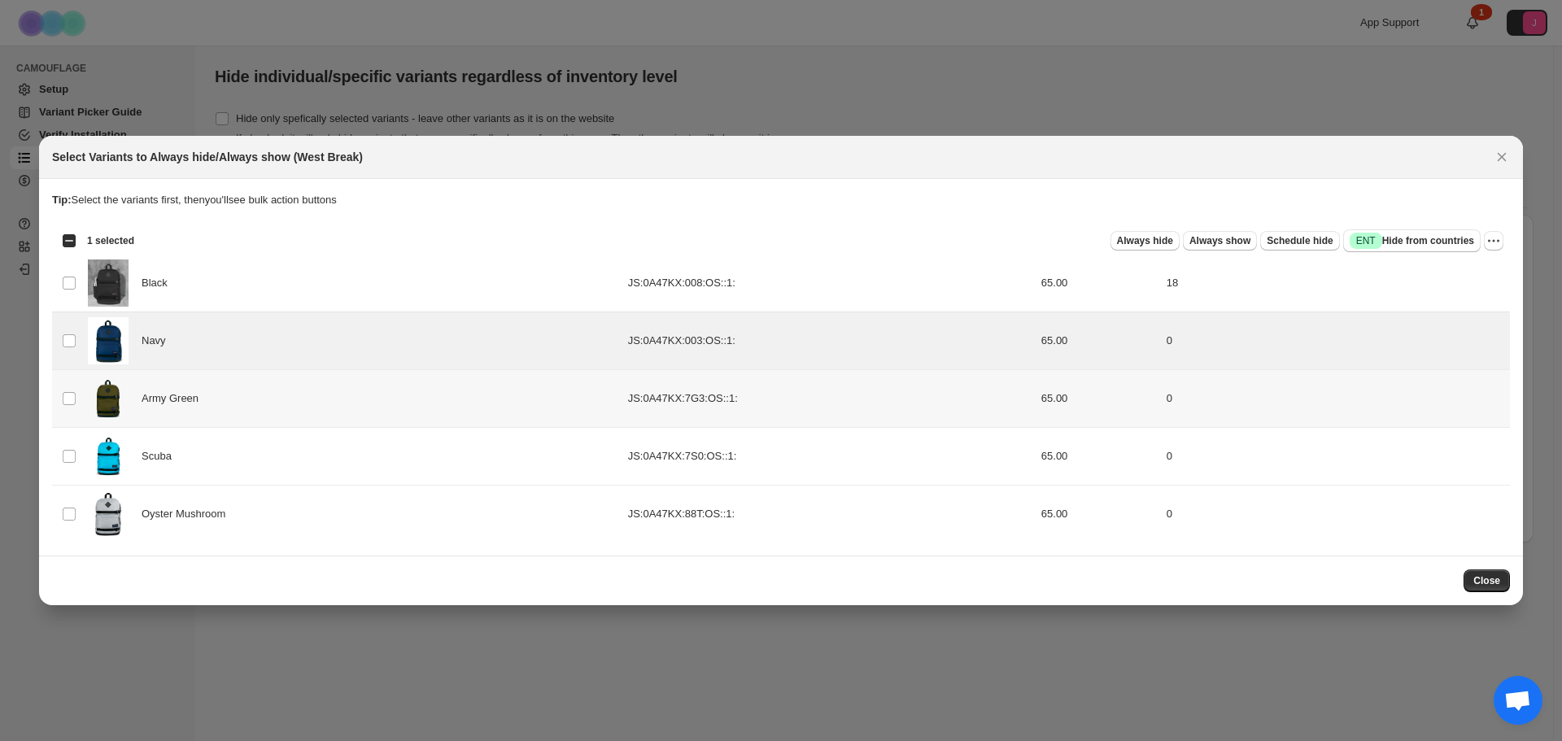
click at [59, 391] on td "Select product variant" at bounding box center [67, 398] width 31 height 58
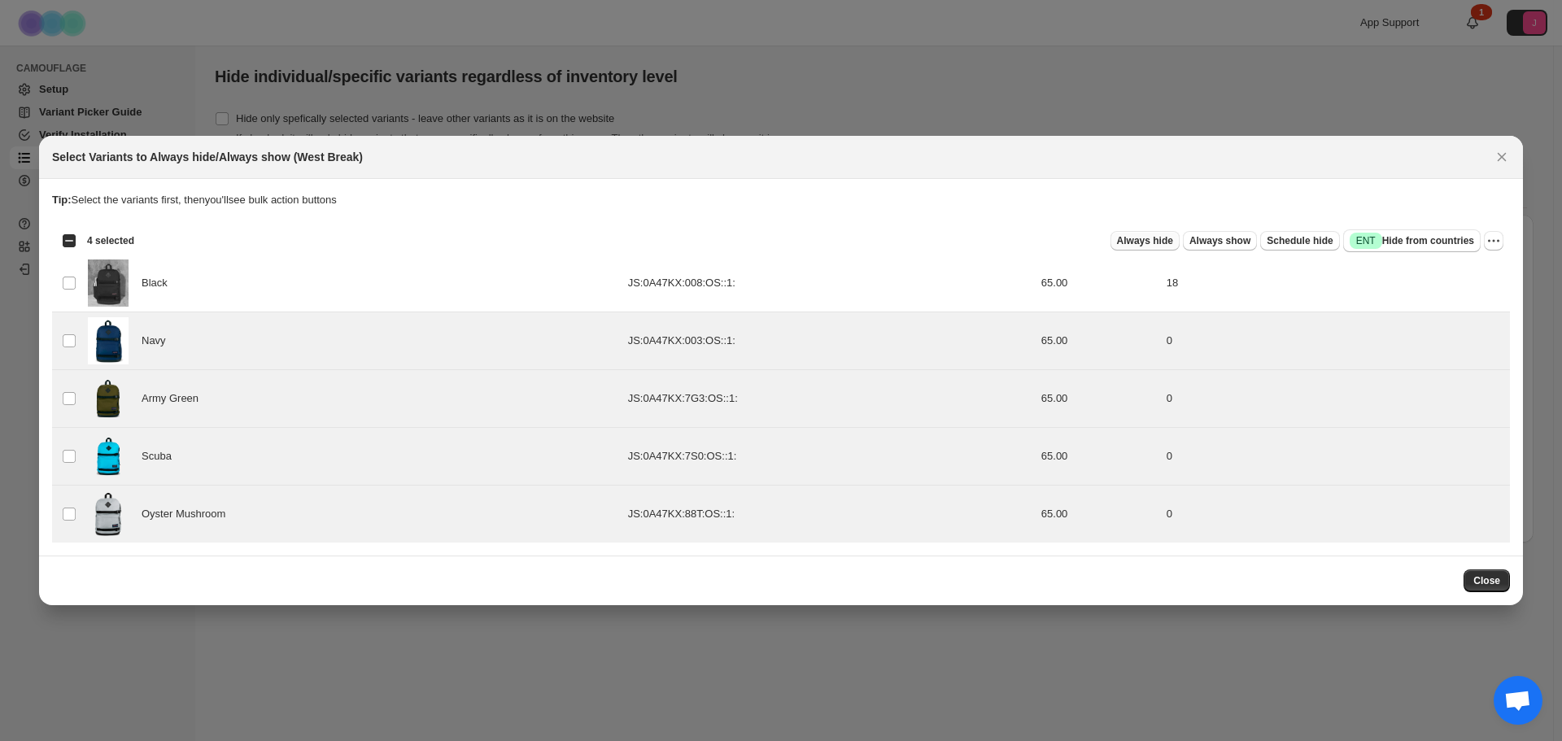
click at [1151, 242] on span "Always hide" at bounding box center [1145, 240] width 56 height 13
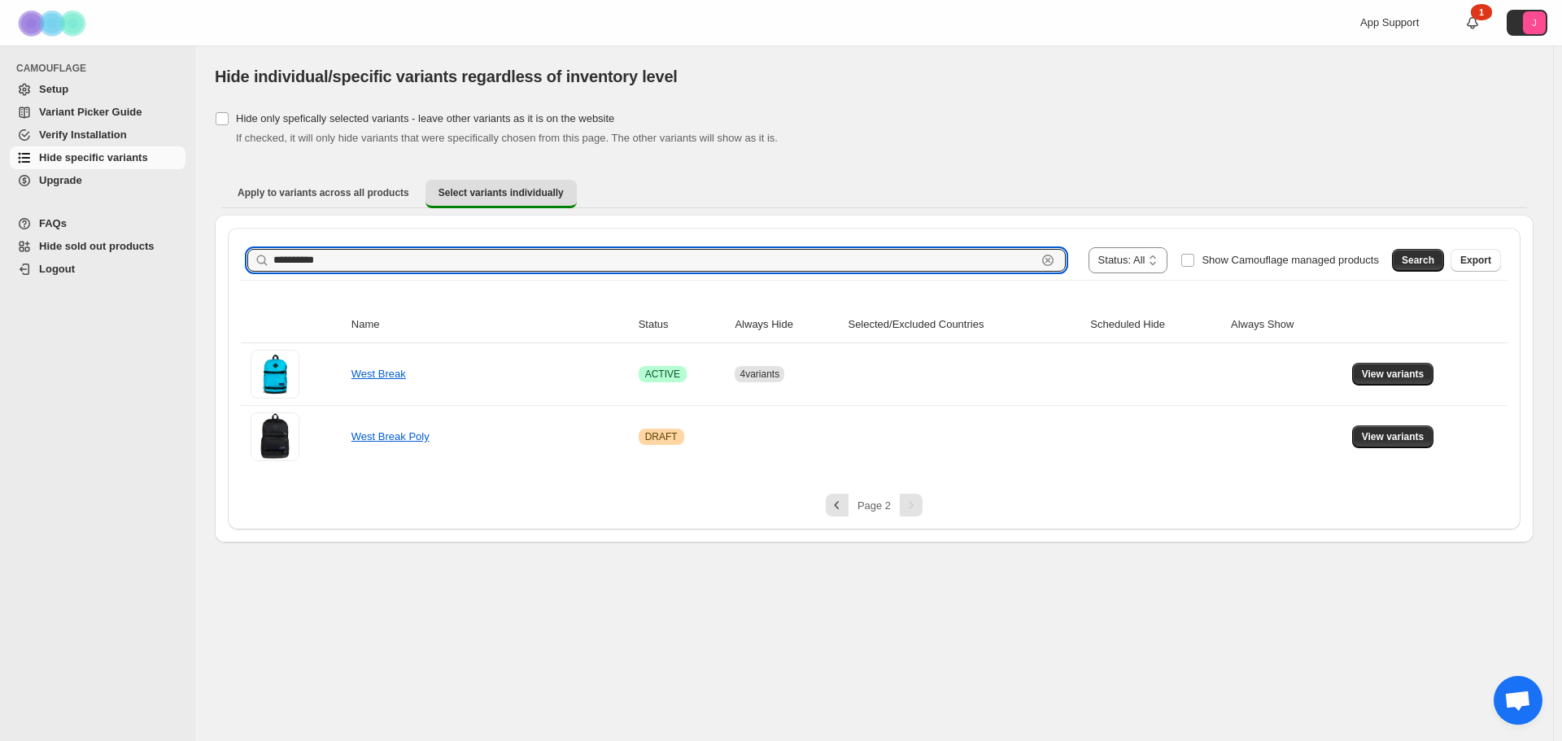
drag, startPoint x: 368, startPoint y: 264, endPoint x: 163, endPoint y: 255, distance: 204.3
click at [176, 260] on div "**********" at bounding box center [781, 370] width 1562 height 741
click at [1379, 251] on label "Show Camouflage managed products" at bounding box center [1279, 260] width 198 height 26
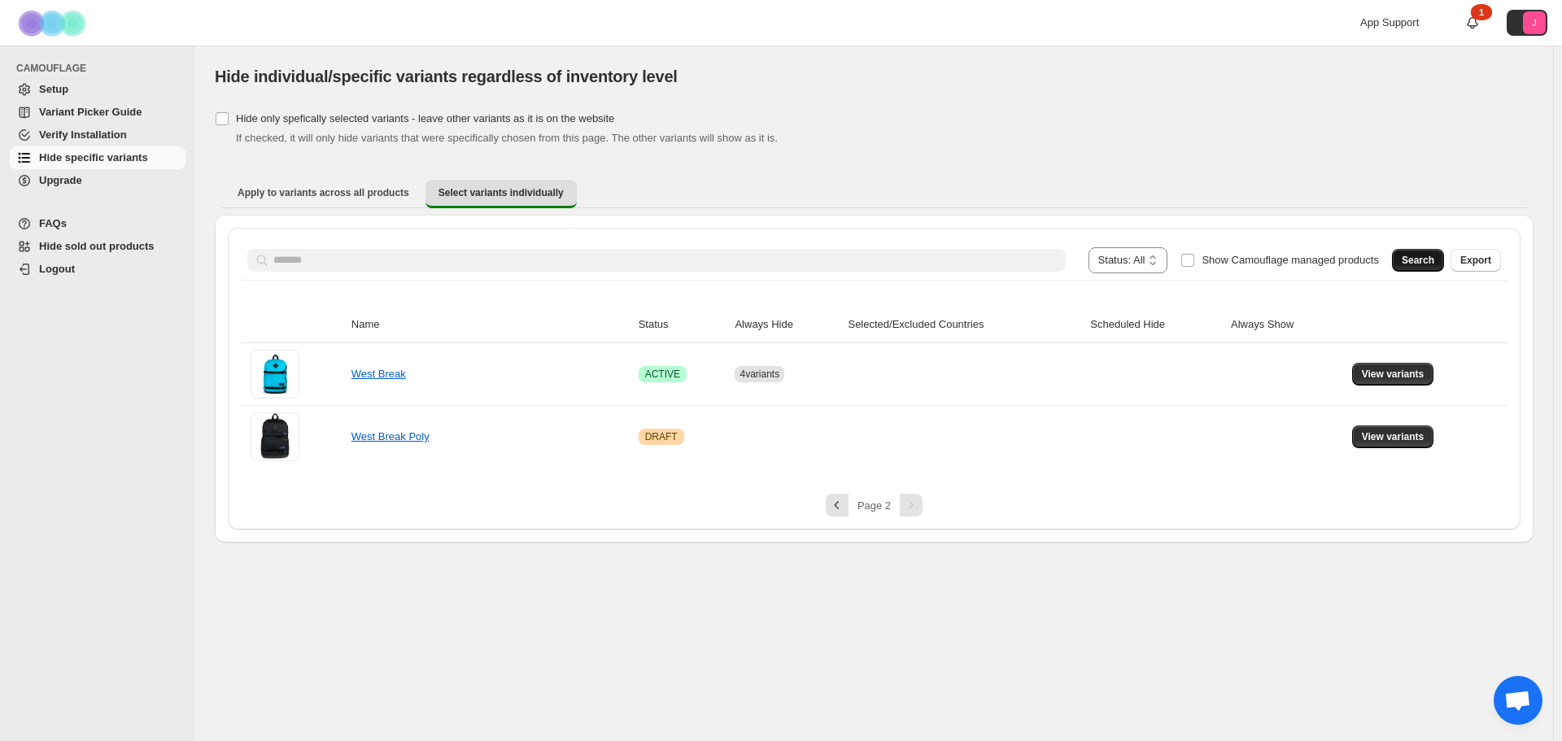
click at [1397, 255] on button "Search" at bounding box center [1418, 260] width 52 height 23
click at [1200, 259] on label "Show Camouflage managed products" at bounding box center [1279, 260] width 198 height 26
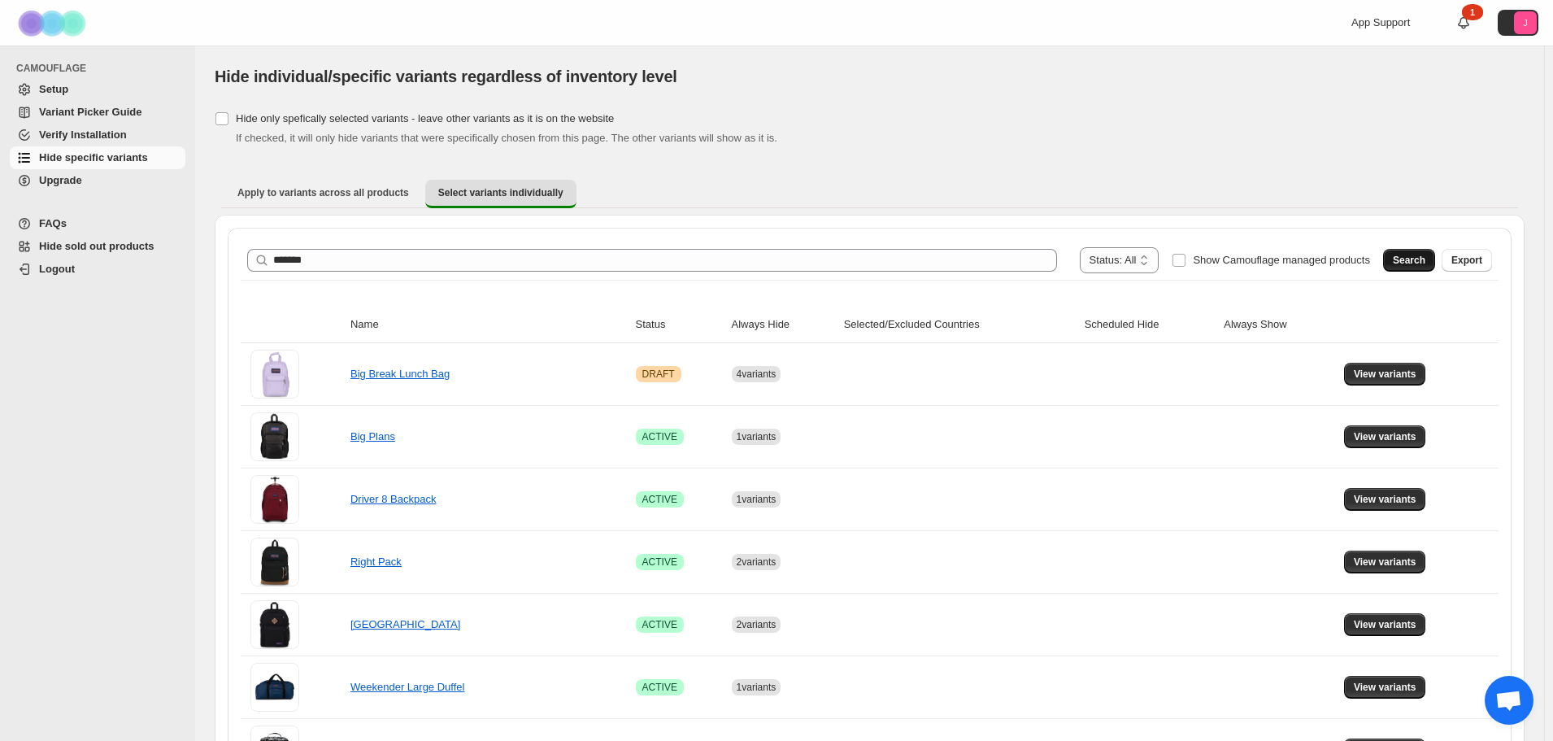
click at [1416, 257] on span "Search" at bounding box center [1409, 260] width 33 height 13
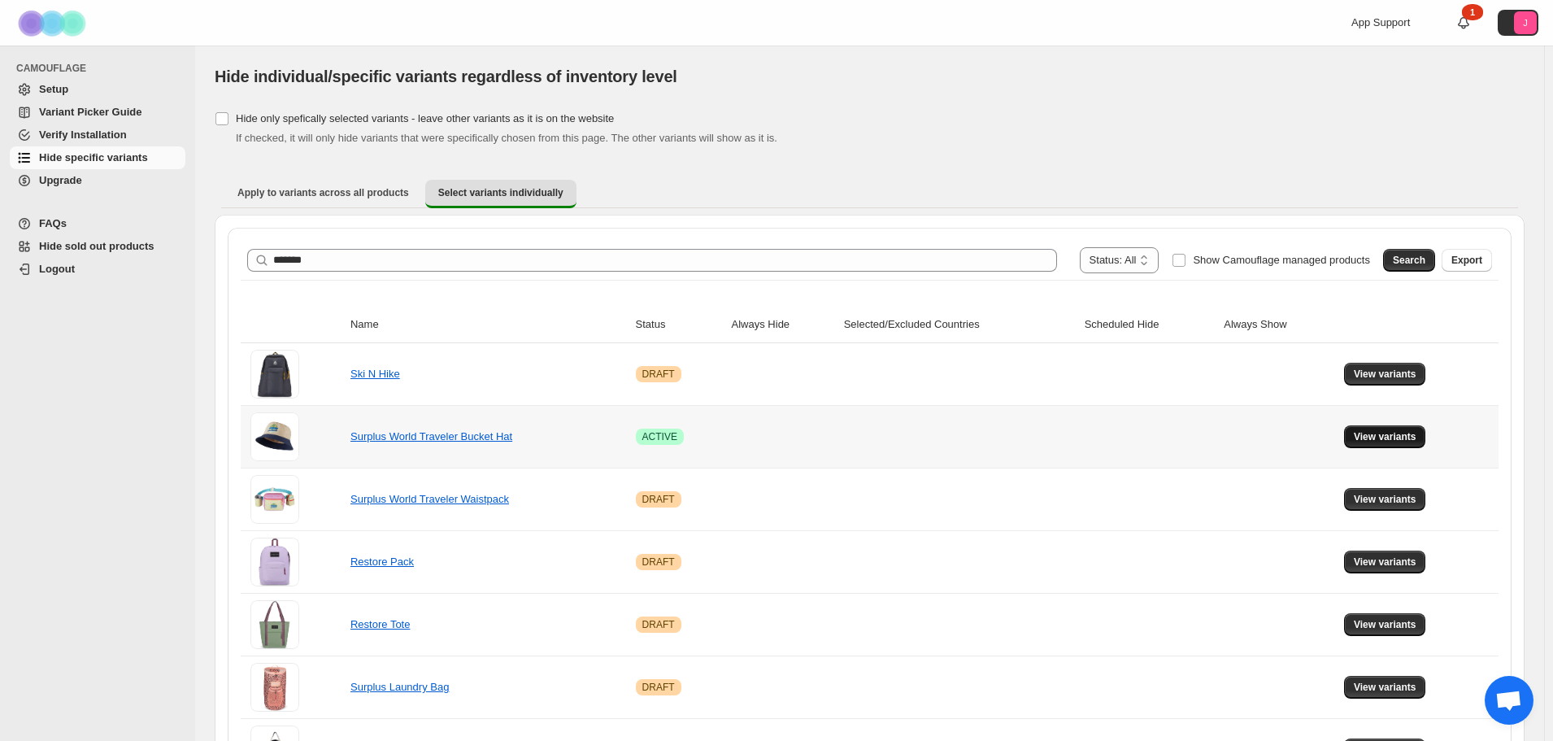
click at [1383, 438] on span "View variants" at bounding box center [1385, 436] width 63 height 13
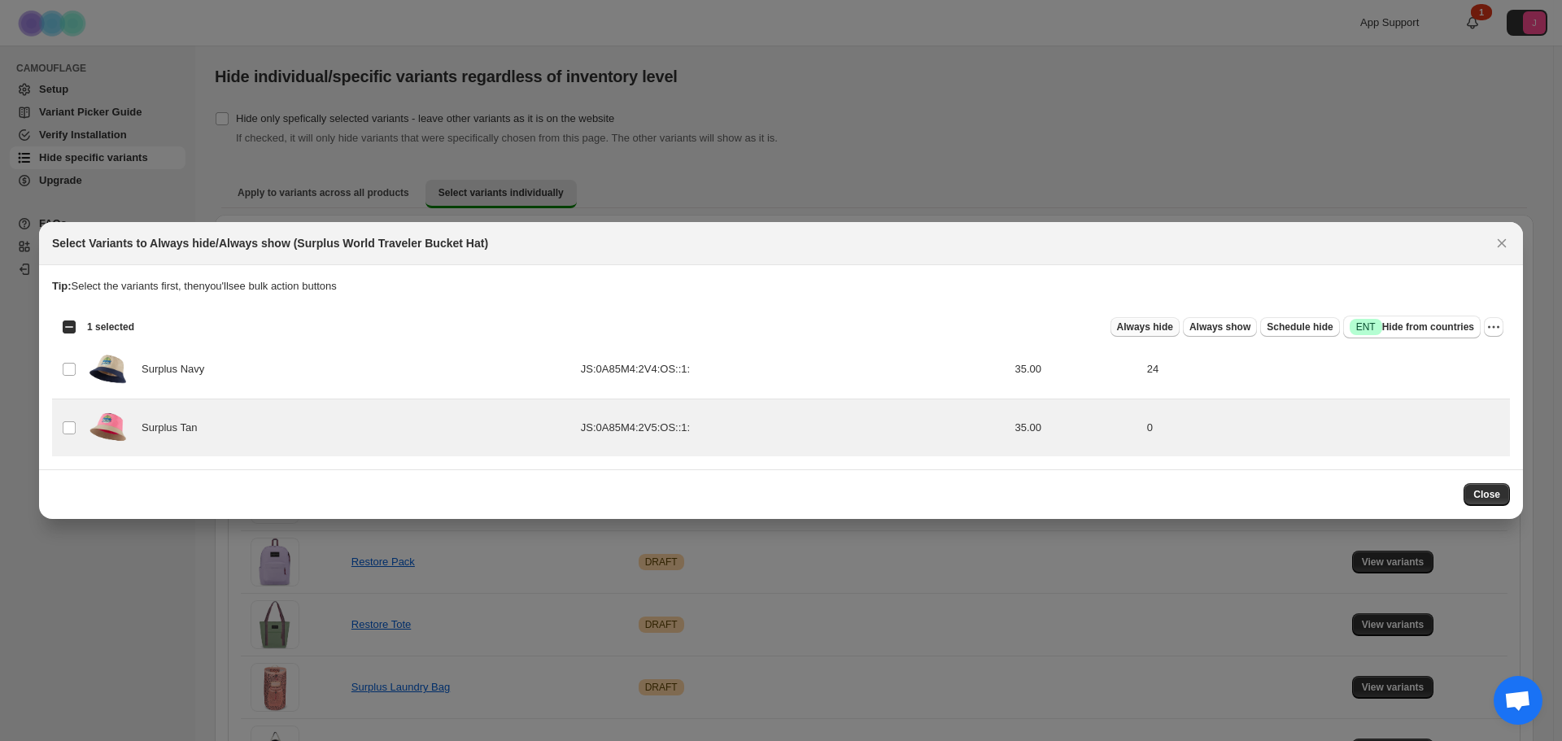
click at [1170, 329] on span "Always hide" at bounding box center [1145, 326] width 56 height 13
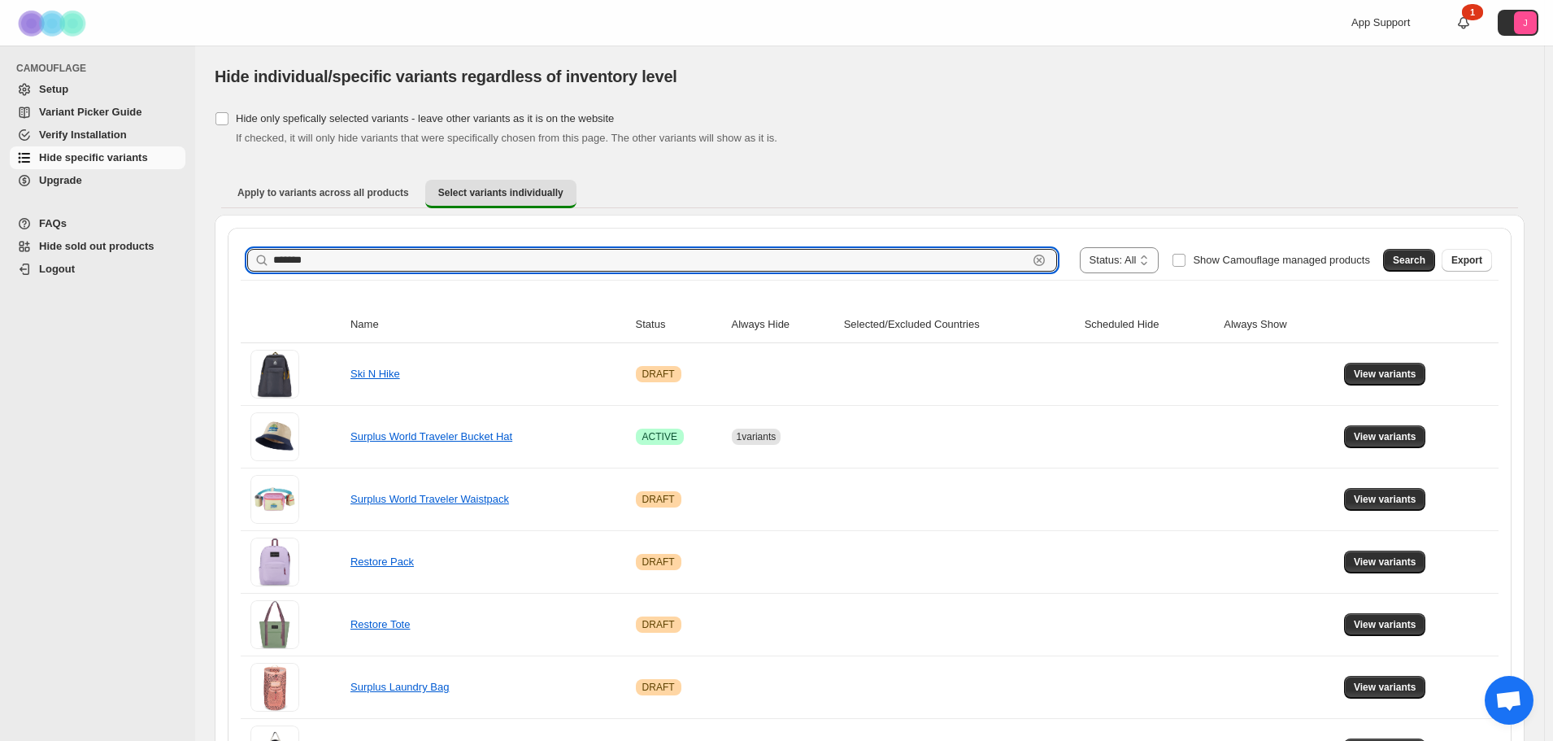
drag, startPoint x: 194, startPoint y: 261, endPoint x: 136, endPoint y: 258, distance: 58.7
click at [137, 258] on div "**********" at bounding box center [776, 428] width 1553 height 856
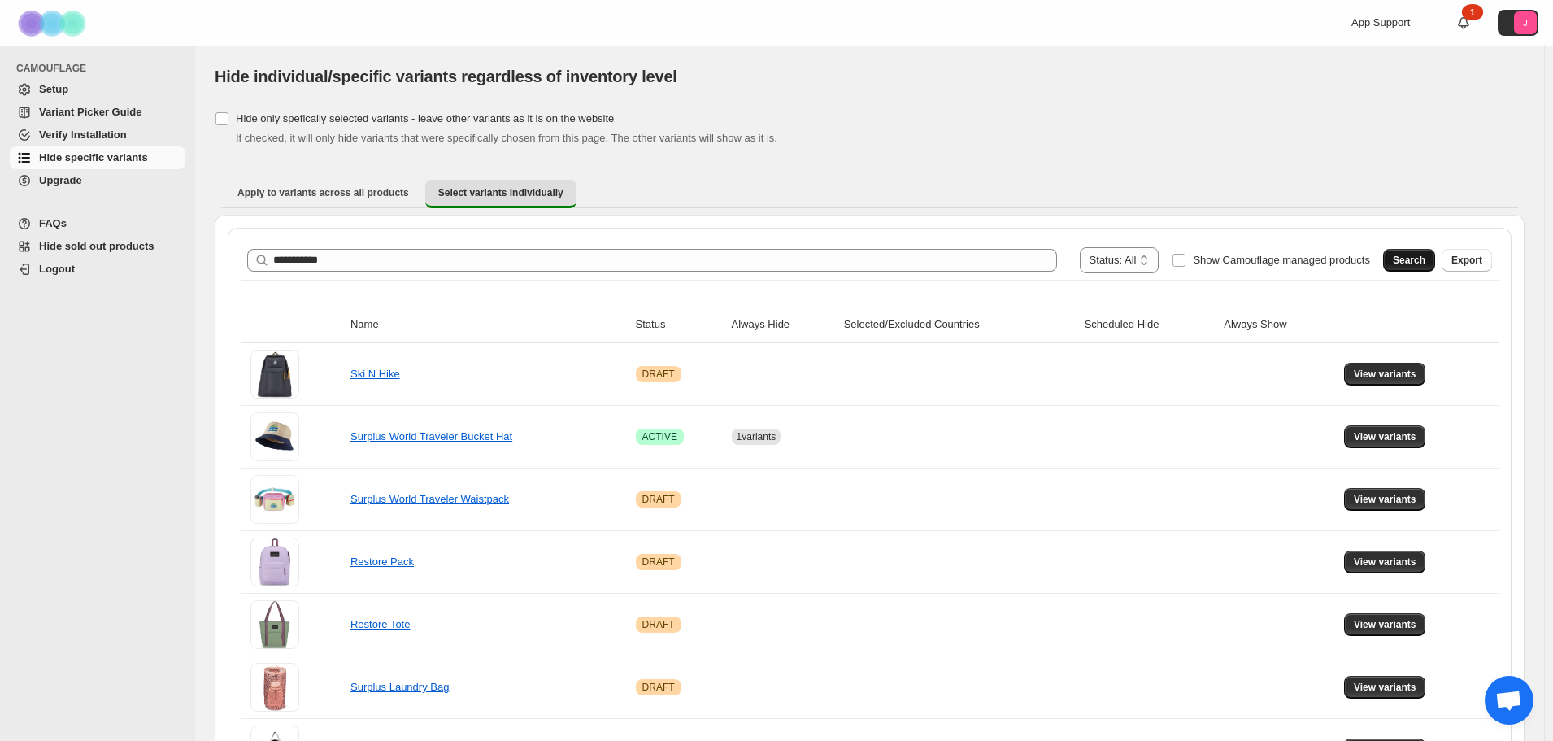
click at [1410, 266] on span "Search" at bounding box center [1409, 260] width 33 height 13
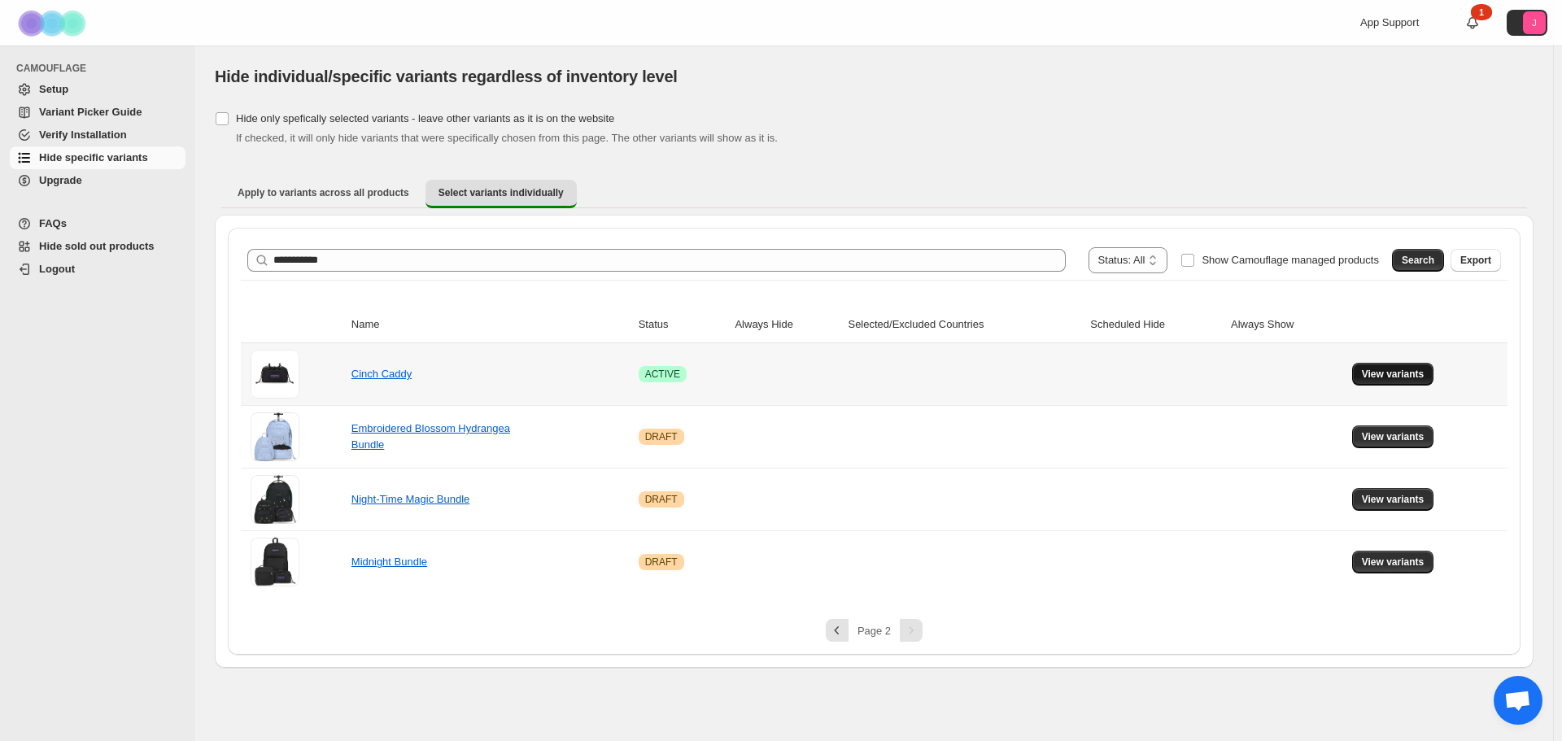
click at [1387, 376] on span "View variants" at bounding box center [1393, 374] width 63 height 13
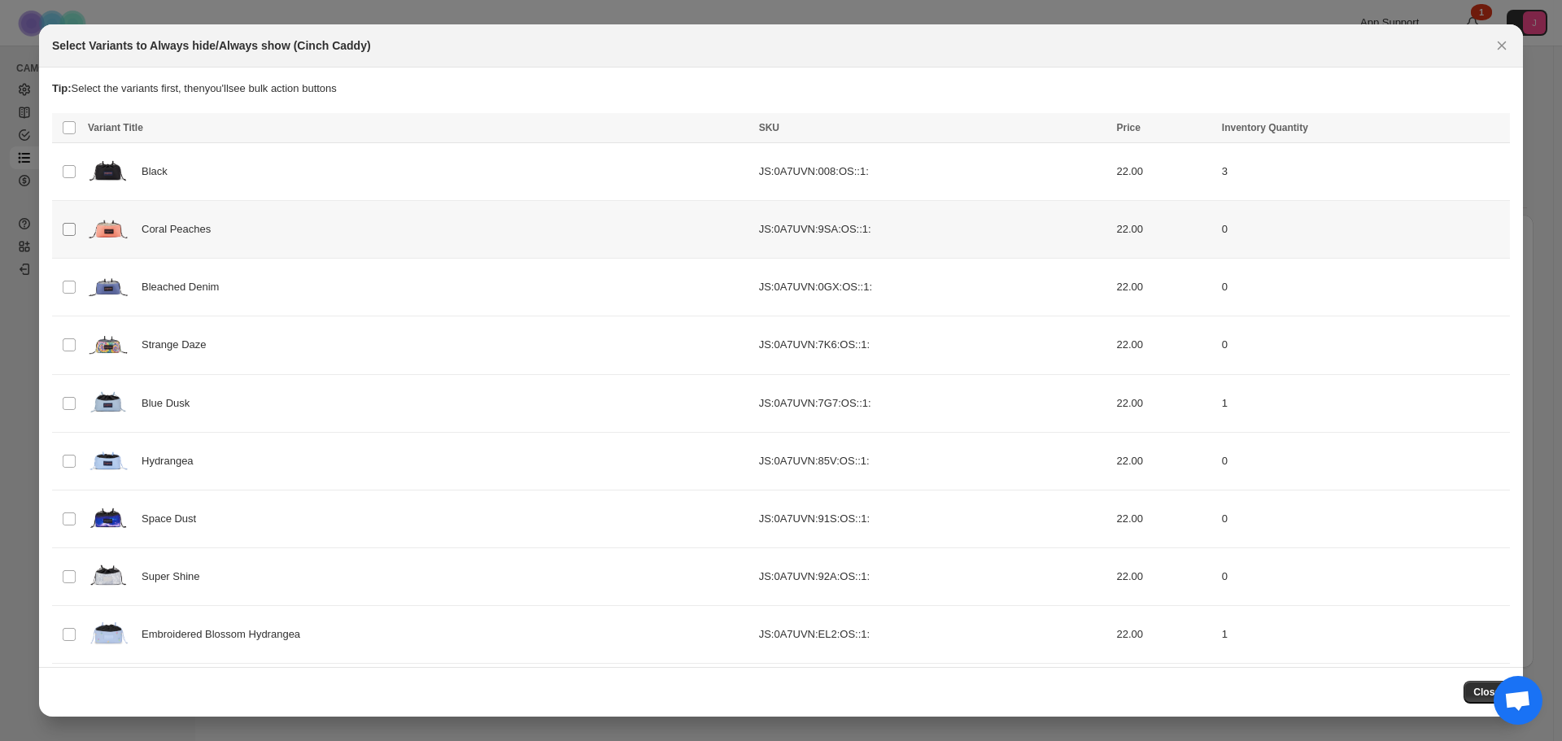
click at [62, 259] on td "Select product variant" at bounding box center [67, 230] width 31 height 58
drag, startPoint x: 66, startPoint y: 282, endPoint x: 69, endPoint y: 323, distance: 40.8
click at [66, 289] on tbody "Select product variant Black JS:0A7UVN:008:OS::1: 22.00 3 Select product varian…" at bounding box center [780, 519] width 1457 height 752
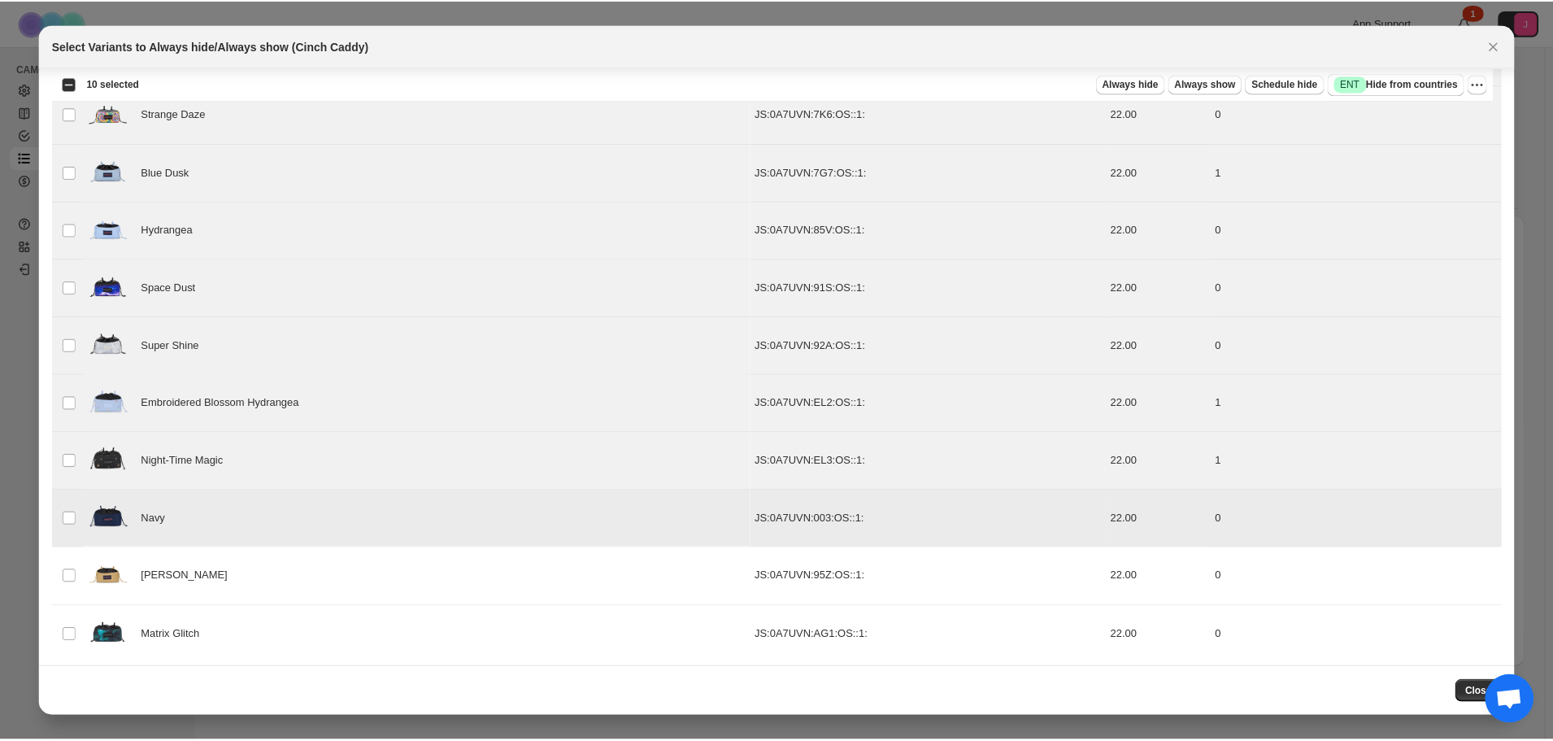
scroll to position [241, 0]
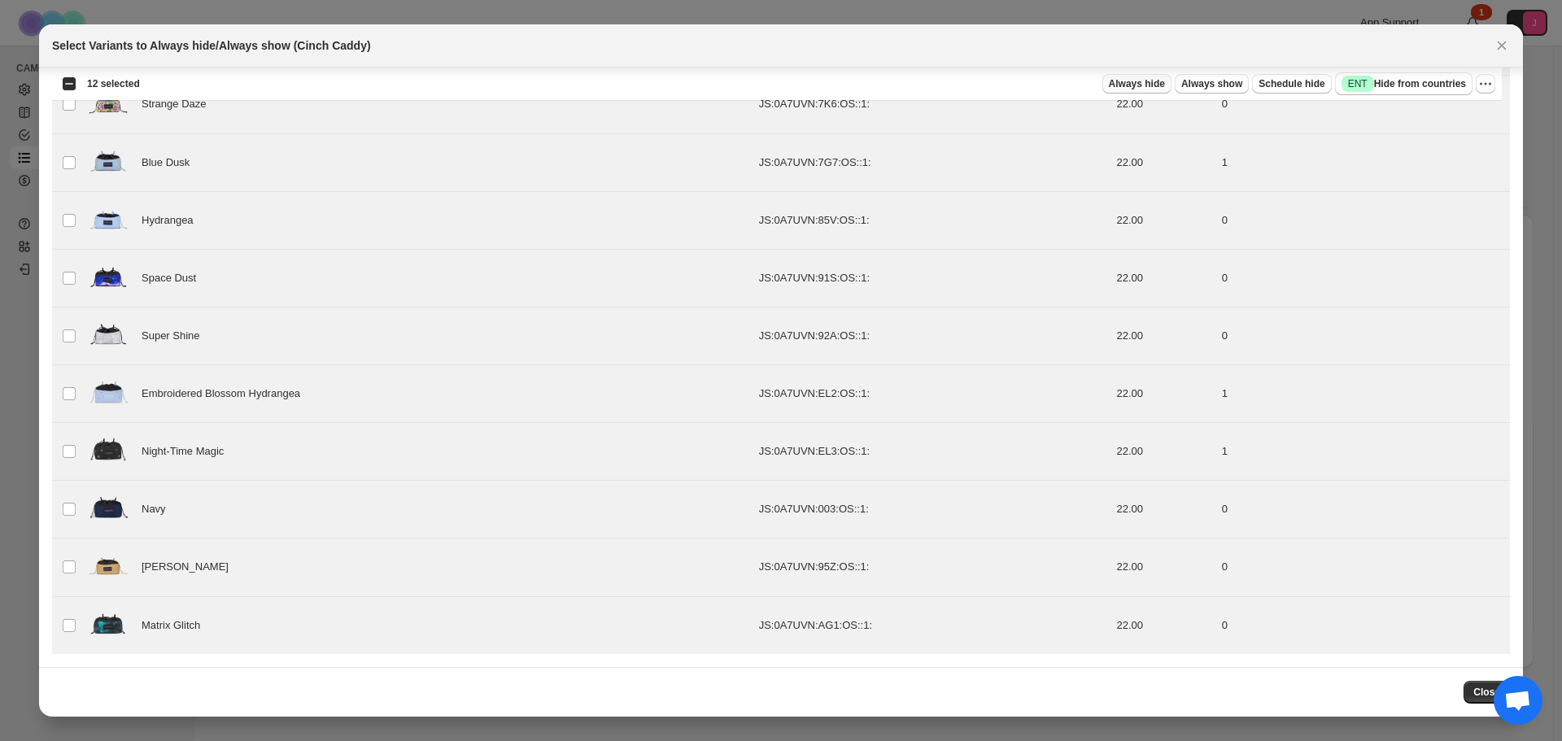
click at [1149, 80] on span "Always hide" at bounding box center [1137, 83] width 56 height 13
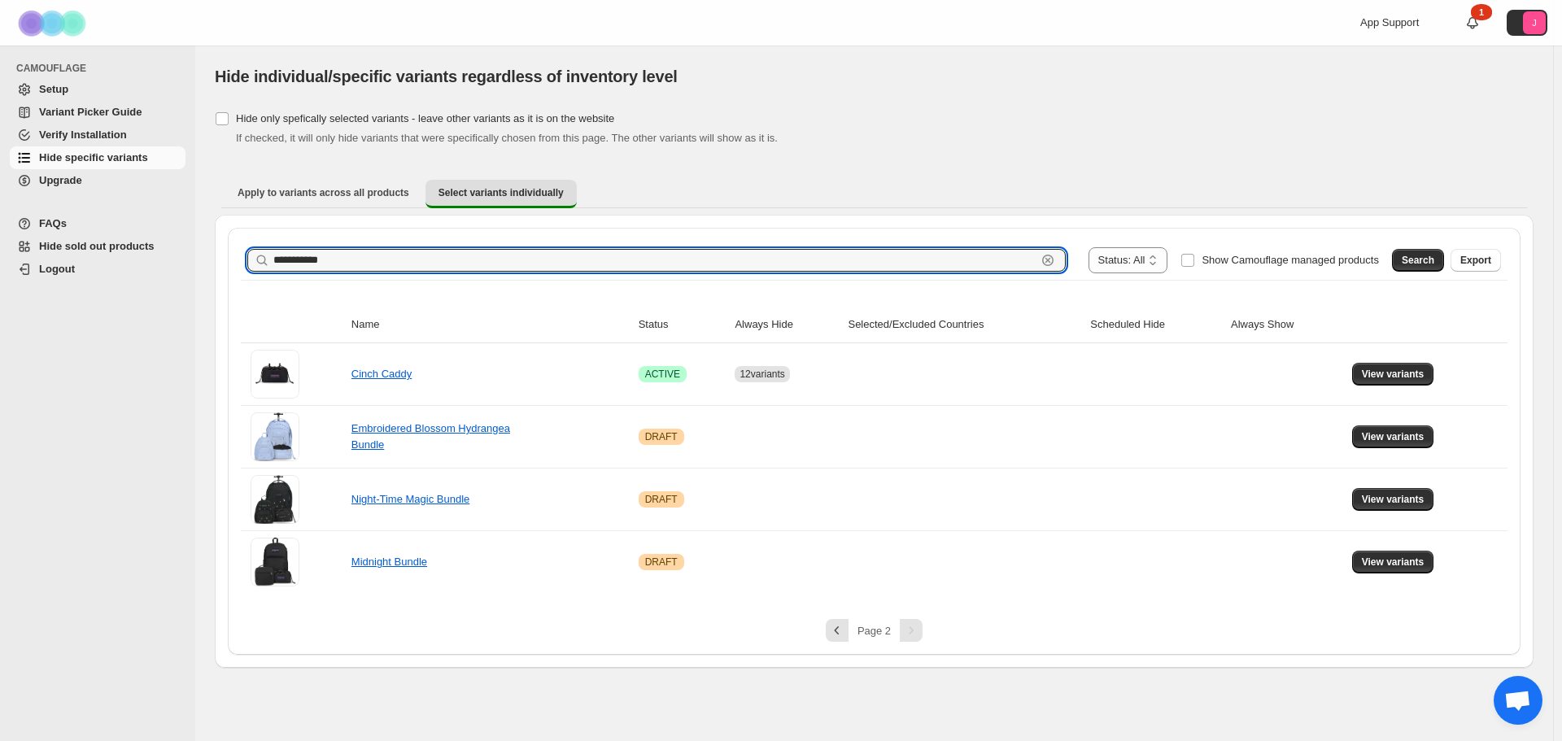
drag, startPoint x: 237, startPoint y: 263, endPoint x: 125, endPoint y: 260, distance: 111.5
click at [114, 264] on div "**********" at bounding box center [781, 370] width 1562 height 741
click at [1433, 264] on span "Search" at bounding box center [1417, 260] width 33 height 13
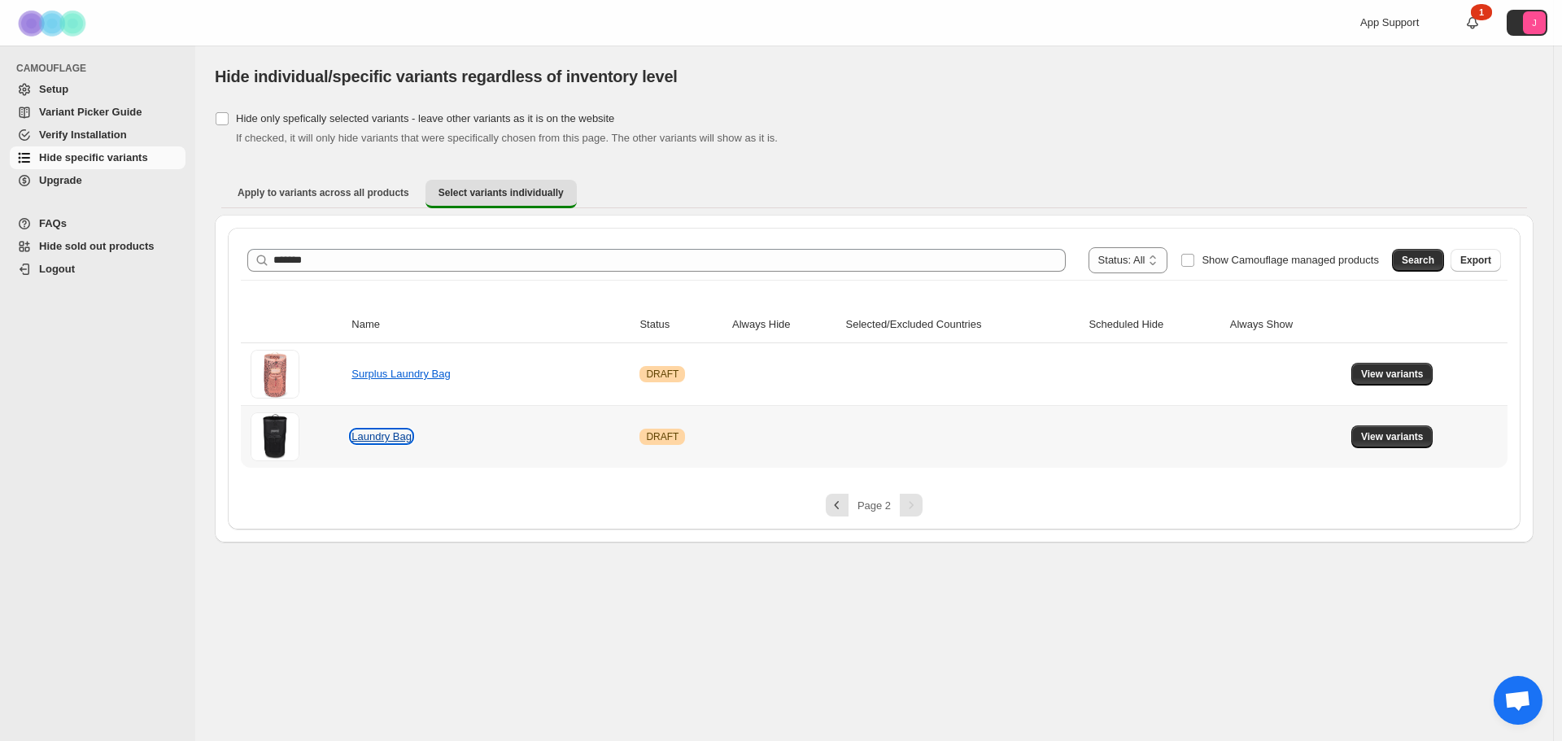
click at [382, 437] on link "Laundry Bag" at bounding box center [381, 436] width 60 height 12
click at [1375, 434] on span "View variants" at bounding box center [1392, 436] width 63 height 13
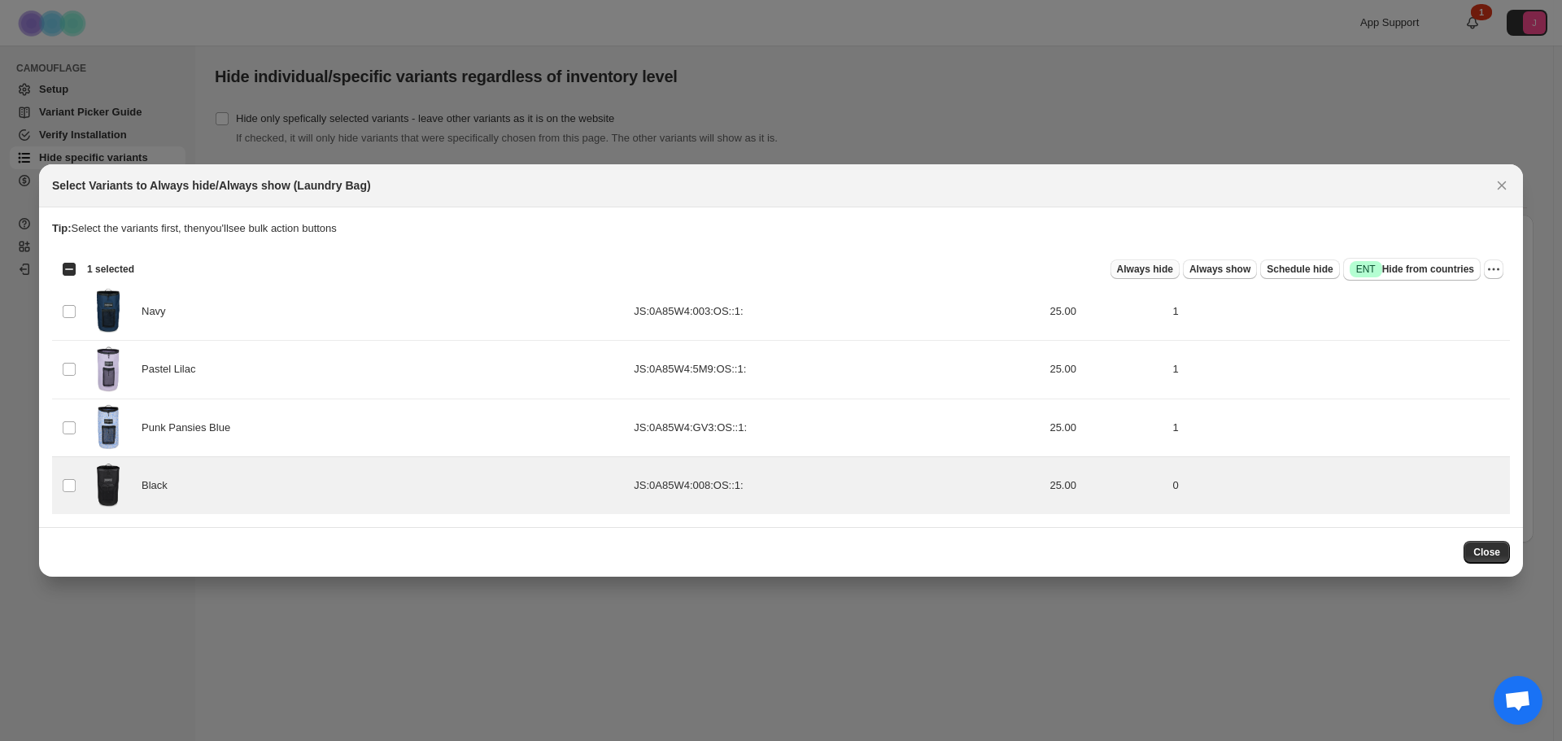
click at [1170, 269] on span "Always hide" at bounding box center [1145, 269] width 56 height 13
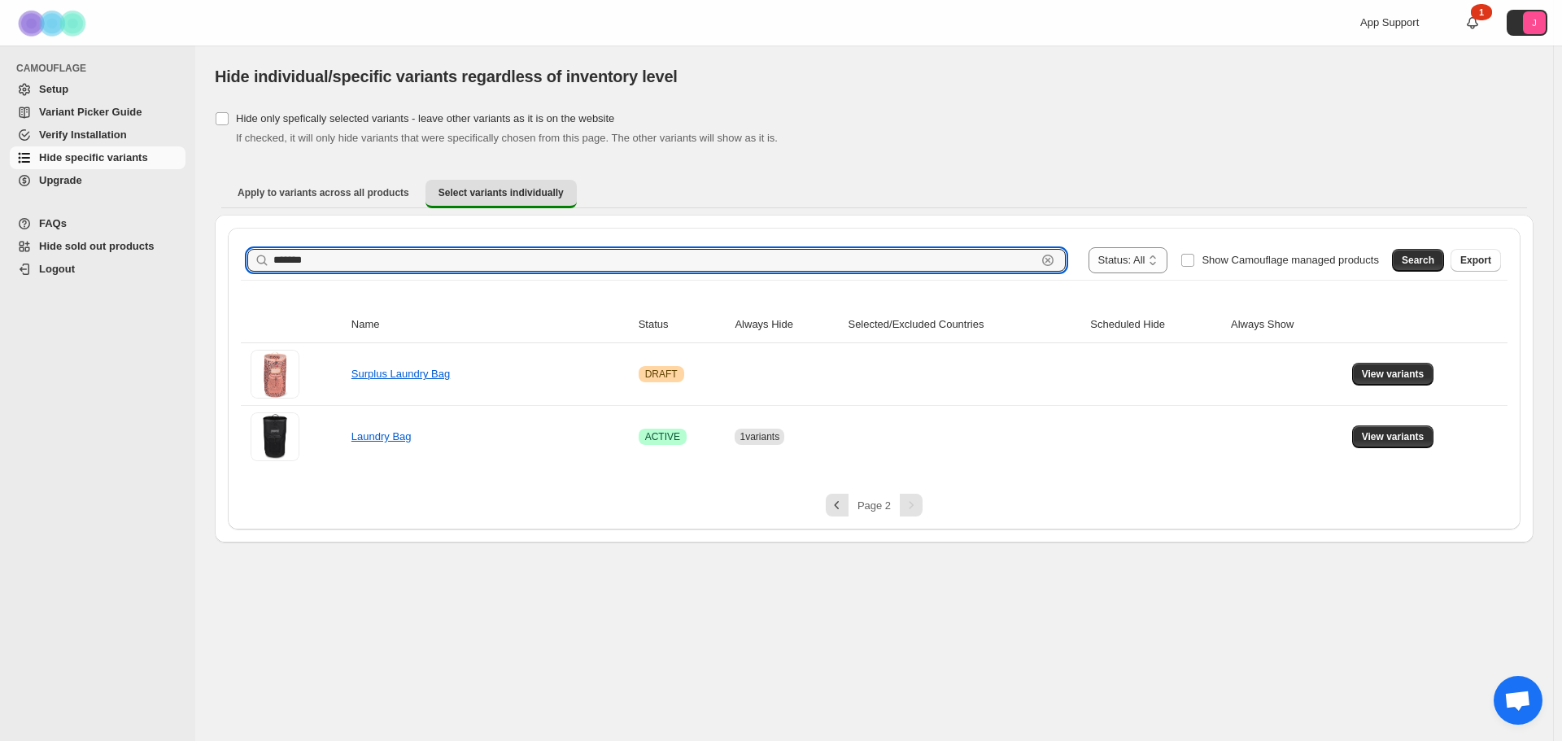
drag, startPoint x: 346, startPoint y: 268, endPoint x: 127, endPoint y: 251, distance: 219.4
click at [127, 258] on div "**********" at bounding box center [781, 370] width 1562 height 741
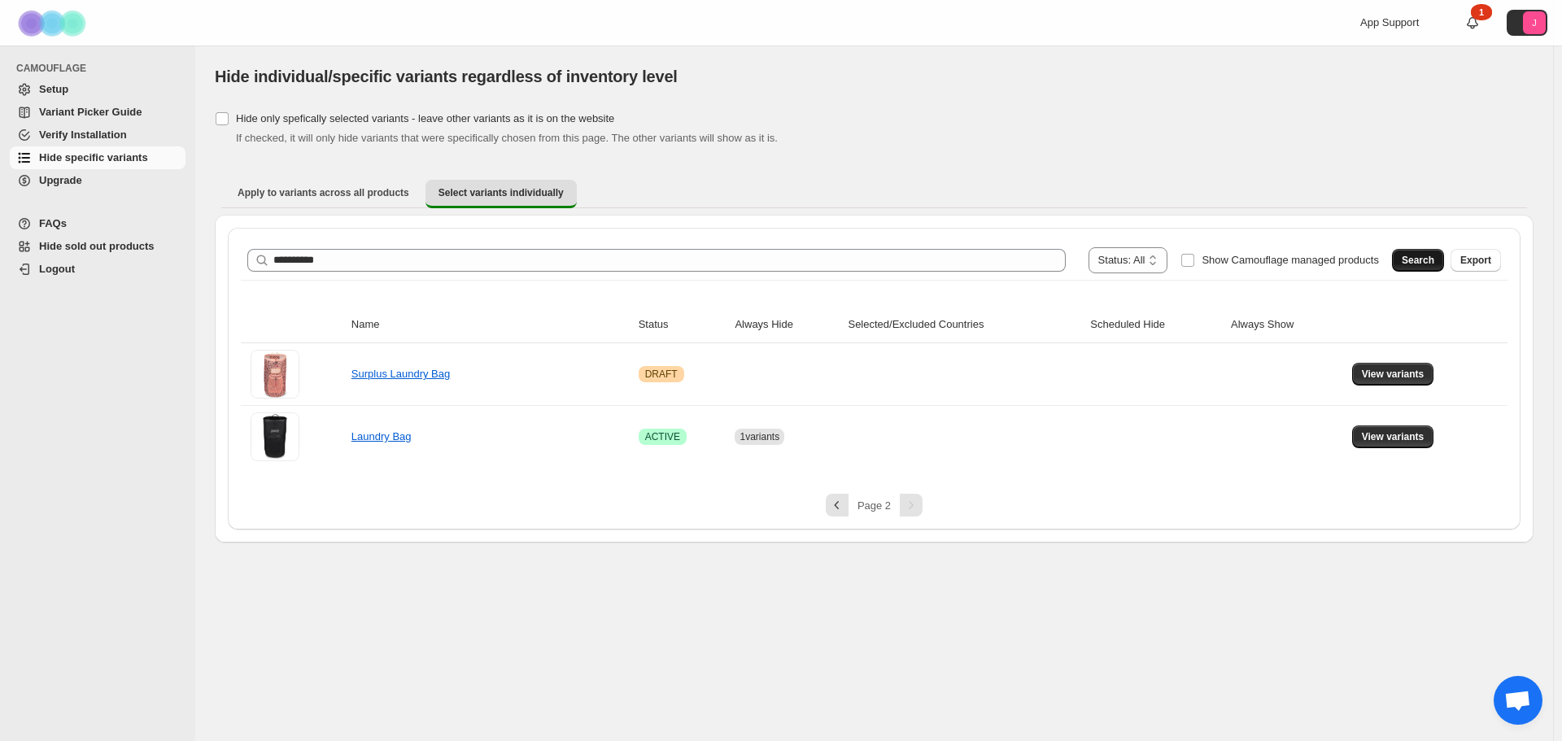
click at [1425, 269] on button "Search" at bounding box center [1418, 260] width 52 height 23
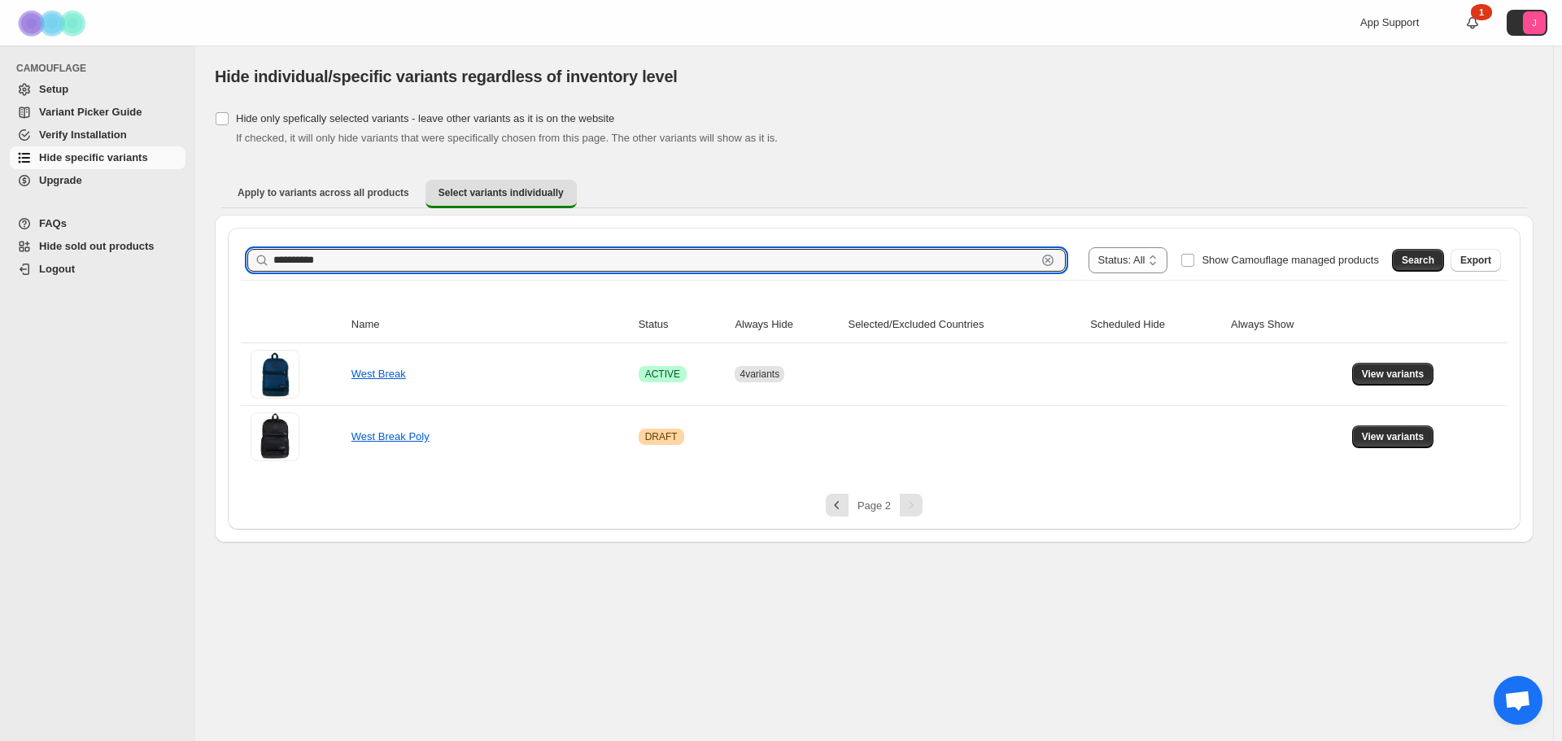
drag, startPoint x: 345, startPoint y: 260, endPoint x: 102, endPoint y: 255, distance: 242.4
click at [102, 255] on div "**********" at bounding box center [781, 370] width 1562 height 741
click at [1429, 264] on span "Search" at bounding box center [1417, 260] width 33 height 13
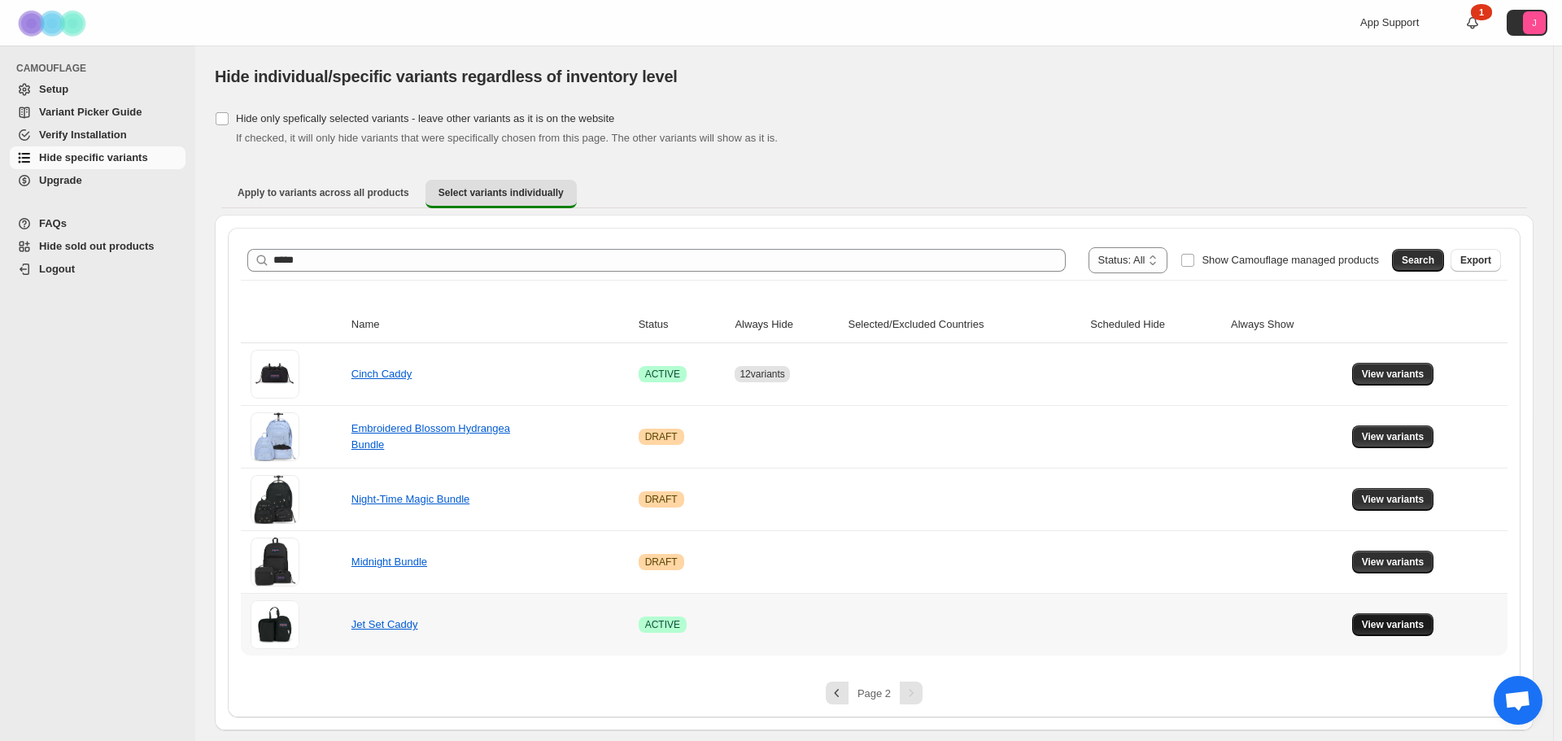
click at [1396, 615] on button "View variants" at bounding box center [1393, 624] width 82 height 23
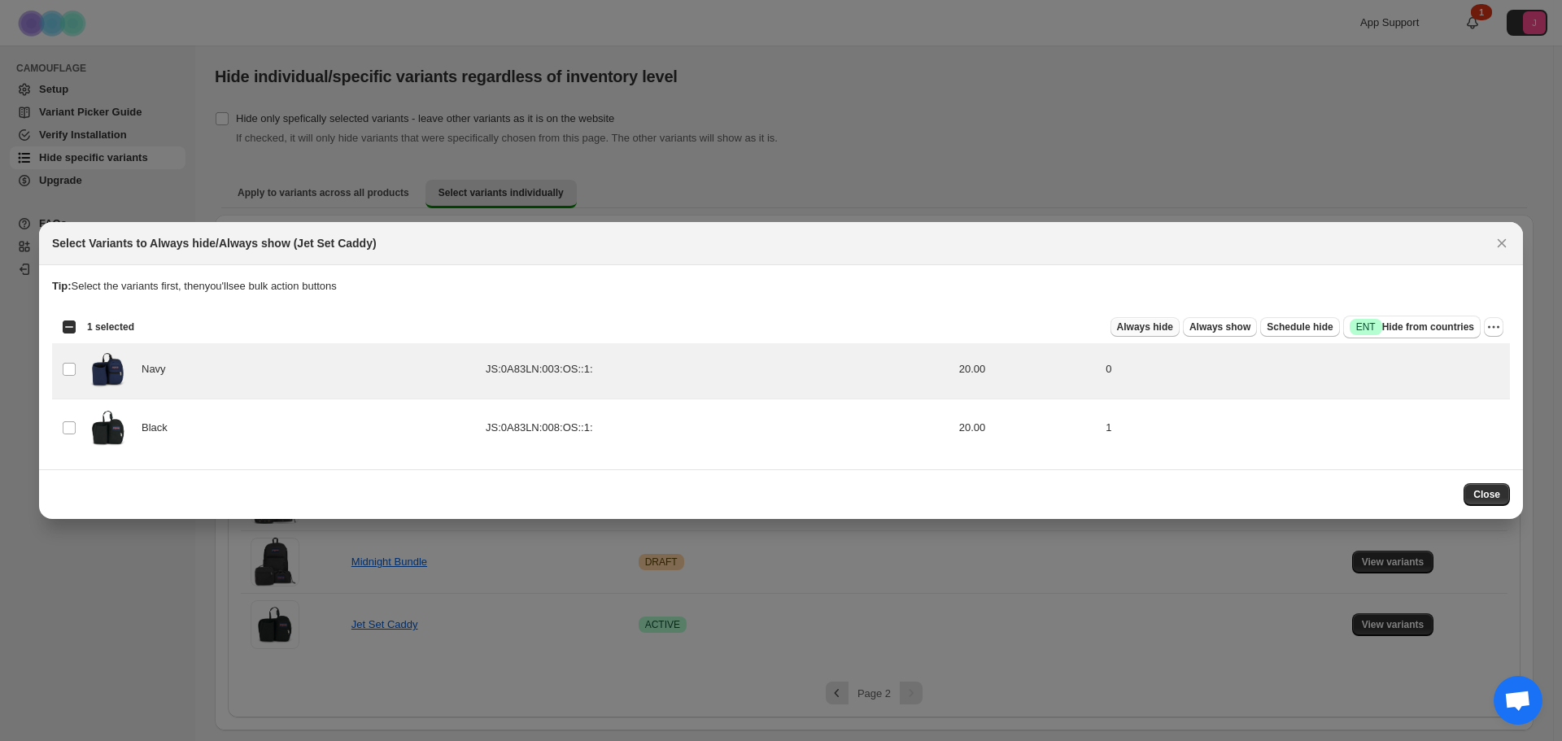
click at [1163, 326] on span "Always hide" at bounding box center [1145, 326] width 56 height 13
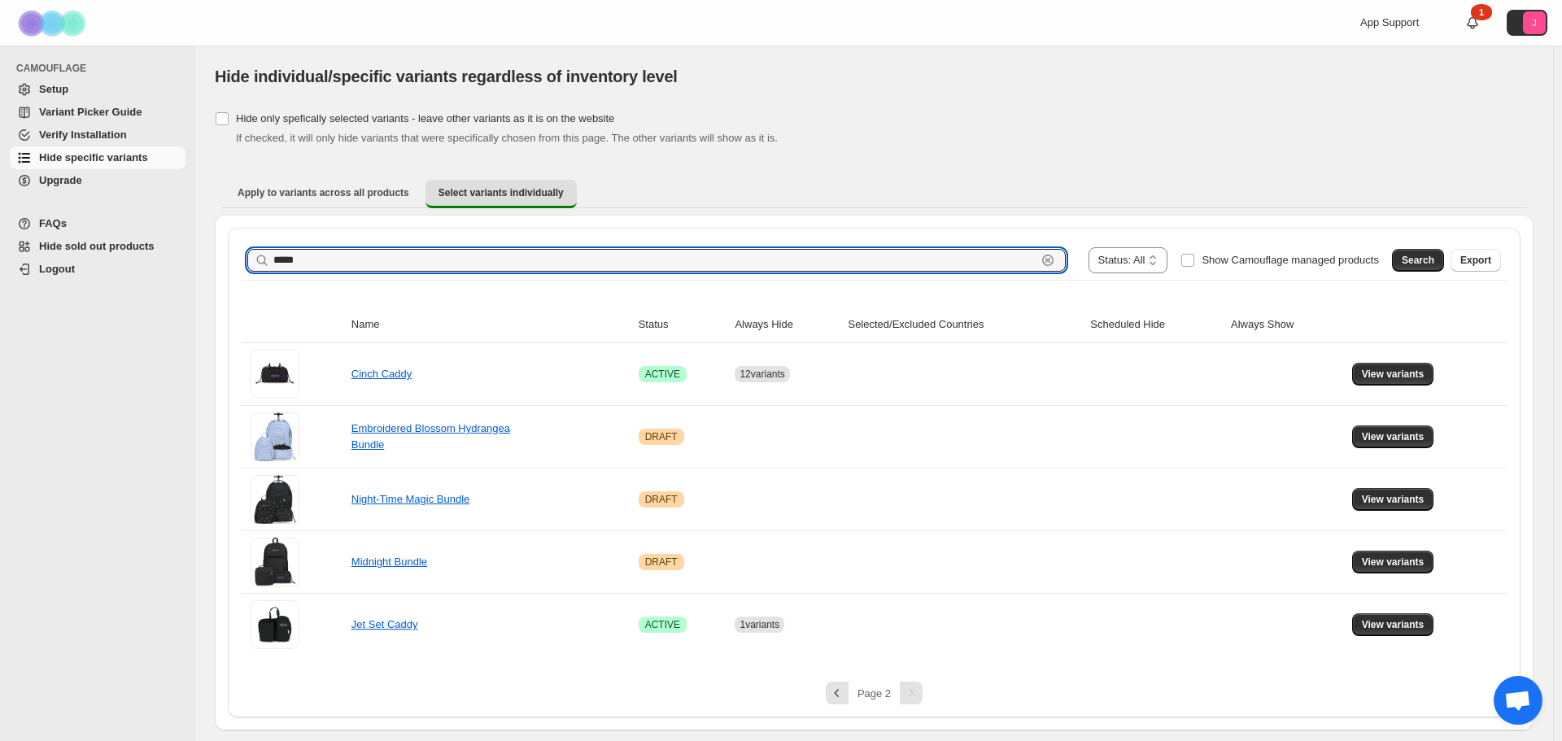
drag, startPoint x: 336, startPoint y: 256, endPoint x: 143, endPoint y: 253, distance: 192.8
click at [145, 256] on div "**********" at bounding box center [781, 370] width 1562 height 741
drag, startPoint x: 1408, startPoint y: 264, endPoint x: 1392, endPoint y: 255, distance: 17.5
click at [1408, 264] on span "Search" at bounding box center [1417, 260] width 33 height 13
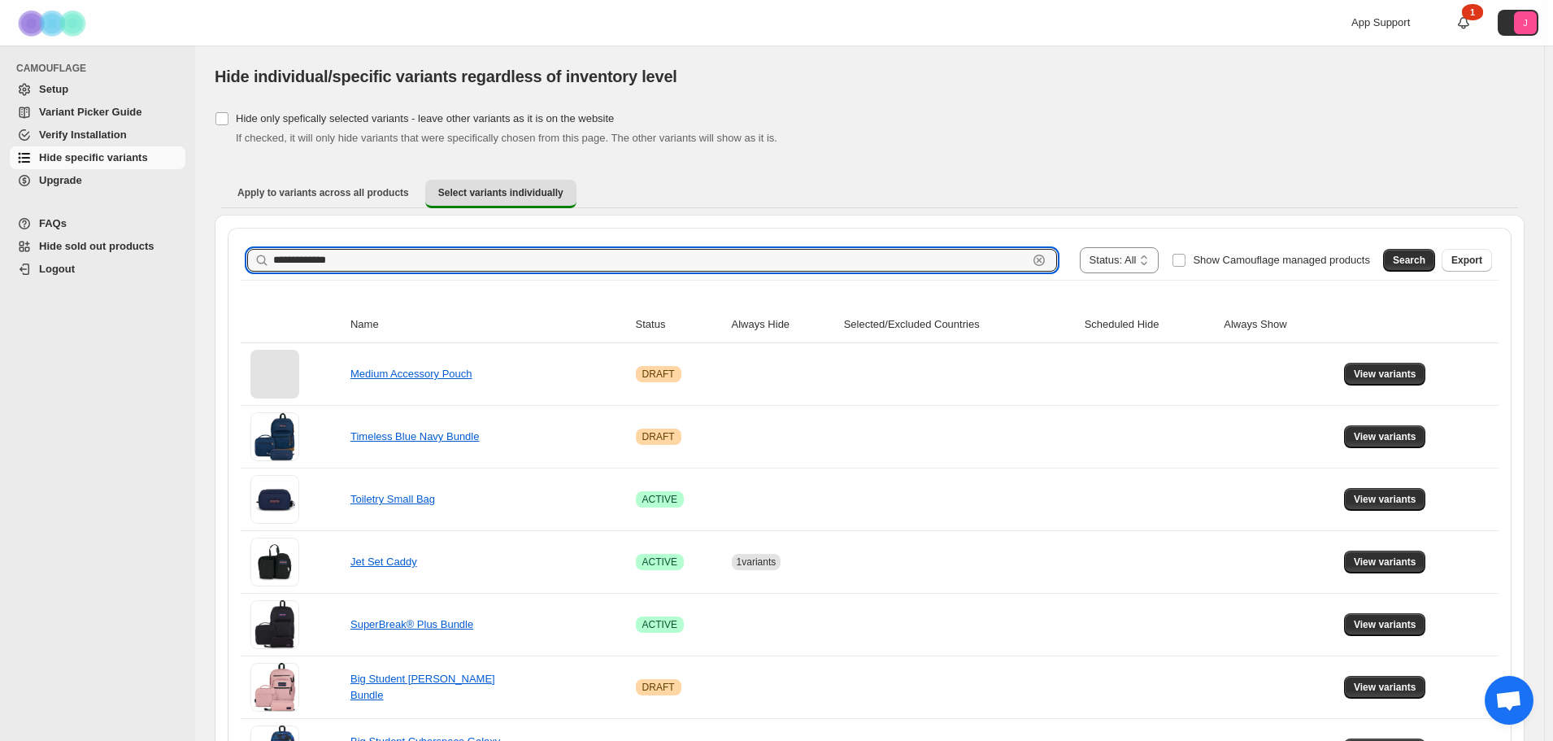
drag, startPoint x: 365, startPoint y: 261, endPoint x: 882, endPoint y: 243, distance: 517.6
click at [389, 261] on input "**********" at bounding box center [650, 260] width 755 height 23
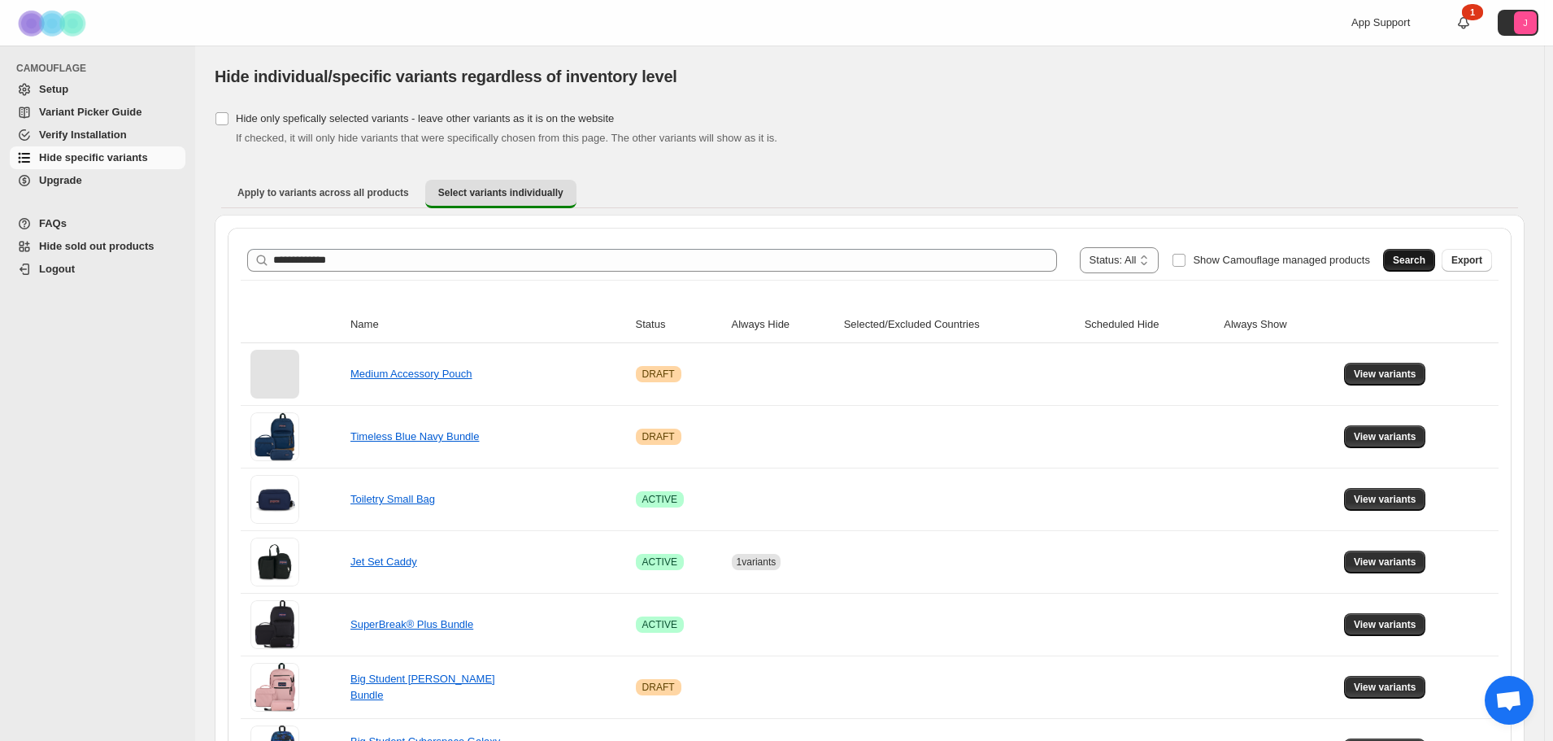
click at [1411, 258] on span "Search" at bounding box center [1409, 260] width 33 height 13
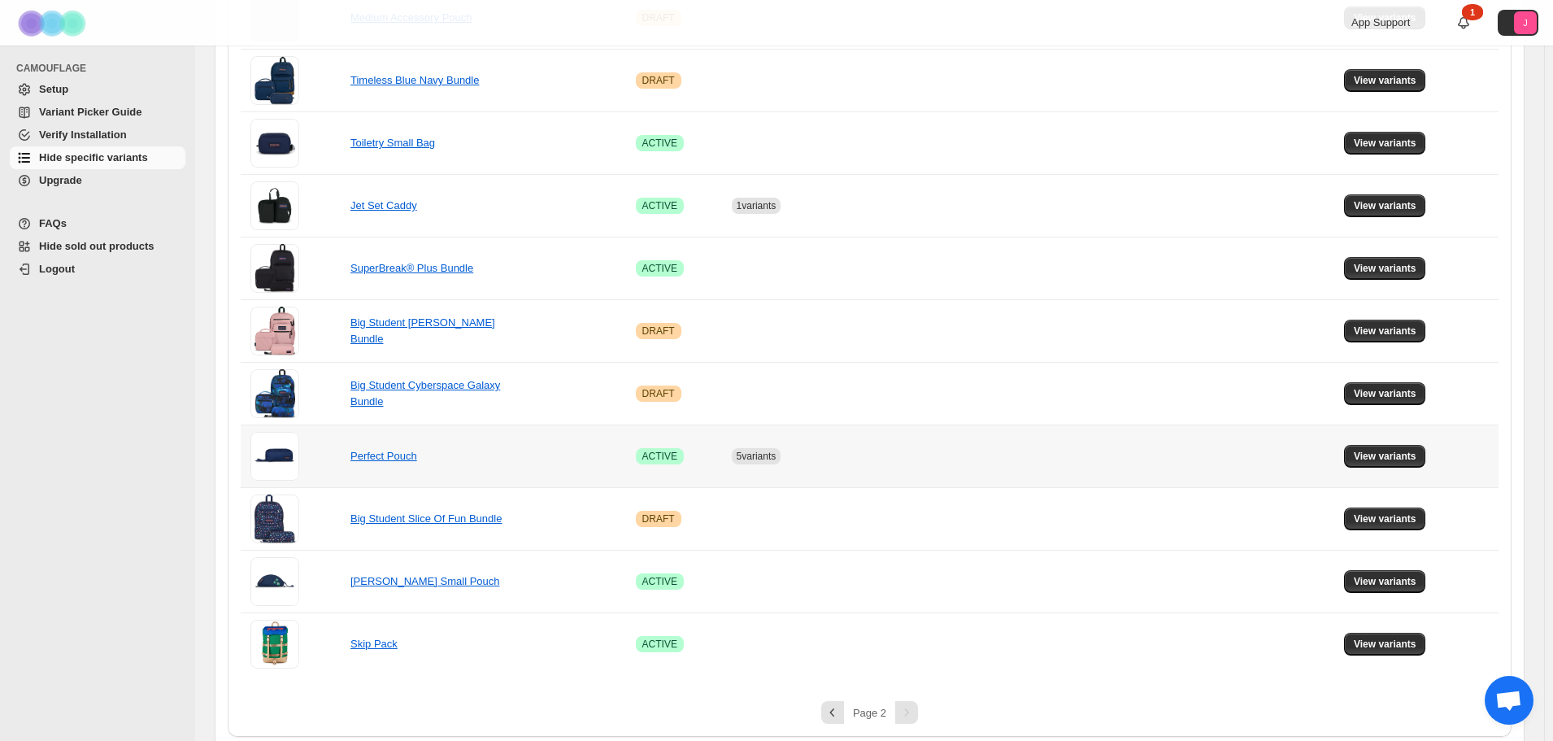
scroll to position [365, 0]
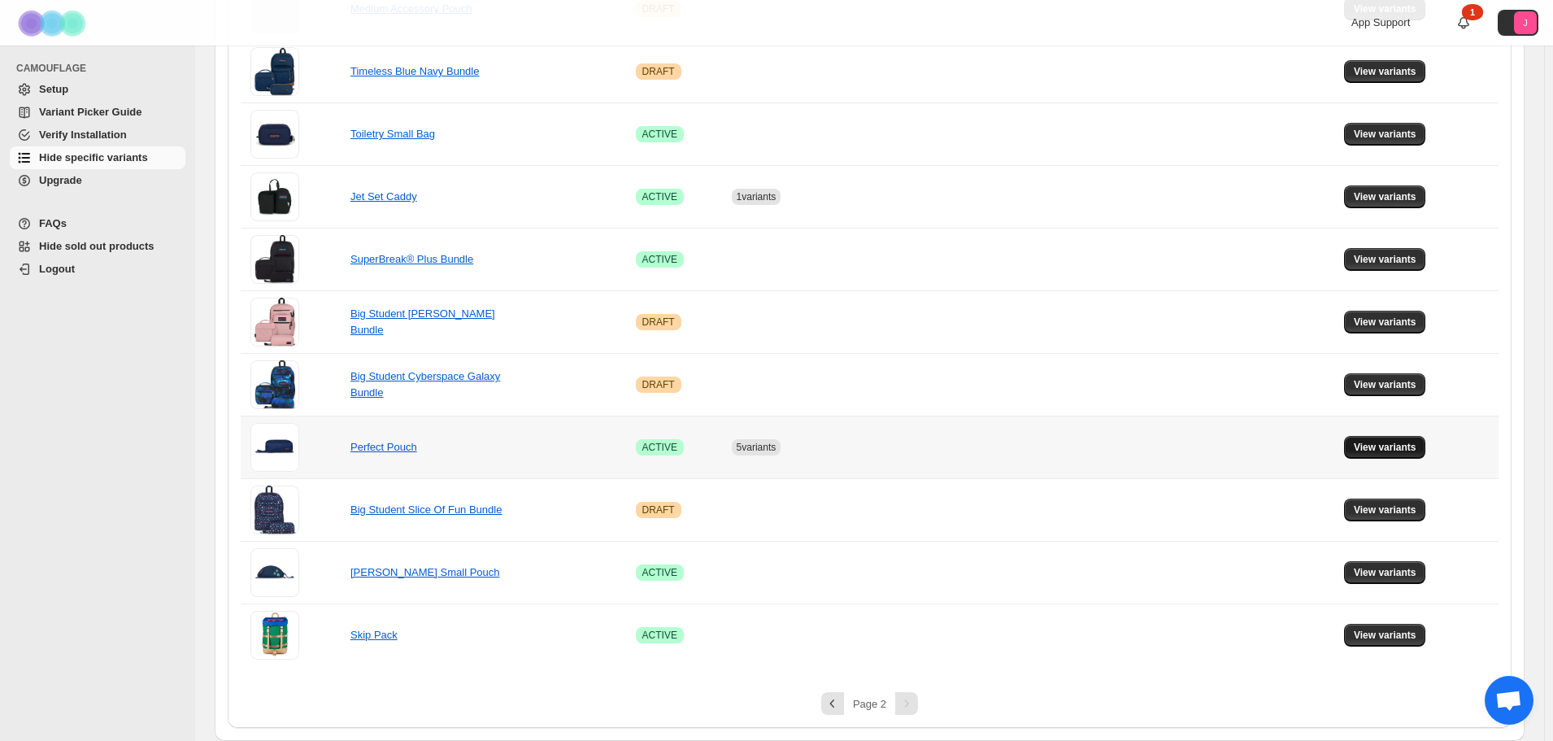
click at [1392, 447] on span "View variants" at bounding box center [1385, 447] width 63 height 13
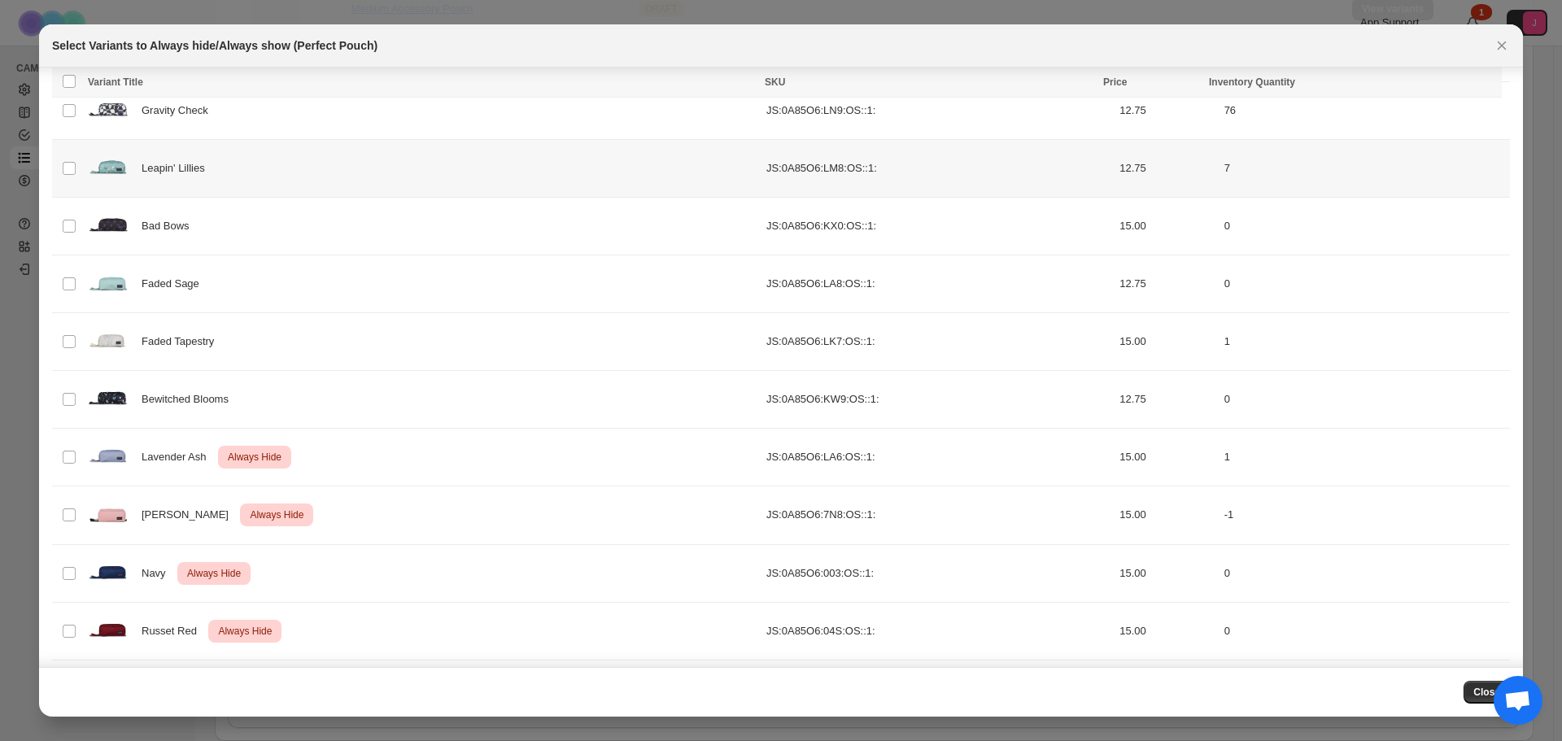
scroll to position [356, 0]
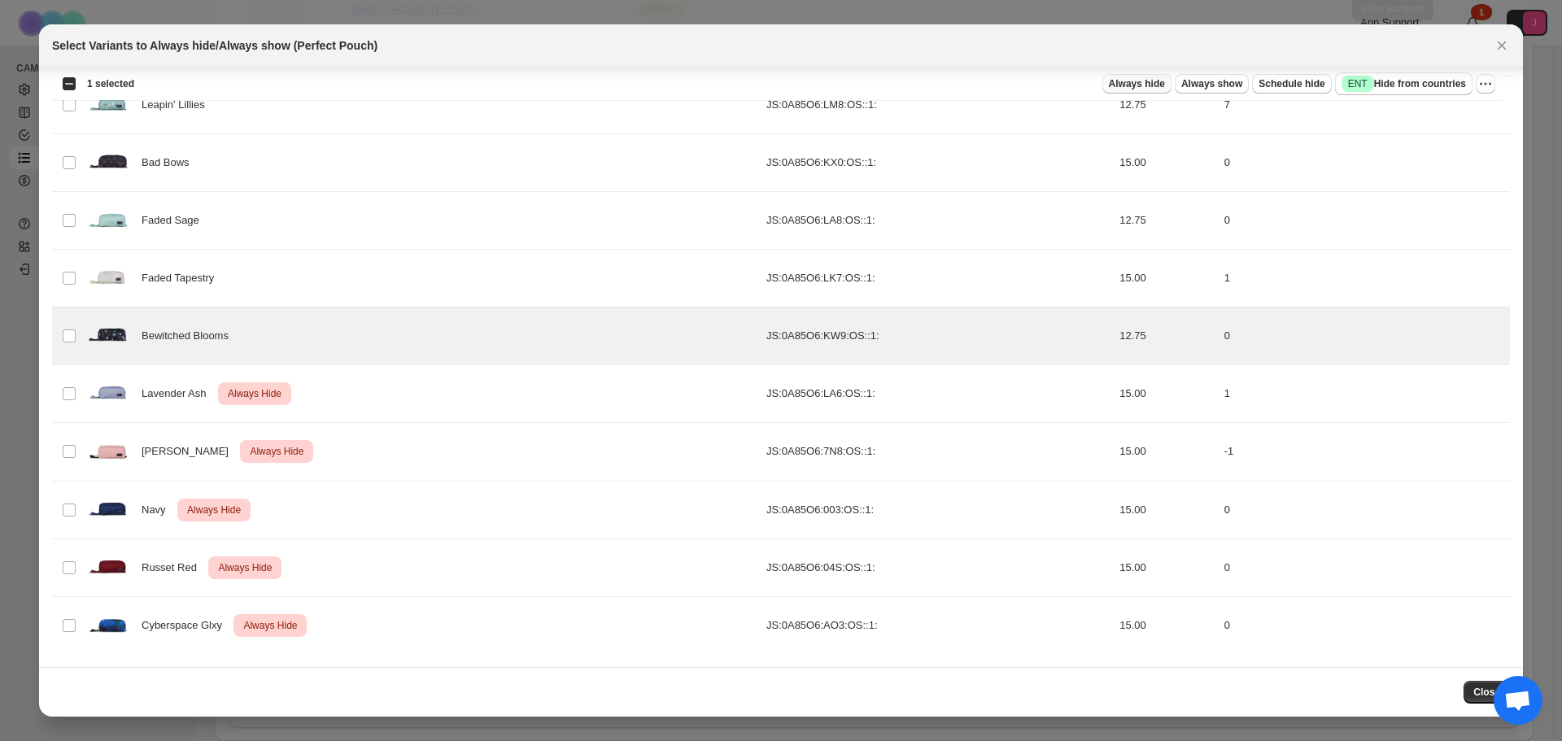
click at [1163, 85] on span "Always hide" at bounding box center [1137, 83] width 56 height 13
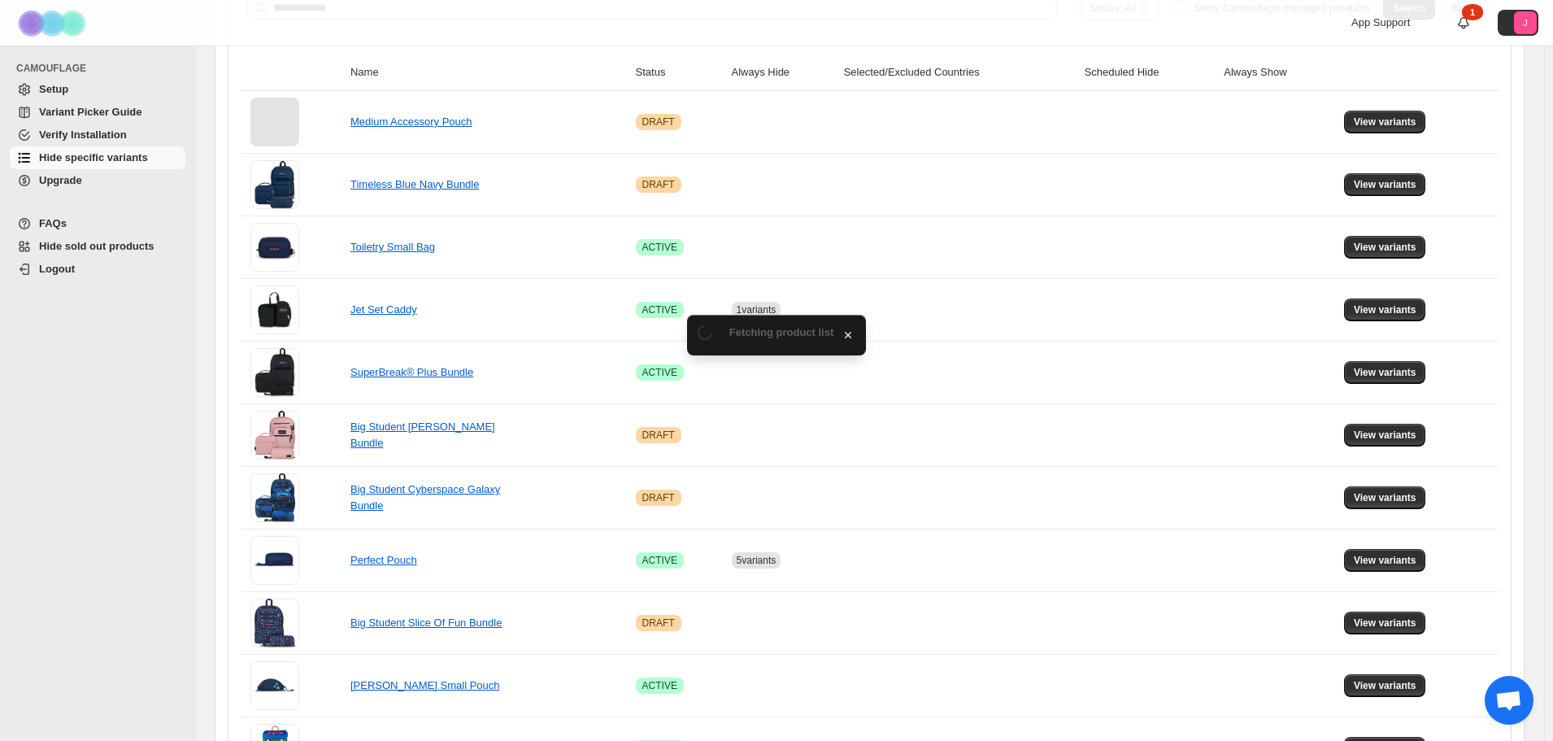
scroll to position [365, 0]
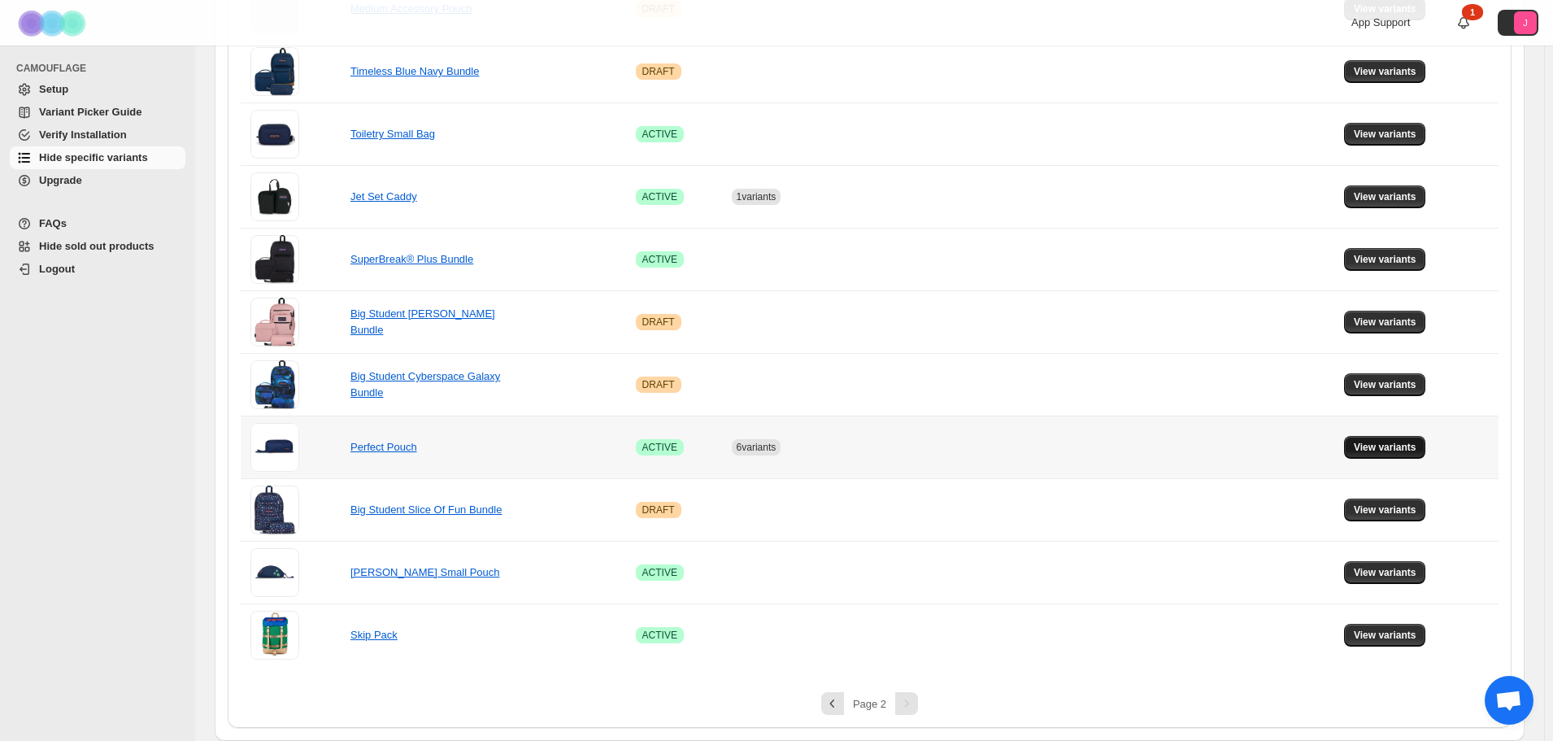
drag, startPoint x: 1369, startPoint y: 447, endPoint x: 1360, endPoint y: 448, distance: 9.0
click at [1369, 447] on span "View variants" at bounding box center [1385, 447] width 63 height 13
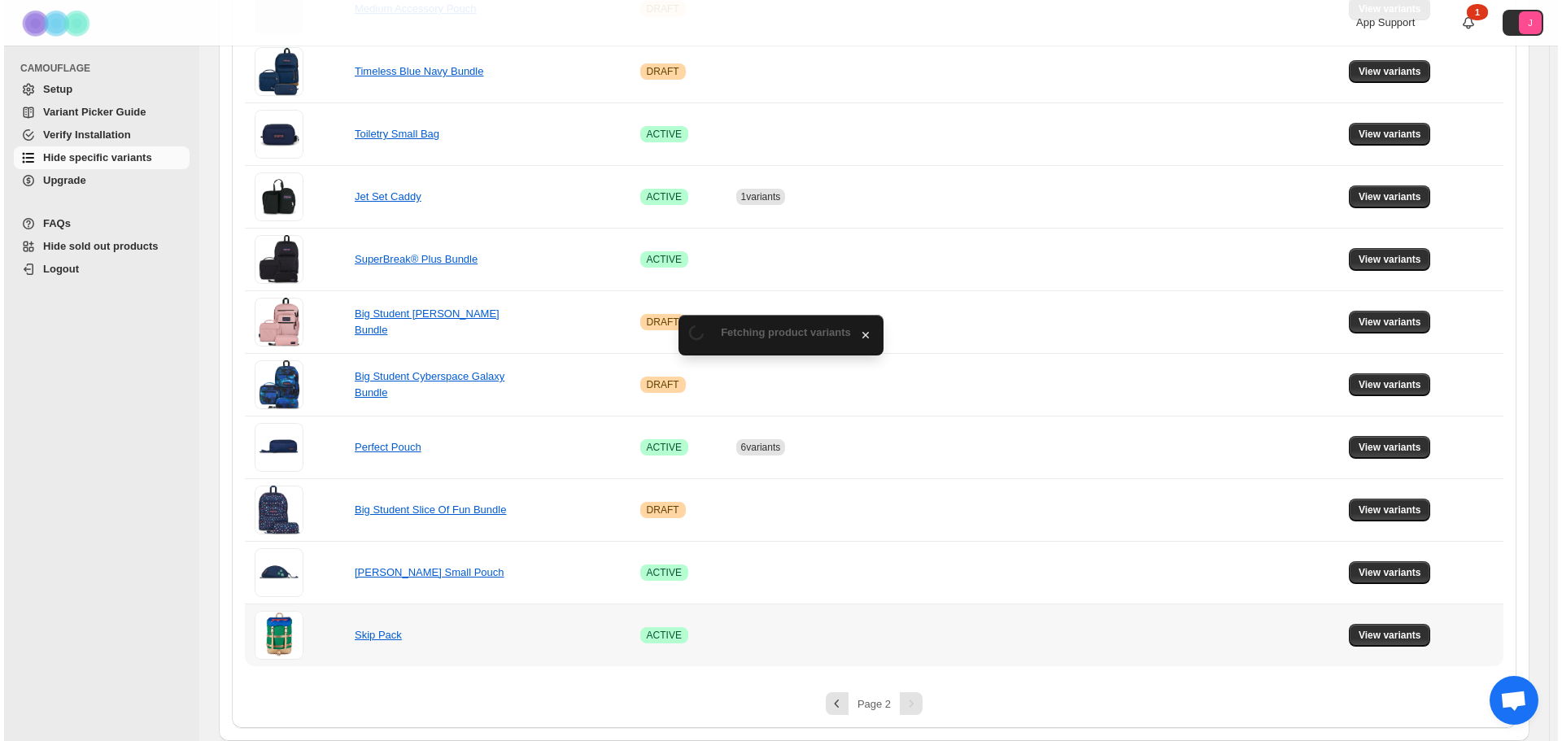
scroll to position [0, 0]
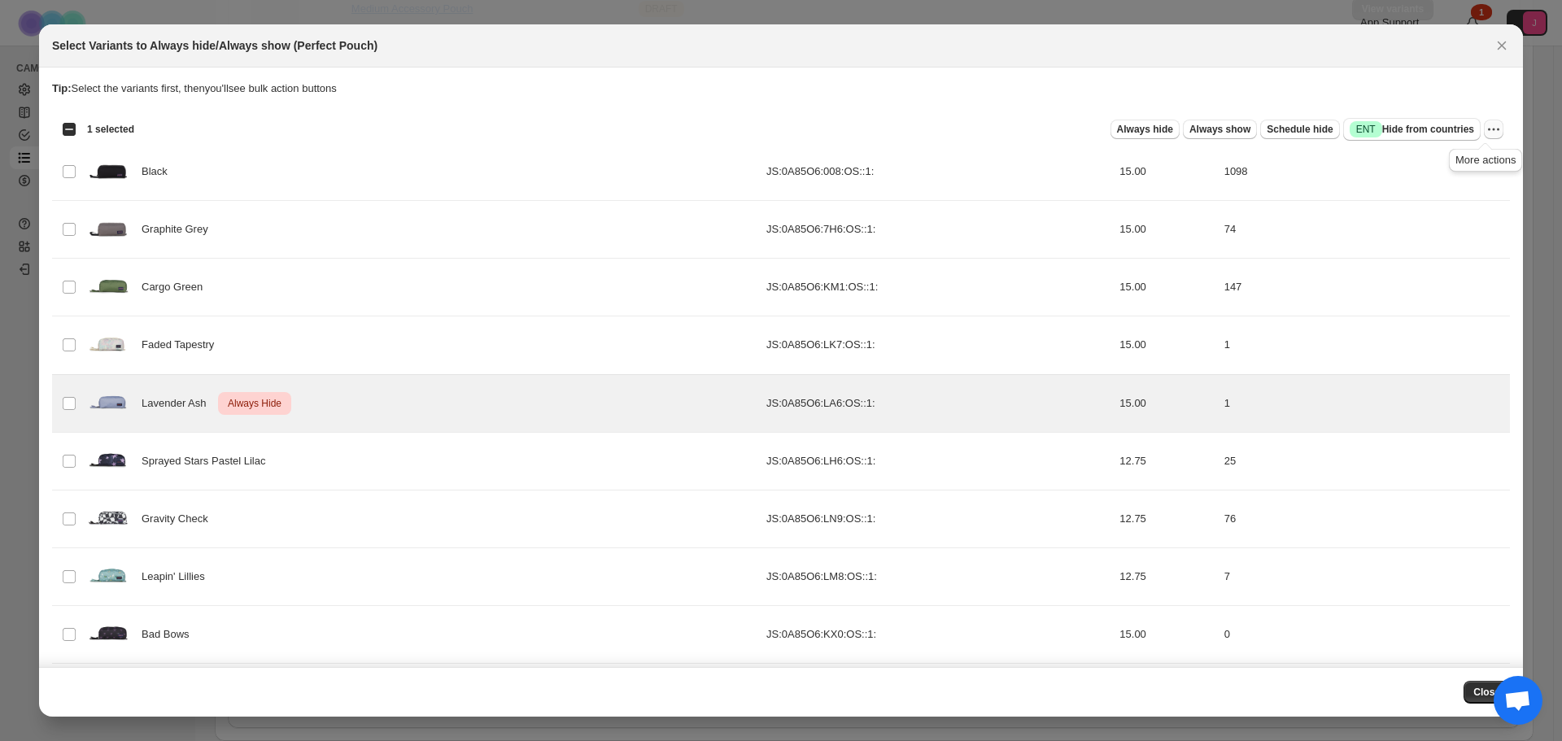
click at [1487, 130] on icon "More actions" at bounding box center [1493, 129] width 16 height 16
click at [1448, 158] on span "Undo always hide" at bounding box center [1426, 162] width 118 height 16
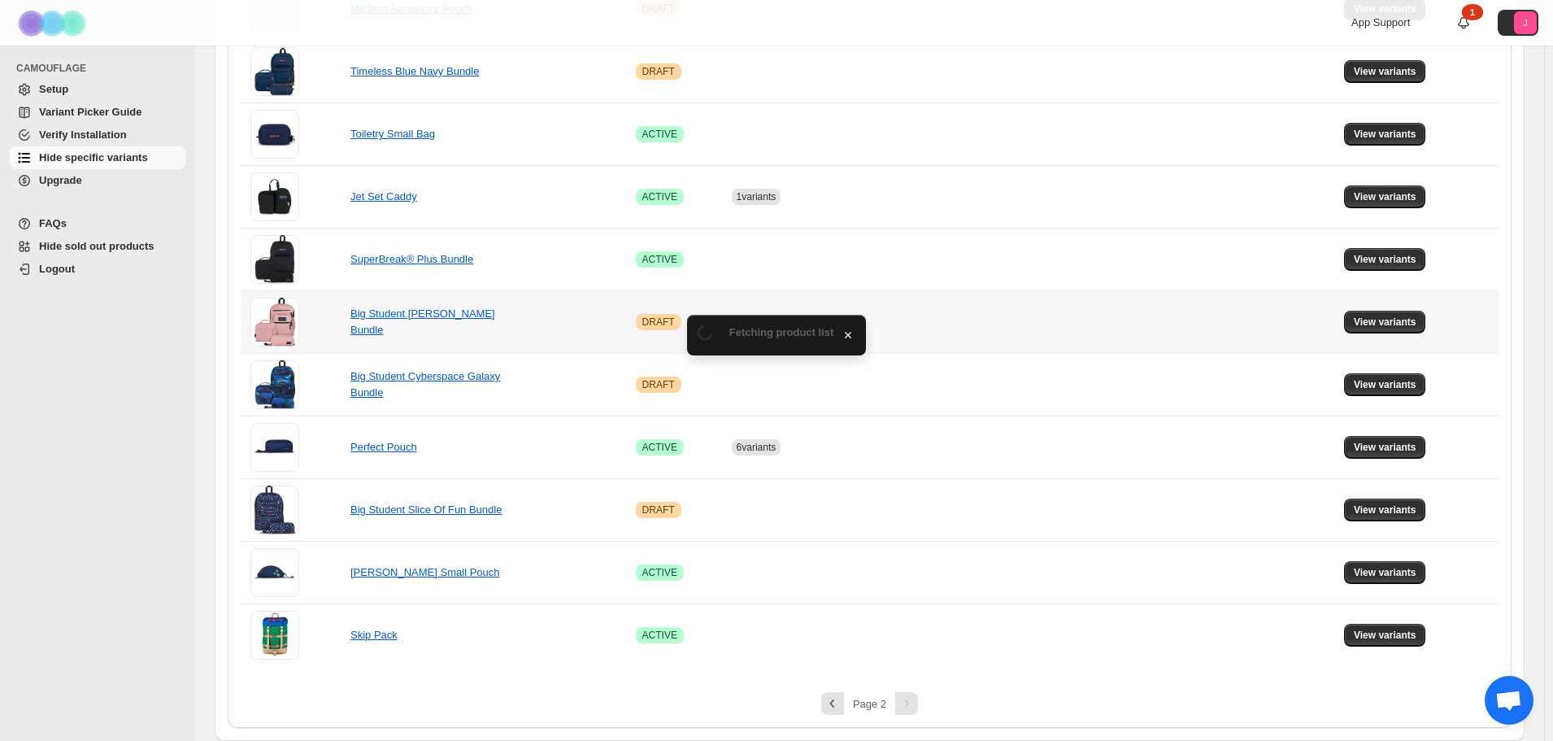
scroll to position [284, 0]
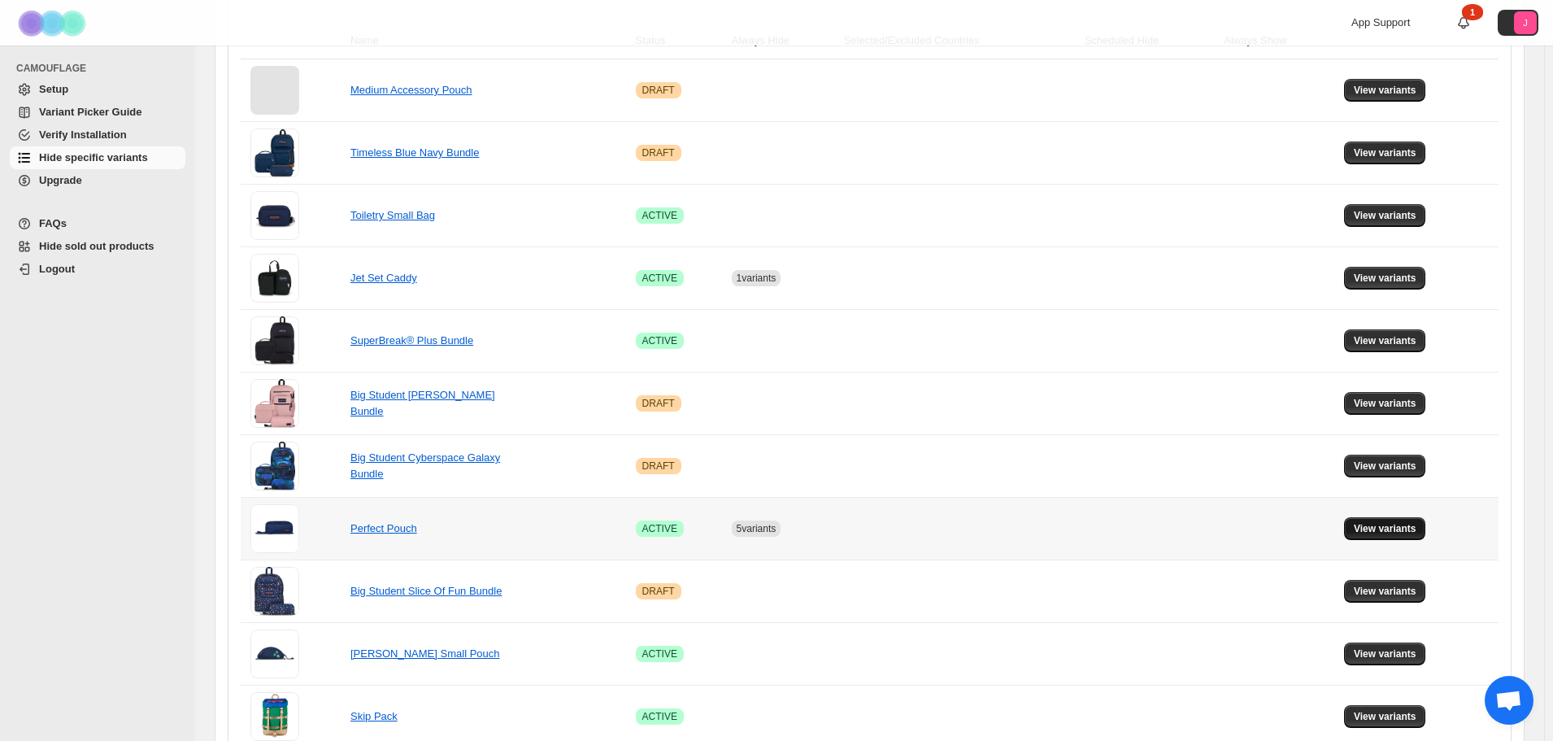
click at [1381, 530] on span "View variants" at bounding box center [1385, 528] width 63 height 13
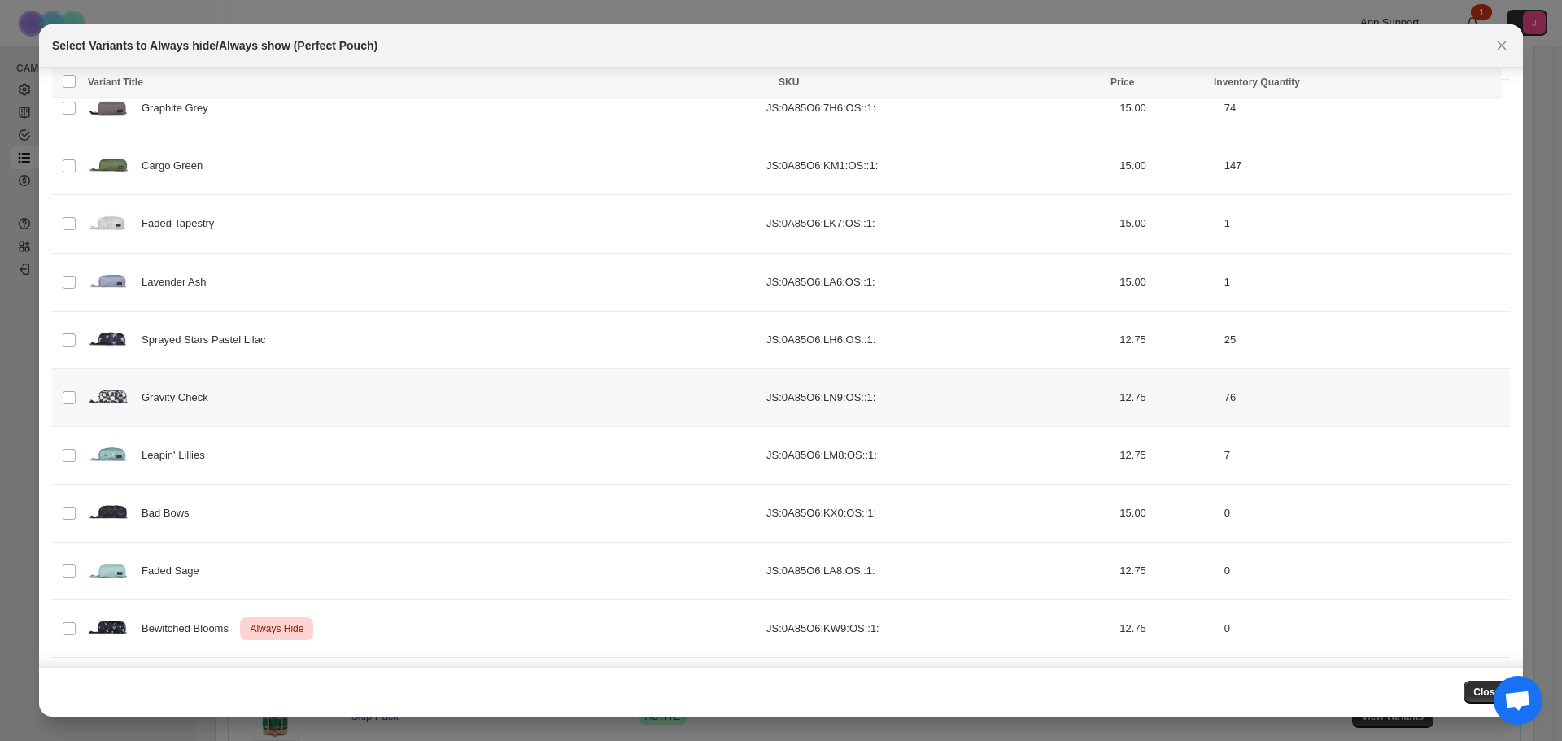
scroll to position [356, 0]
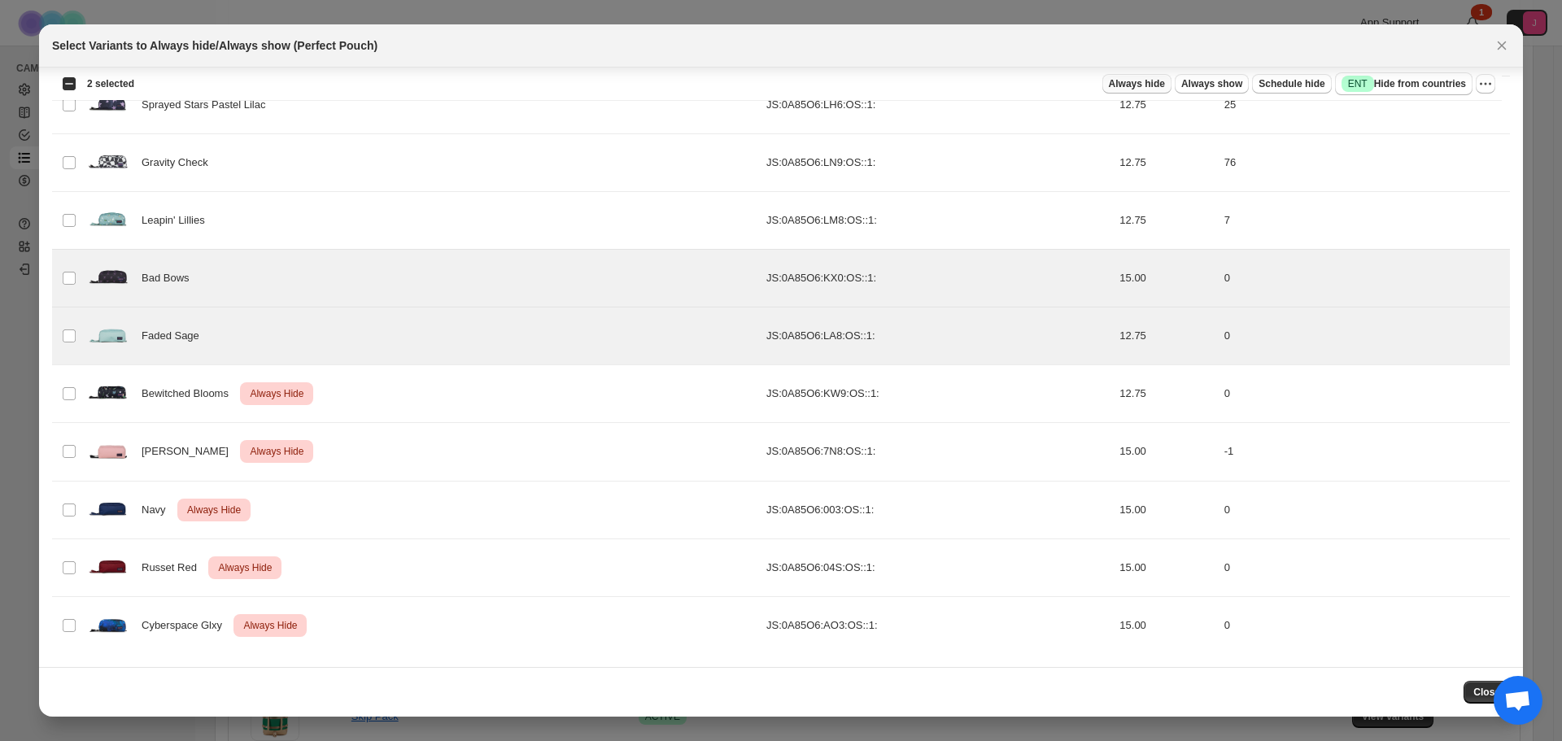
click at [1148, 84] on span "Always hide" at bounding box center [1137, 83] width 56 height 13
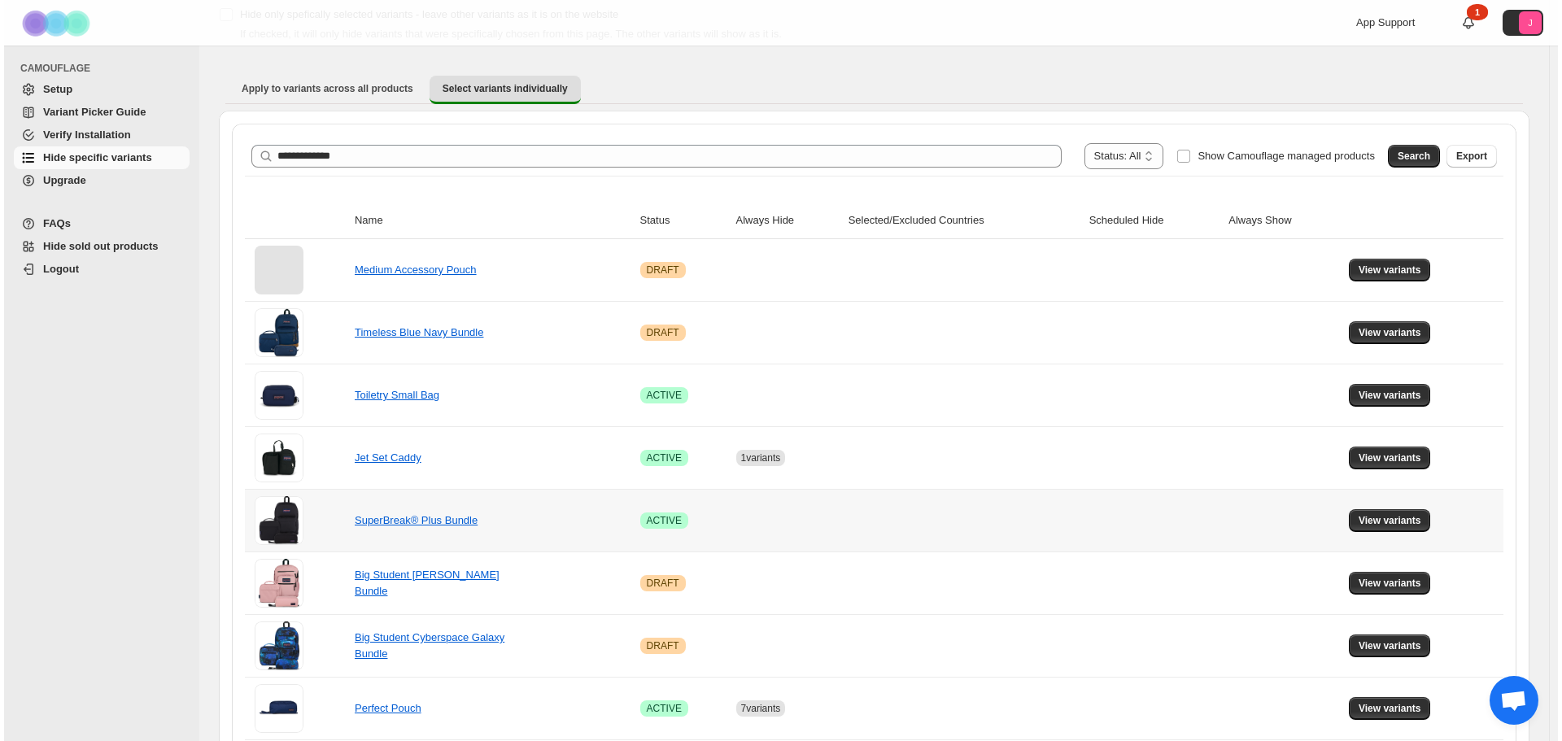
scroll to position [0, 0]
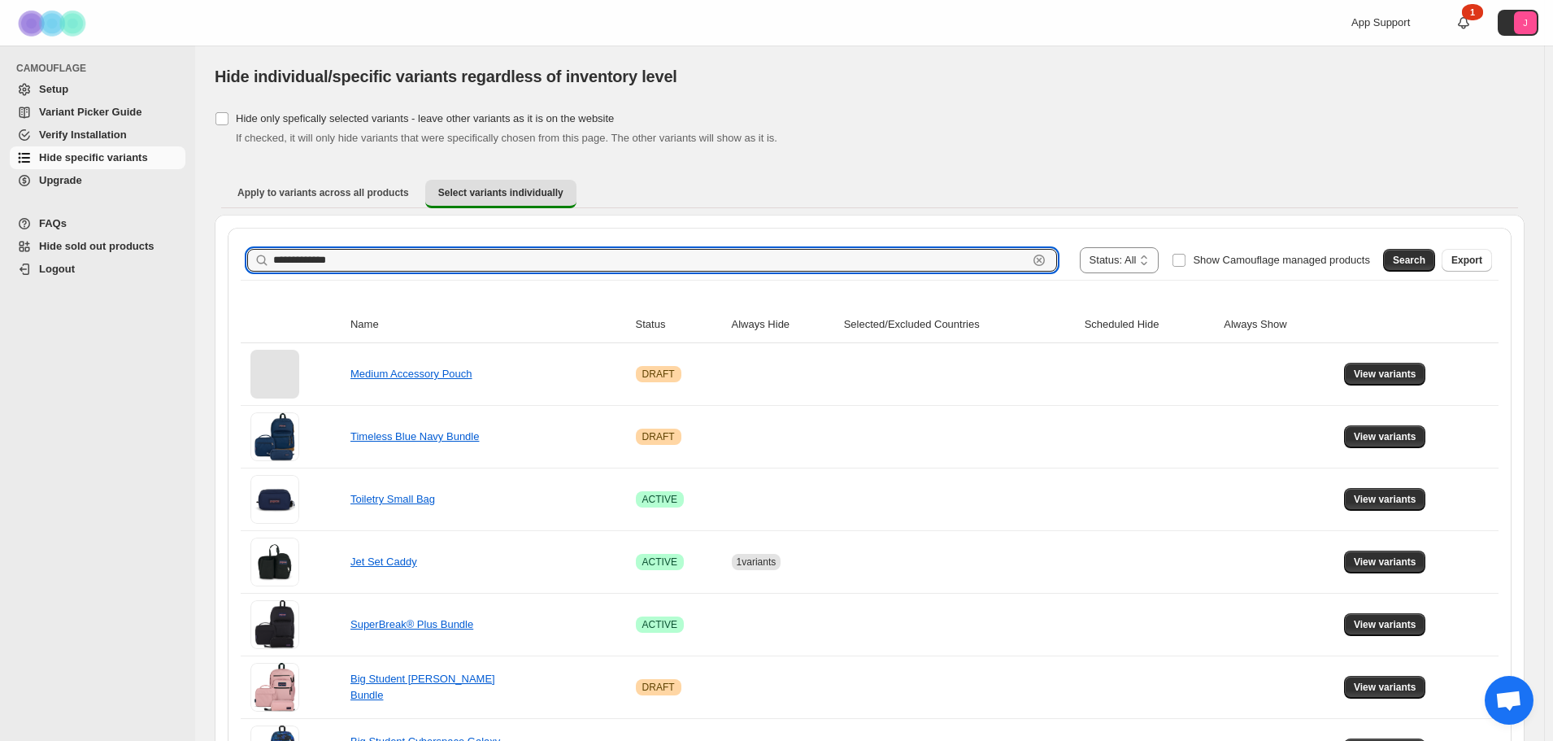
drag, startPoint x: 379, startPoint y: 269, endPoint x: 130, endPoint y: 265, distance: 248.9
click at [130, 269] on div "**********" at bounding box center [776, 553] width 1553 height 1106
click at [1417, 266] on span "Search" at bounding box center [1409, 260] width 33 height 13
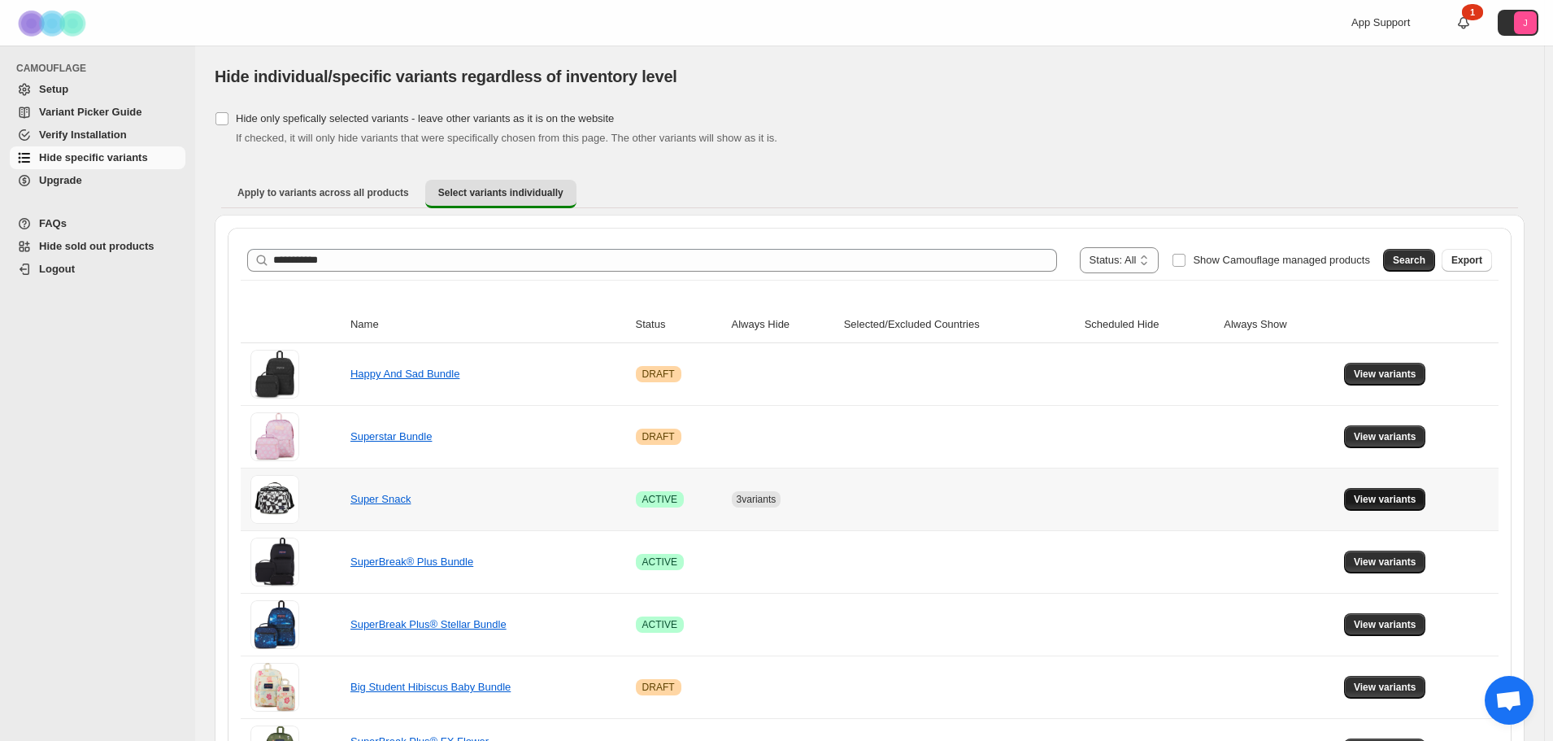
click at [1405, 505] on span "View variants" at bounding box center [1385, 499] width 63 height 13
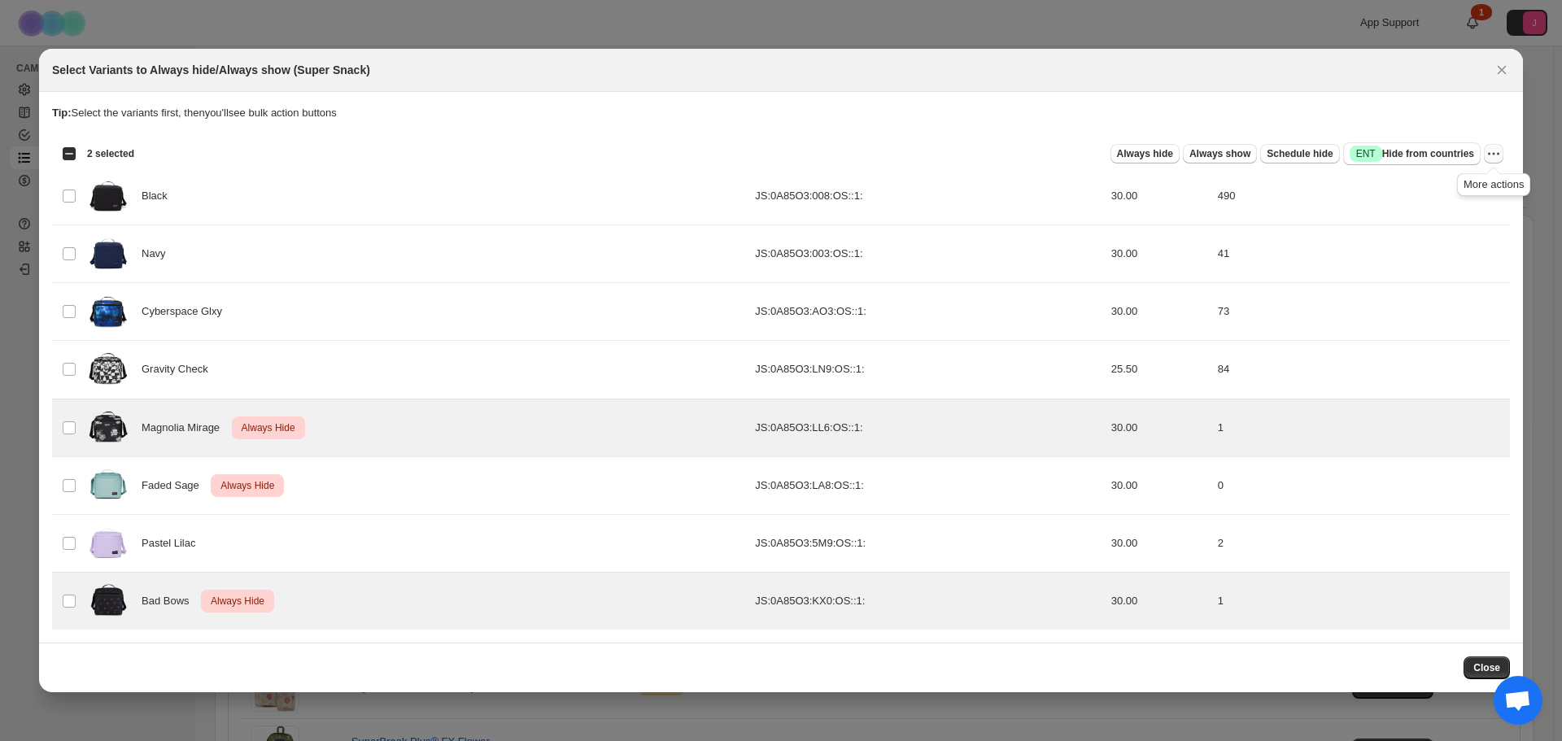
click at [1485, 155] on icon "More actions" at bounding box center [1493, 154] width 16 height 16
click at [1434, 190] on span "Undo always hide" at bounding box center [1417, 186] width 84 height 12
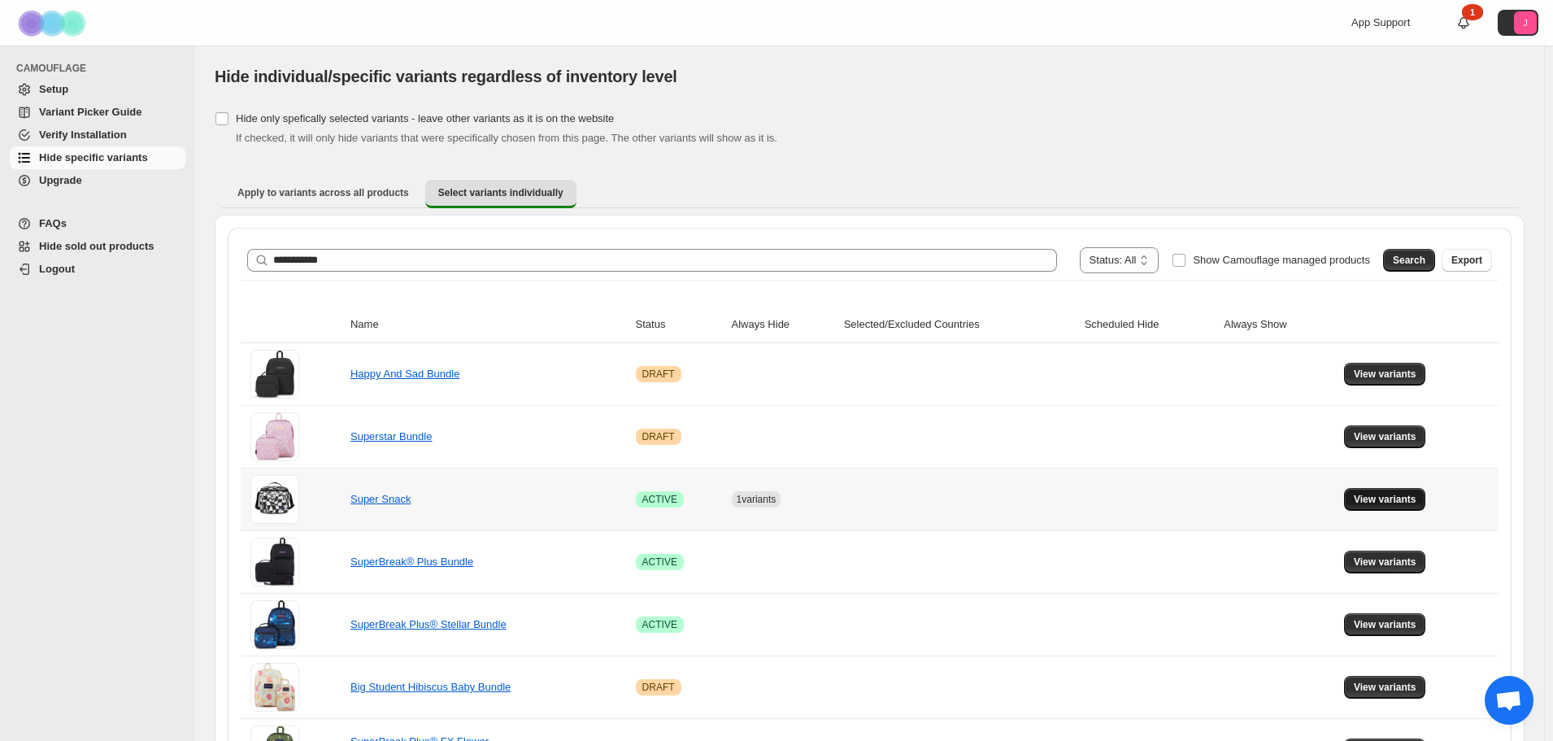
click at [1392, 500] on span "View variants" at bounding box center [1385, 499] width 63 height 13
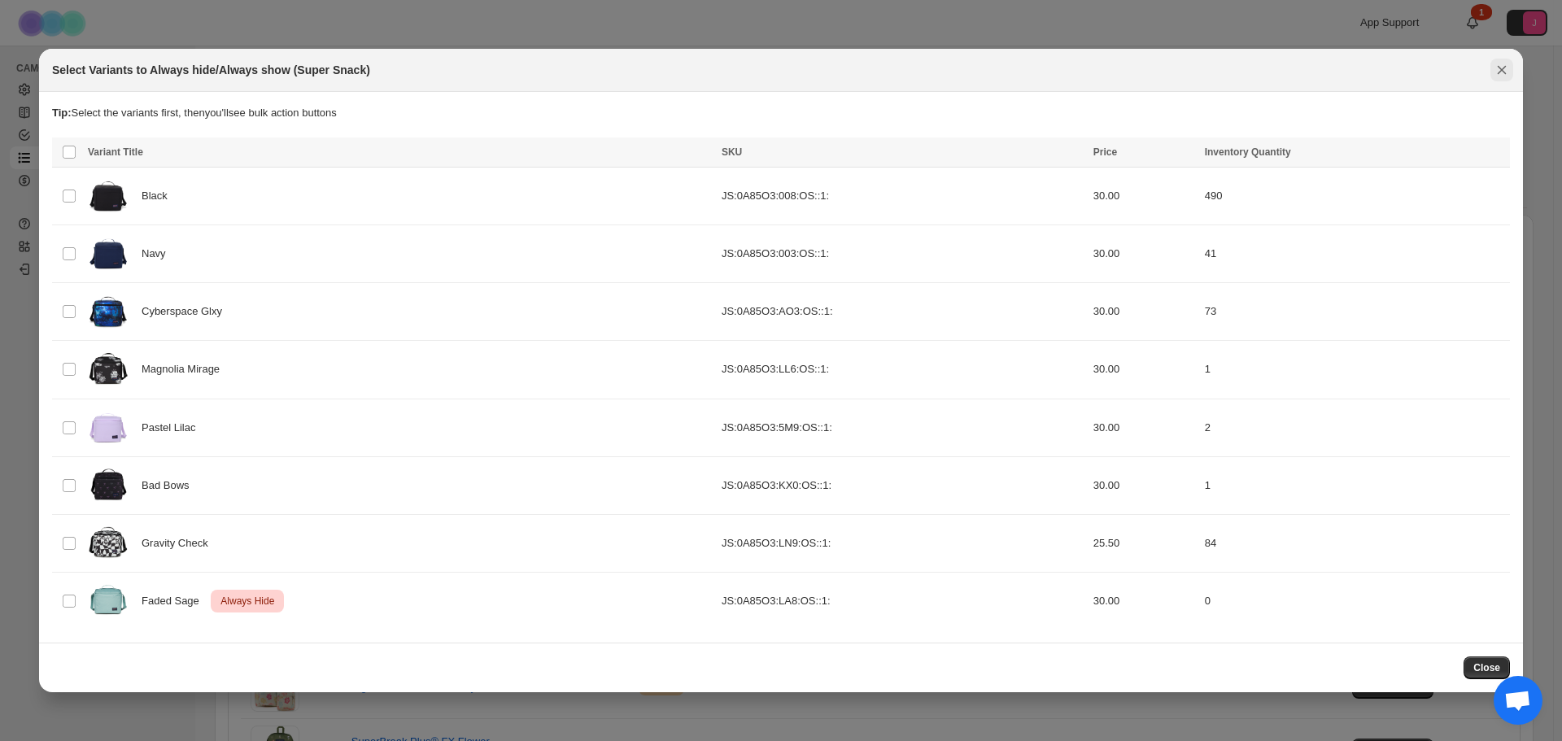
click at [1492, 71] on button "Close" at bounding box center [1501, 70] width 23 height 23
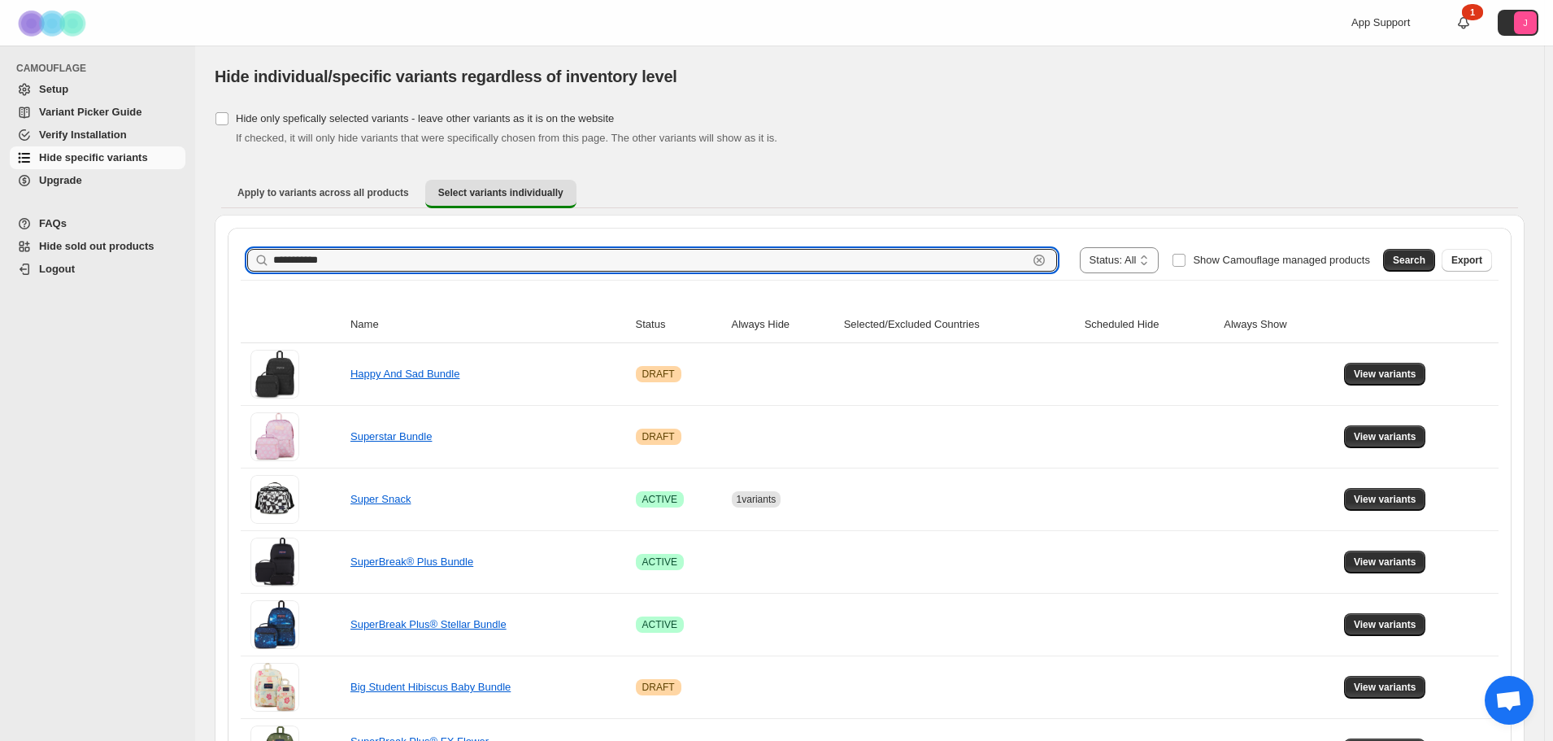
drag, startPoint x: 351, startPoint y: 265, endPoint x: 41, endPoint y: 258, distance: 310.0
click at [41, 258] on div "**********" at bounding box center [776, 428] width 1553 height 856
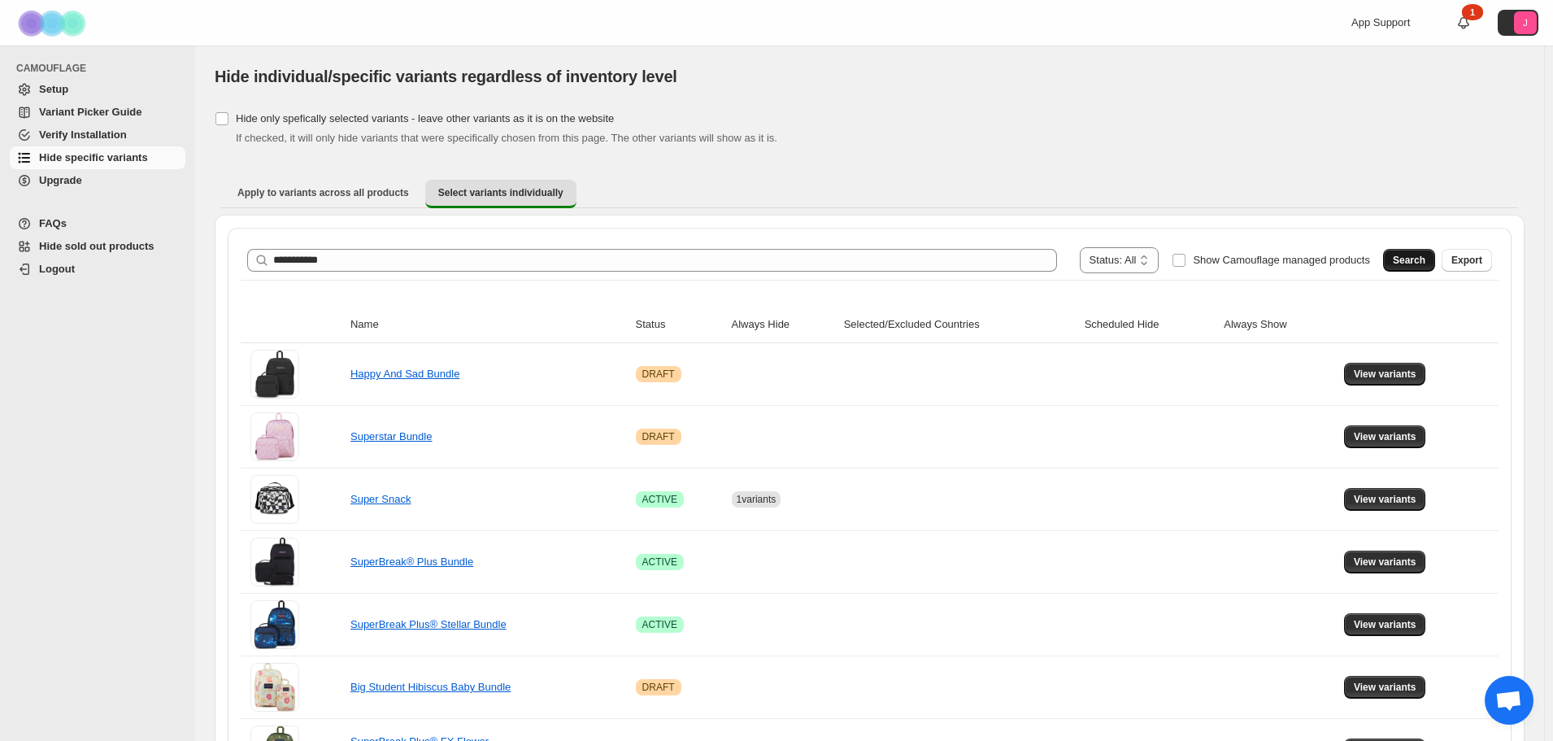
click at [1423, 259] on span "Search" at bounding box center [1409, 260] width 33 height 13
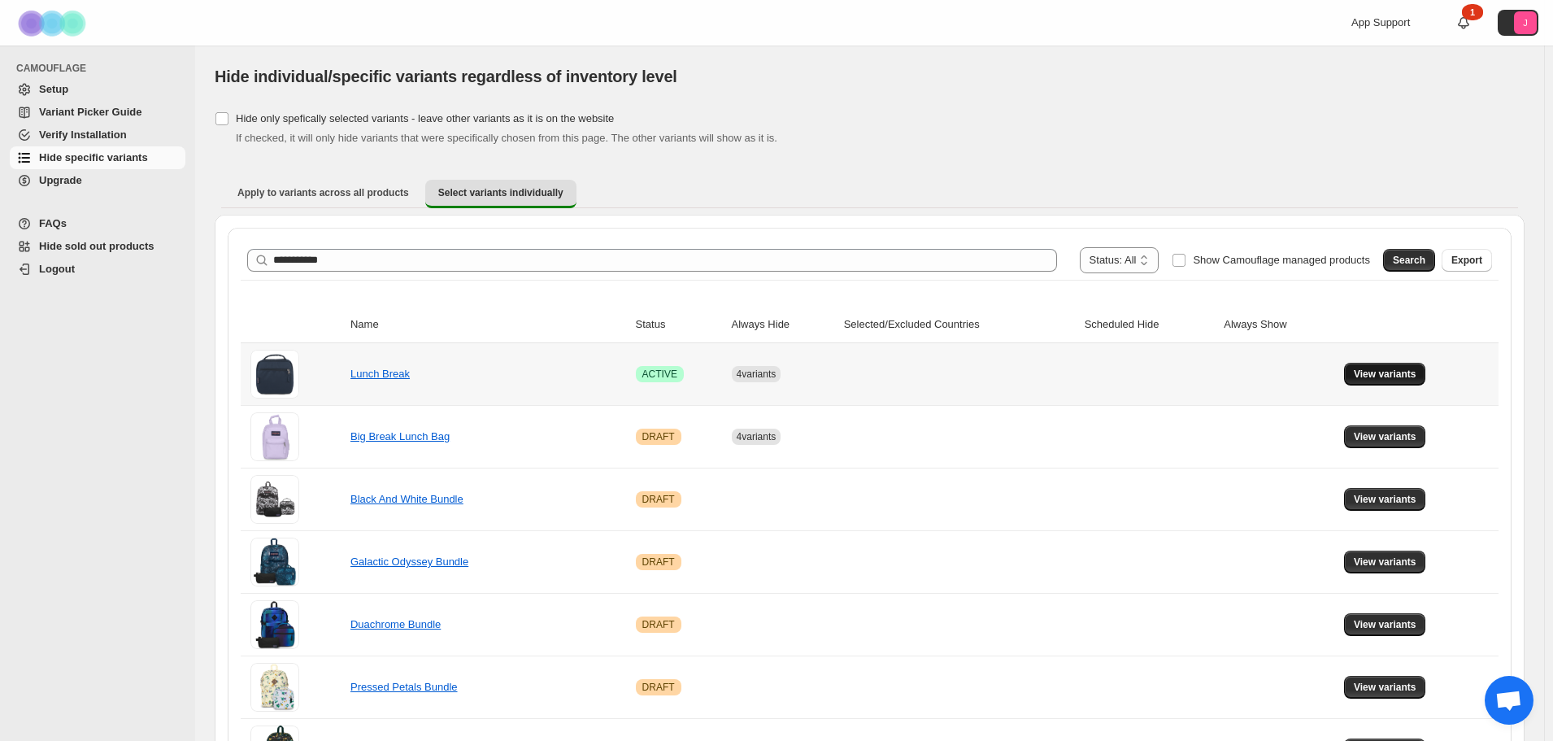
click at [1388, 364] on button "View variants" at bounding box center [1385, 374] width 82 height 23
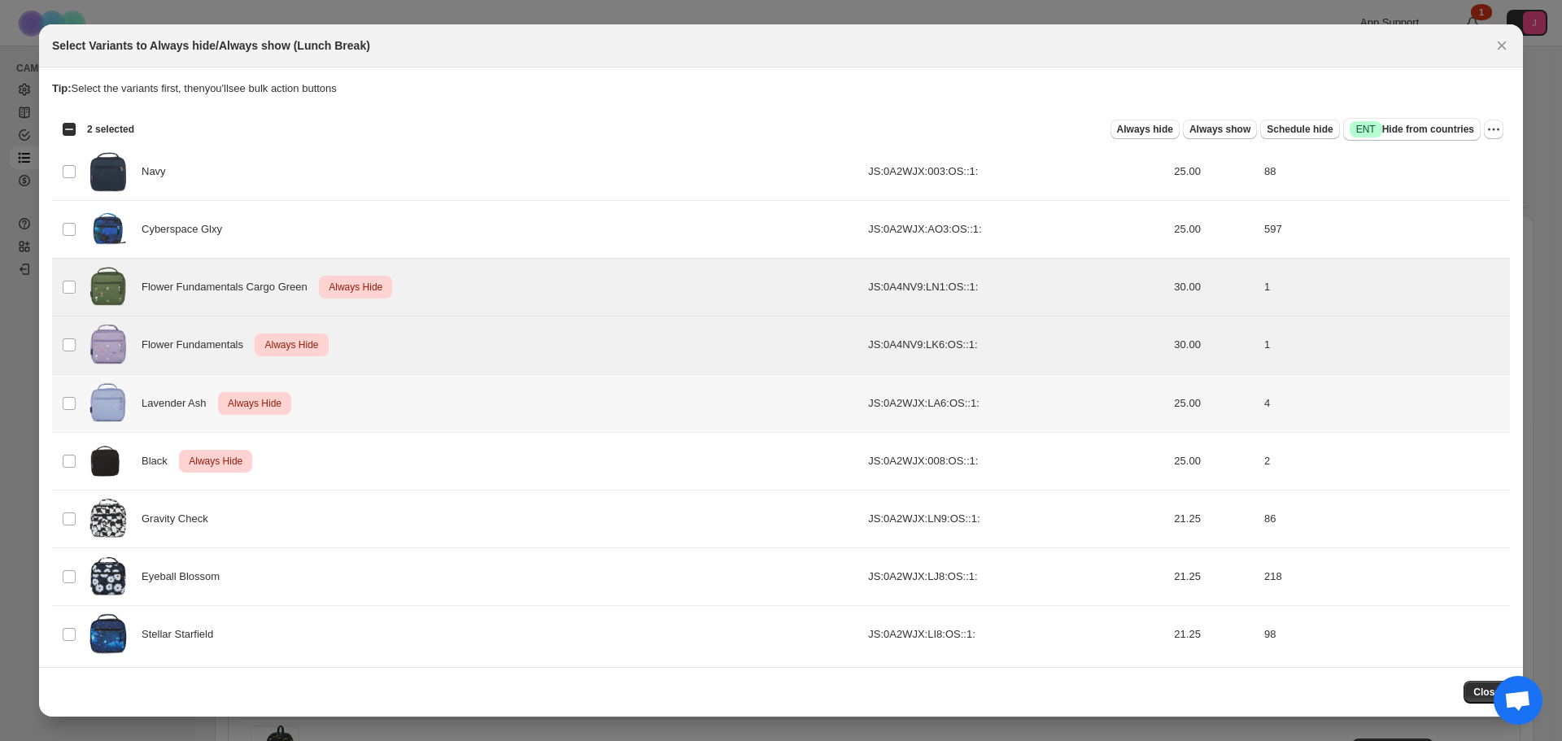
click at [61, 393] on td "Select product variant" at bounding box center [67, 403] width 31 height 58
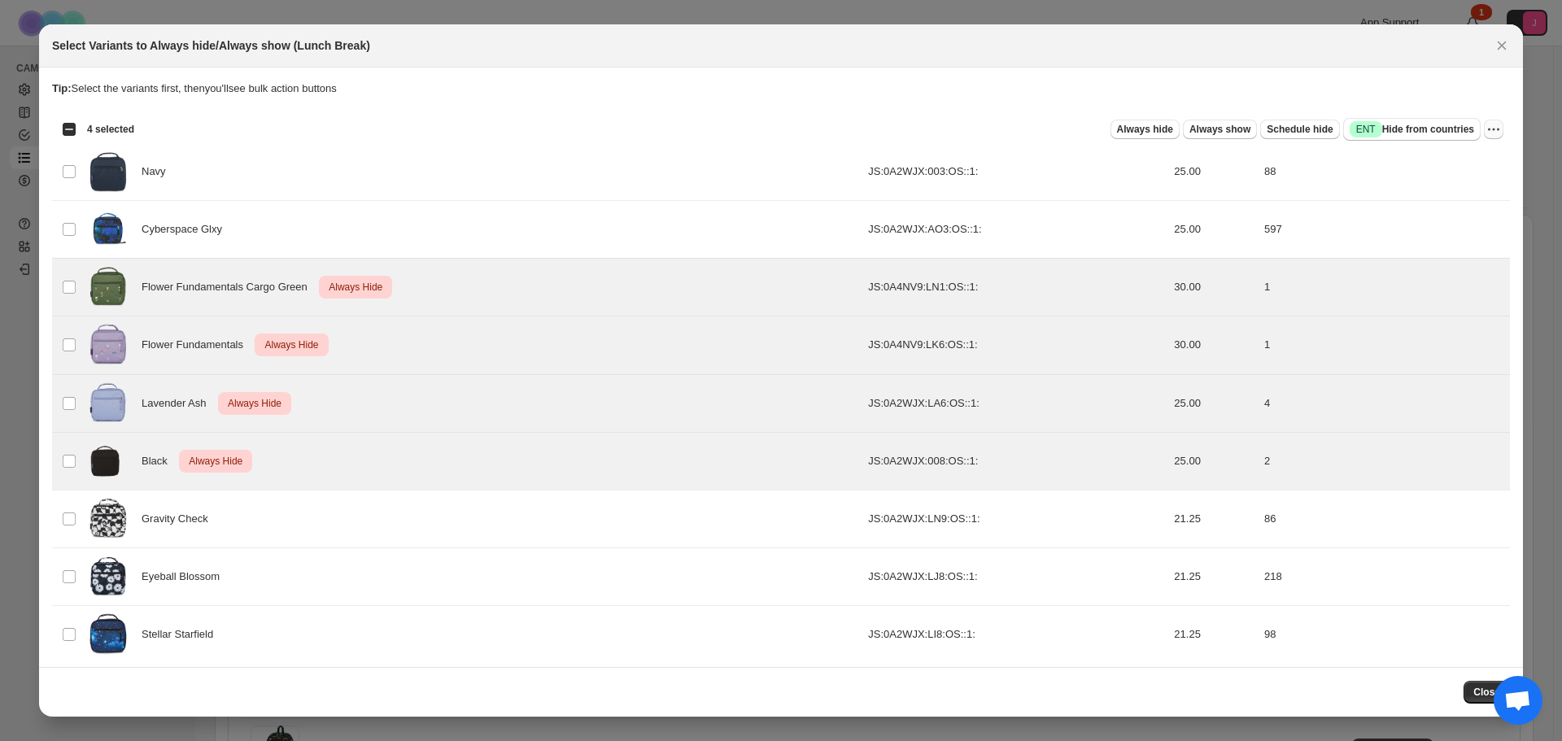
click at [1497, 131] on div "Select all 9 product variants 4 selected Always hide Always show Schedule hide …" at bounding box center [780, 129] width 1457 height 33
click at [1485, 133] on icon "More actions" at bounding box center [1493, 129] width 16 height 16
click at [1429, 166] on span "Undo always hide" at bounding box center [1409, 161] width 84 height 12
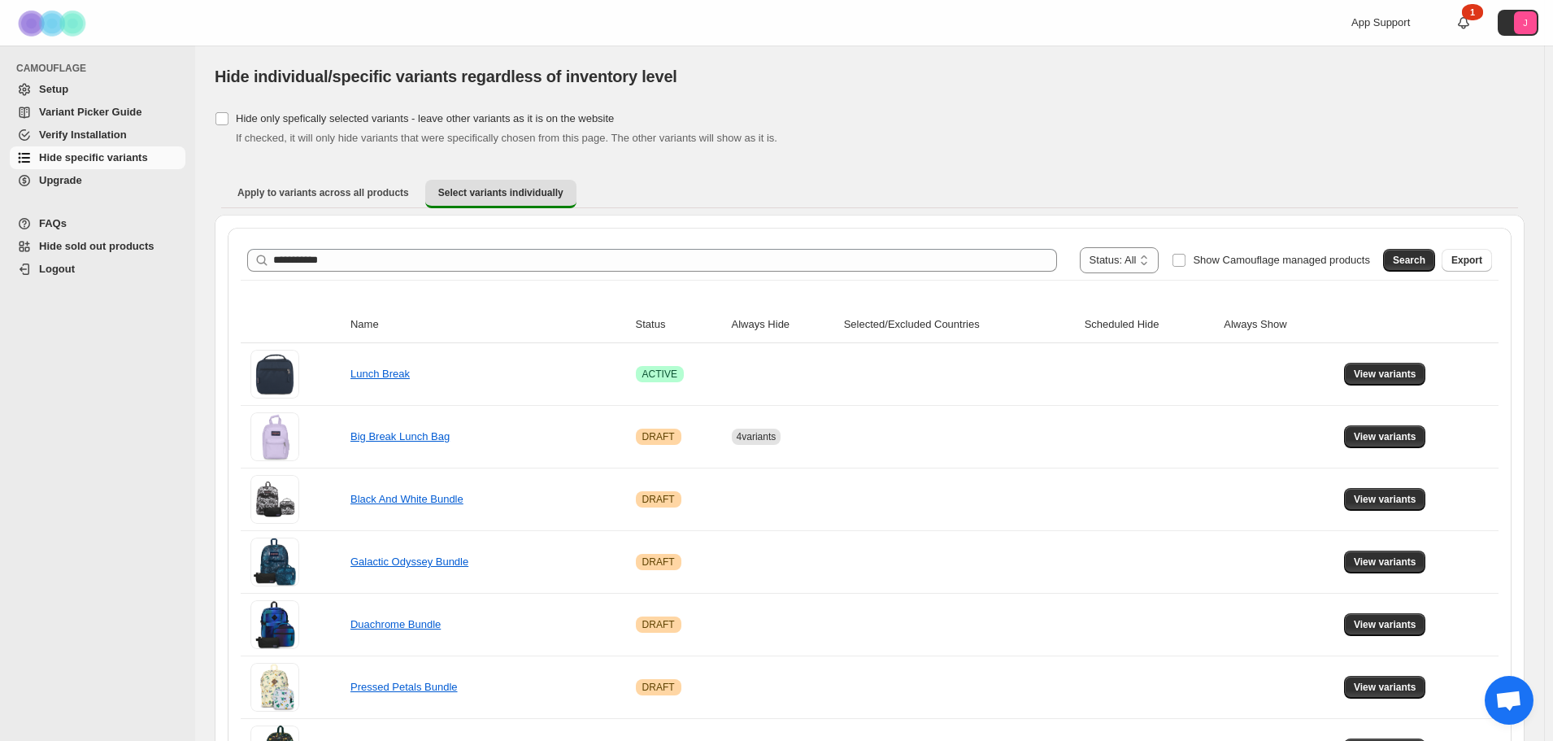
click at [341, 277] on div "**********" at bounding box center [870, 260] width 1258 height 39
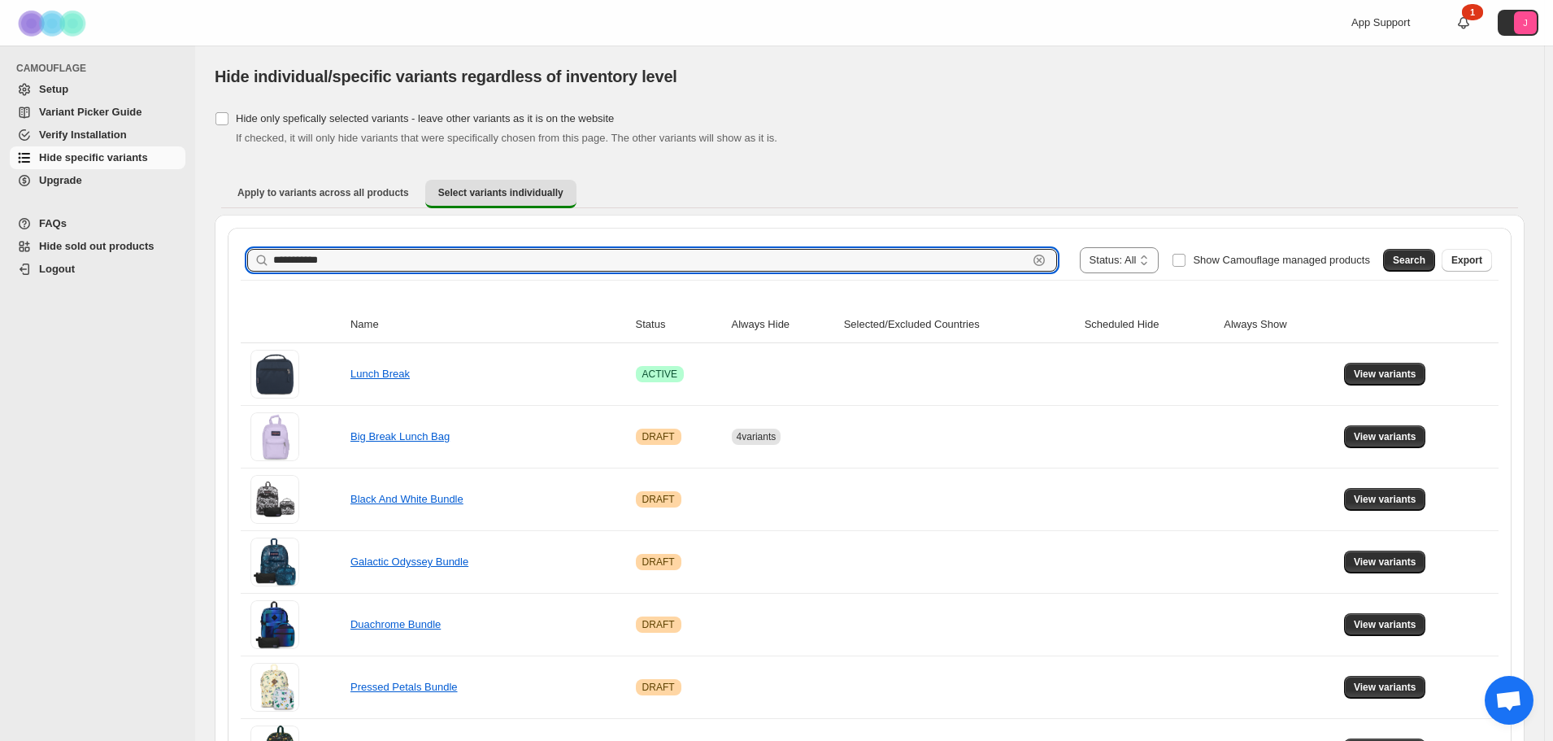
drag, startPoint x: 363, startPoint y: 264, endPoint x: 149, endPoint y: 272, distance: 214.1
type input "********"
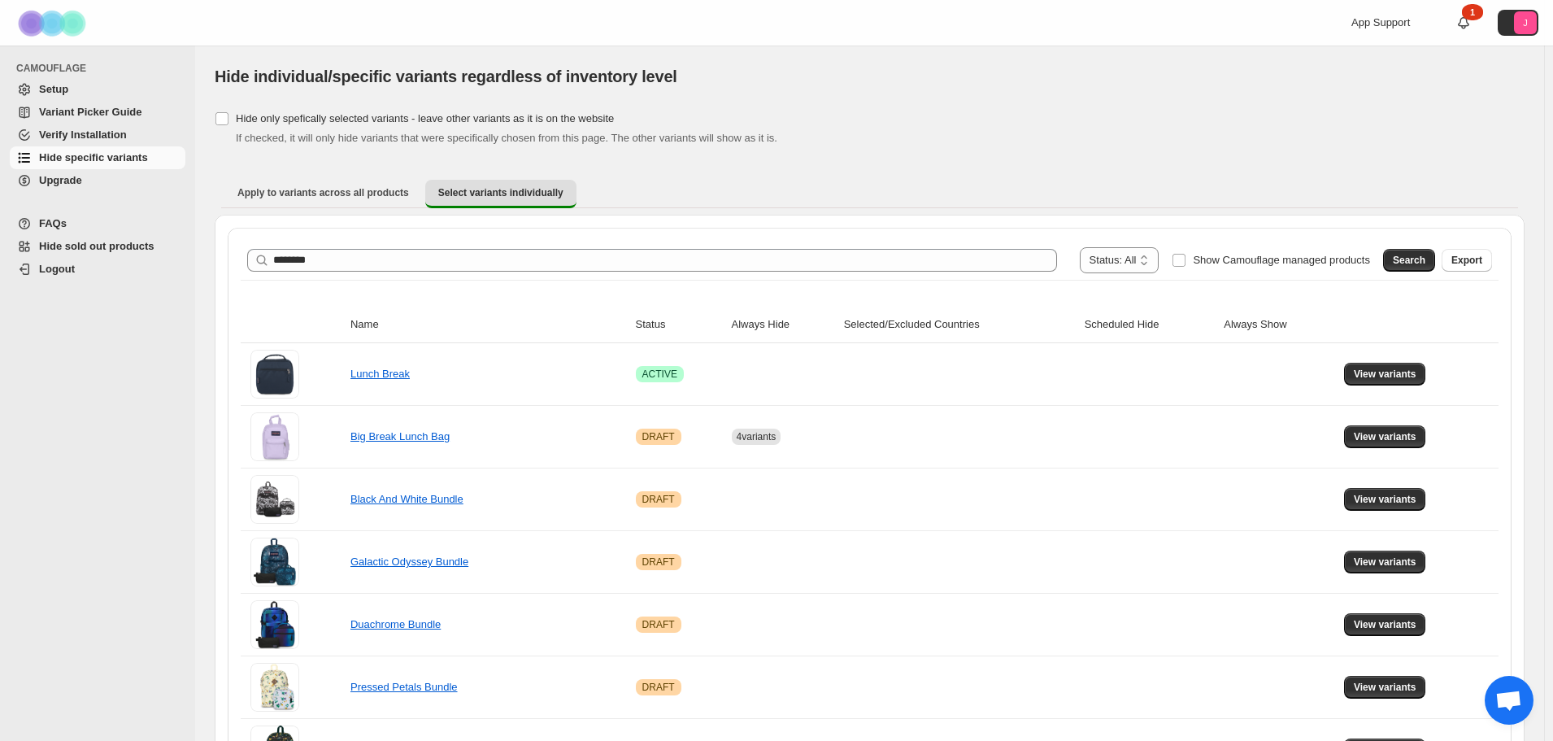
click at [1406, 268] on button "Search" at bounding box center [1409, 260] width 52 height 23
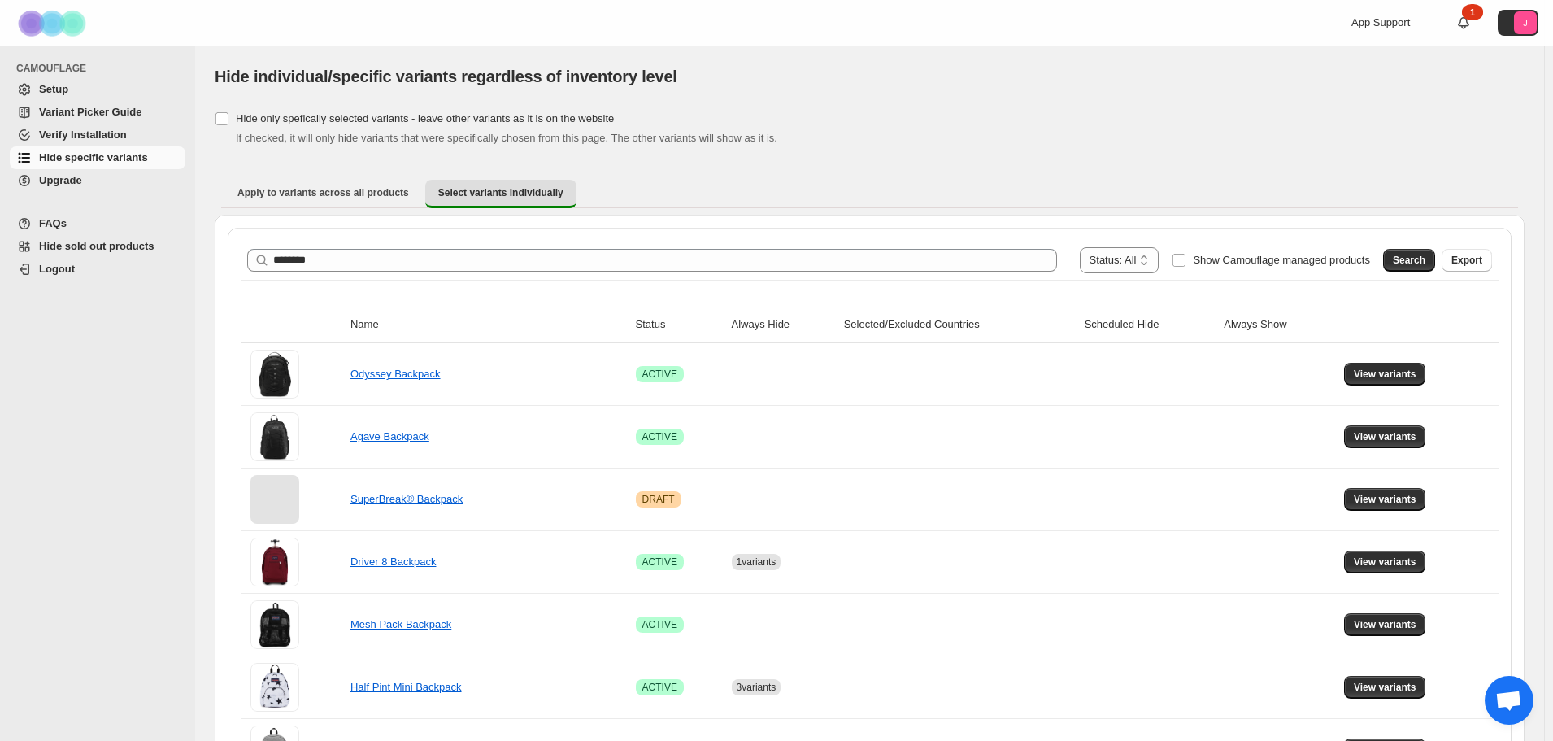
click at [1395, 250] on div "Search Export" at bounding box center [1434, 257] width 115 height 33
click at [1405, 252] on button "Search" at bounding box center [1409, 260] width 52 height 23
click at [1244, 254] on span "Show Camouflage managed products" at bounding box center [1281, 260] width 177 height 12
click at [1426, 262] on span "Search" at bounding box center [1409, 260] width 33 height 13
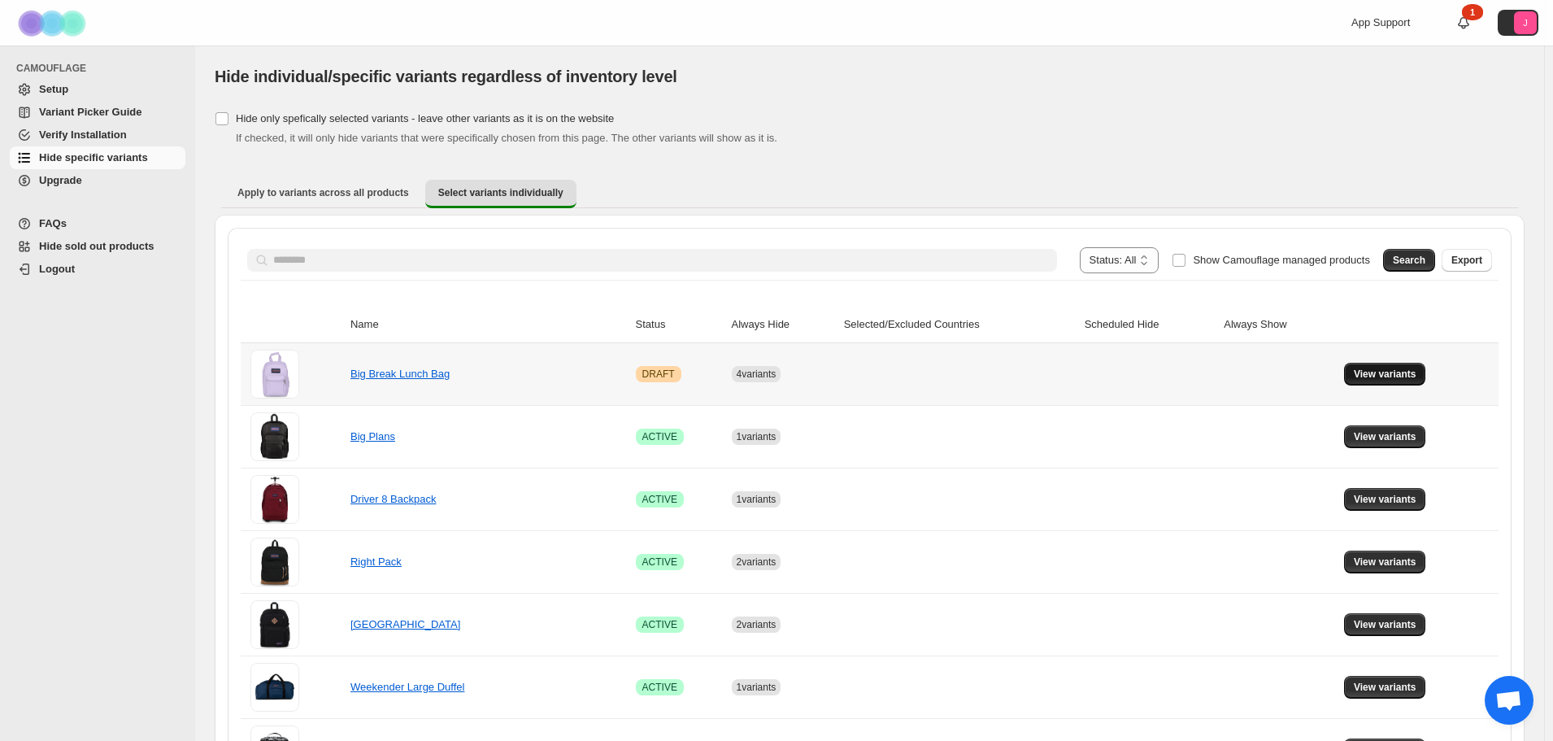
drag, startPoint x: 1388, startPoint y: 373, endPoint x: 1401, endPoint y: 366, distance: 15.6
click at [1401, 364] on td "View variants" at bounding box center [1419, 374] width 159 height 62
click at [1401, 370] on span "View variants" at bounding box center [1385, 374] width 63 height 13
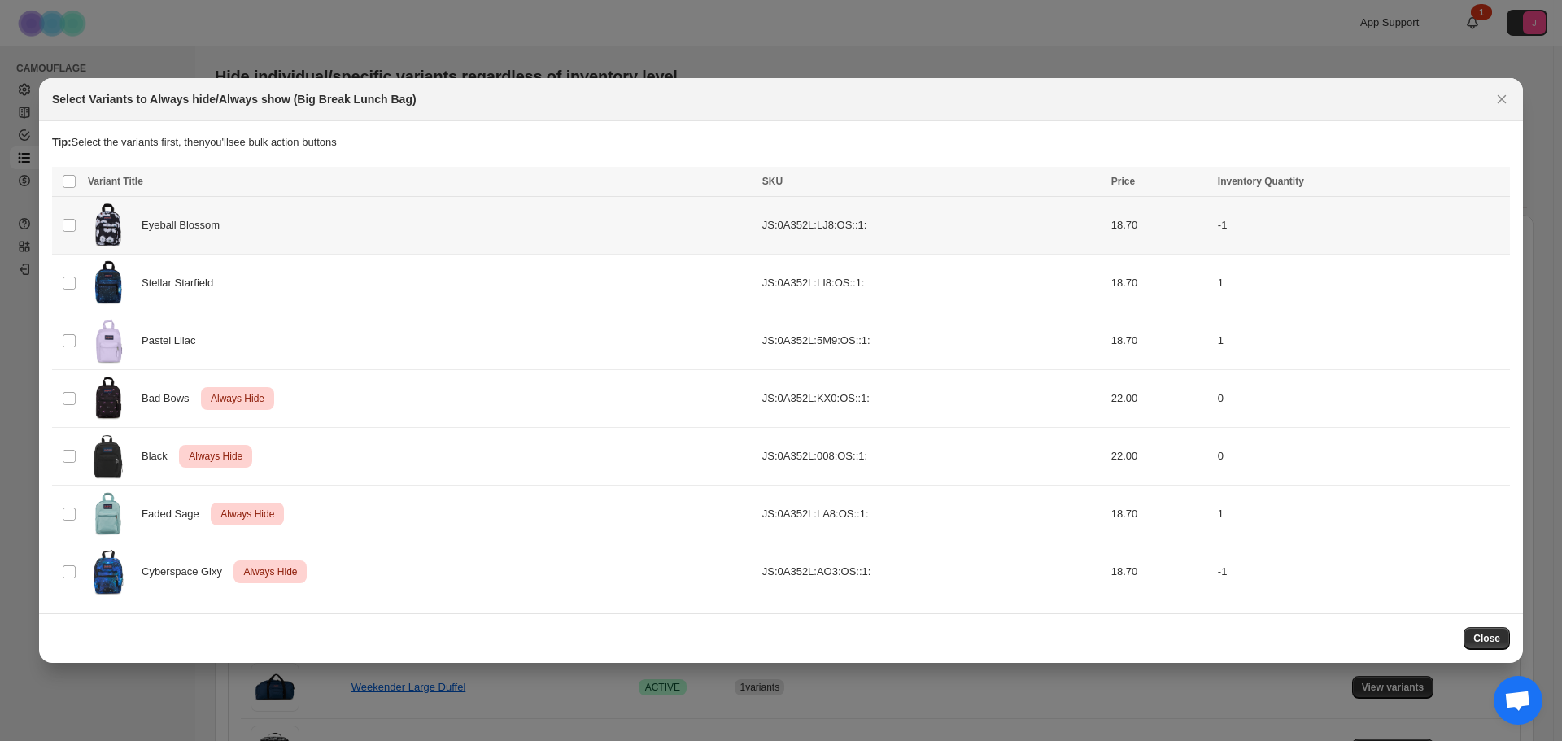
click at [61, 220] on td "Select product variant" at bounding box center [67, 225] width 31 height 58
click at [1148, 186] on span "Always hide" at bounding box center [1145, 182] width 56 height 13
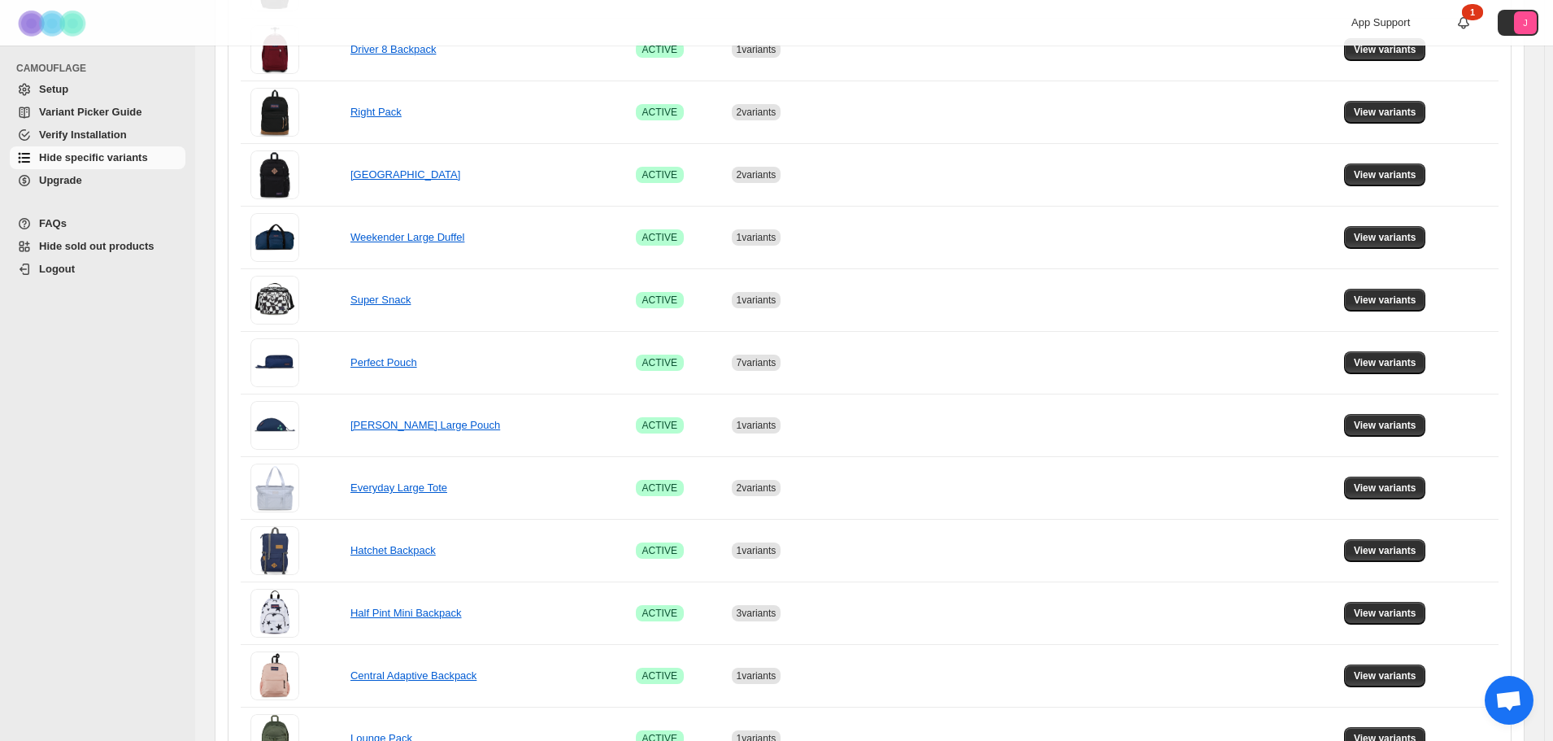
scroll to position [569, 0]
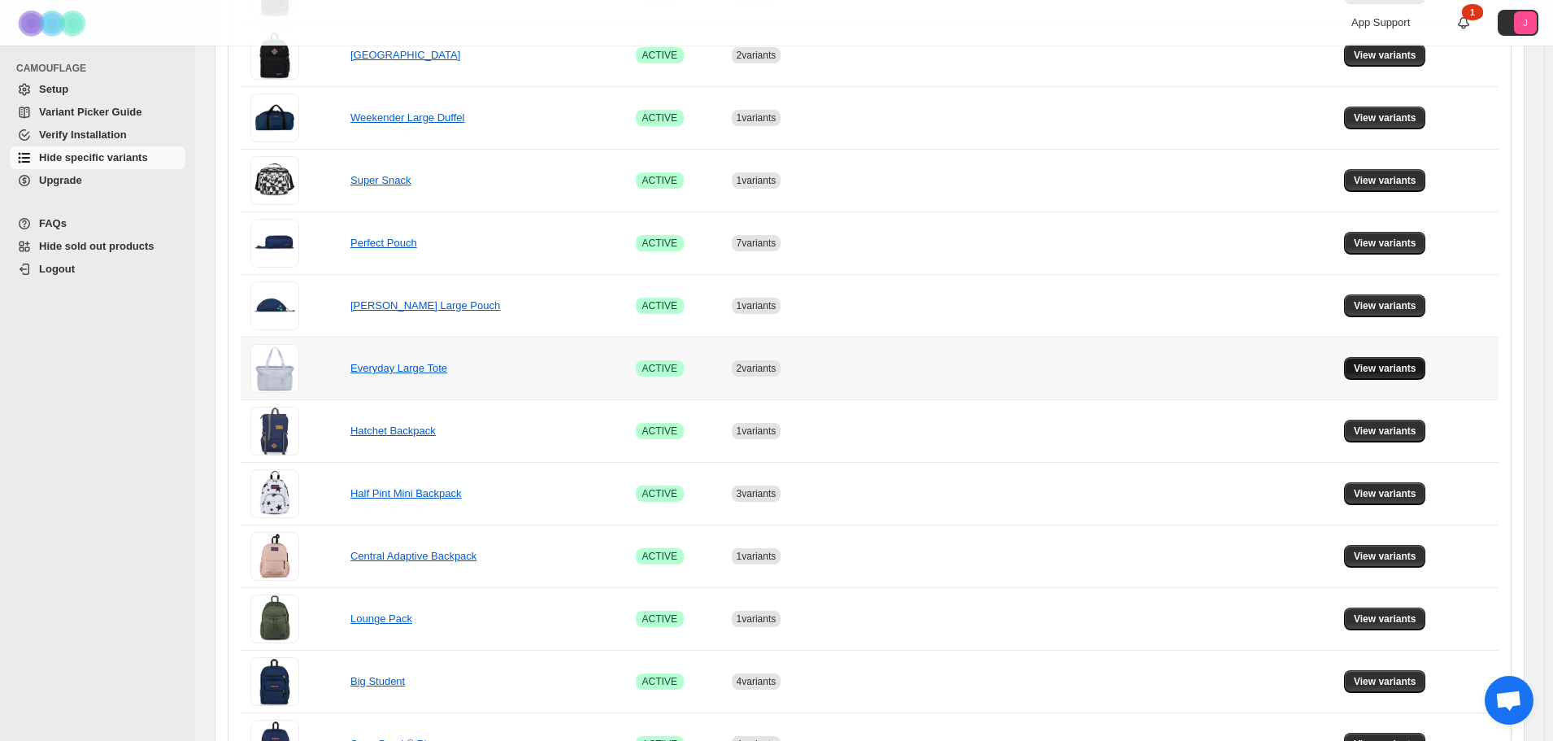
click at [1361, 375] on button "View variants" at bounding box center [1385, 368] width 82 height 23
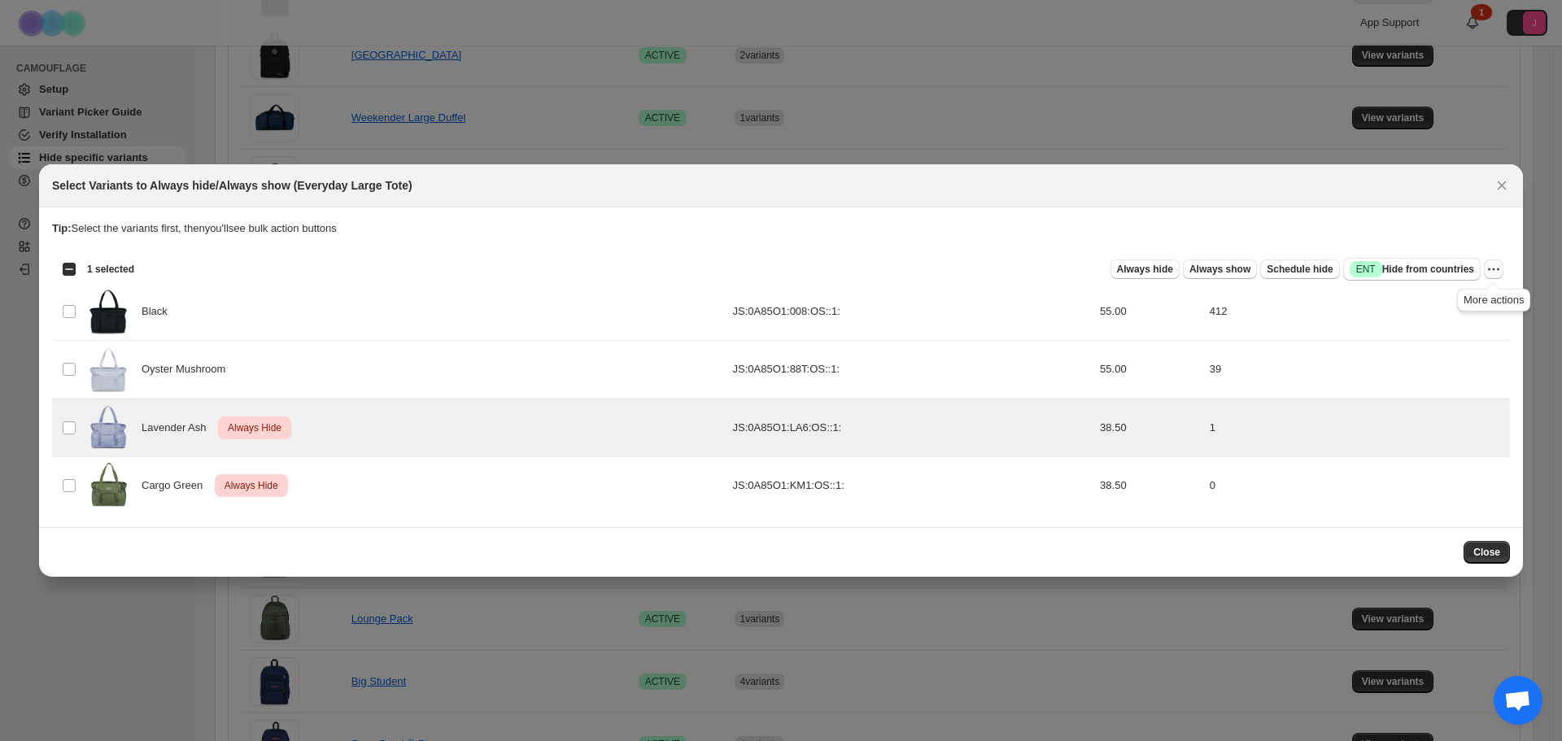
click at [1492, 268] on icon "More actions" at bounding box center [1493, 269] width 16 height 16
drag, startPoint x: 1444, startPoint y: 301, endPoint x: 1410, endPoint y: 294, distance: 34.8
click at [1444, 302] on span "Undo always hide" at bounding box center [1417, 301] width 84 height 12
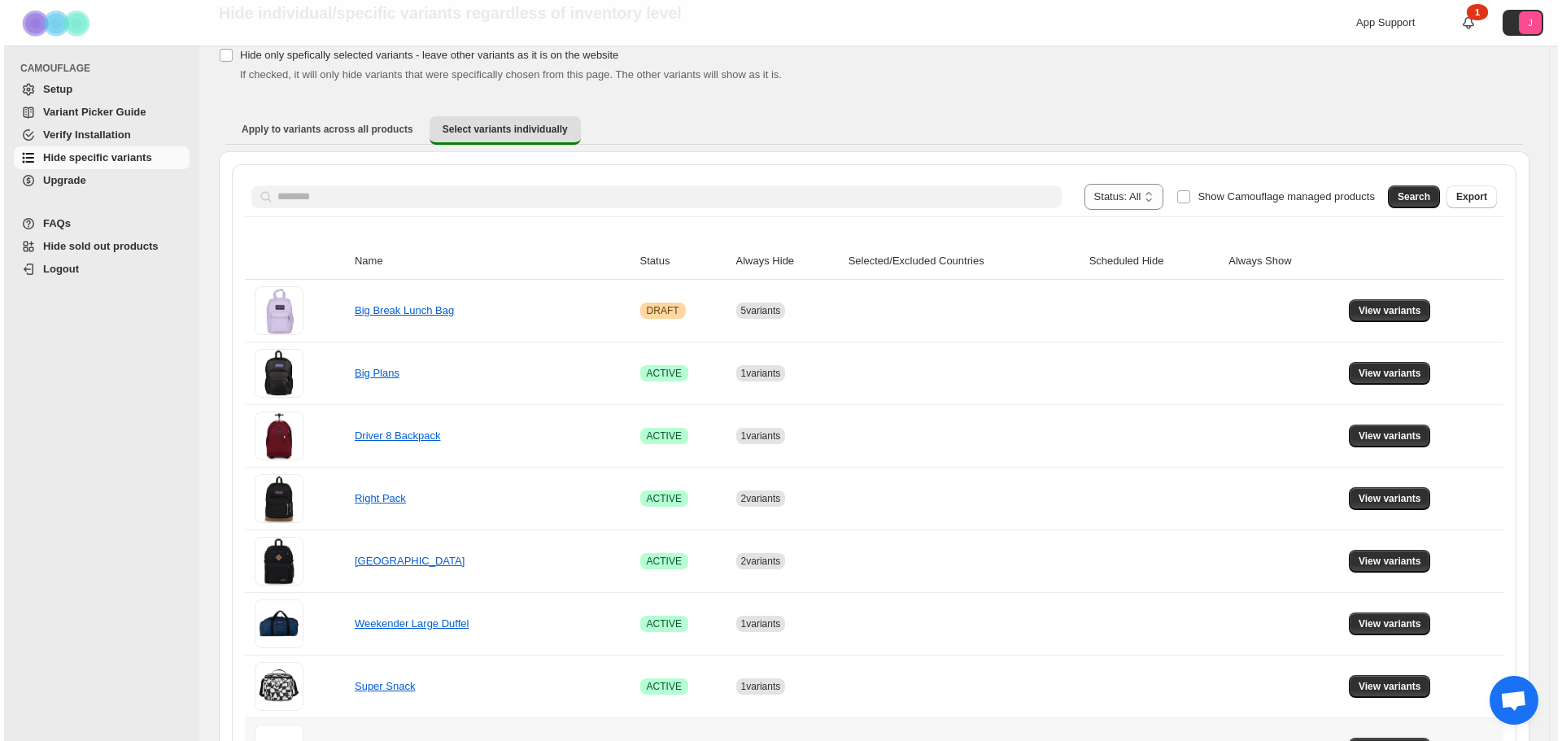
scroll to position [0, 0]
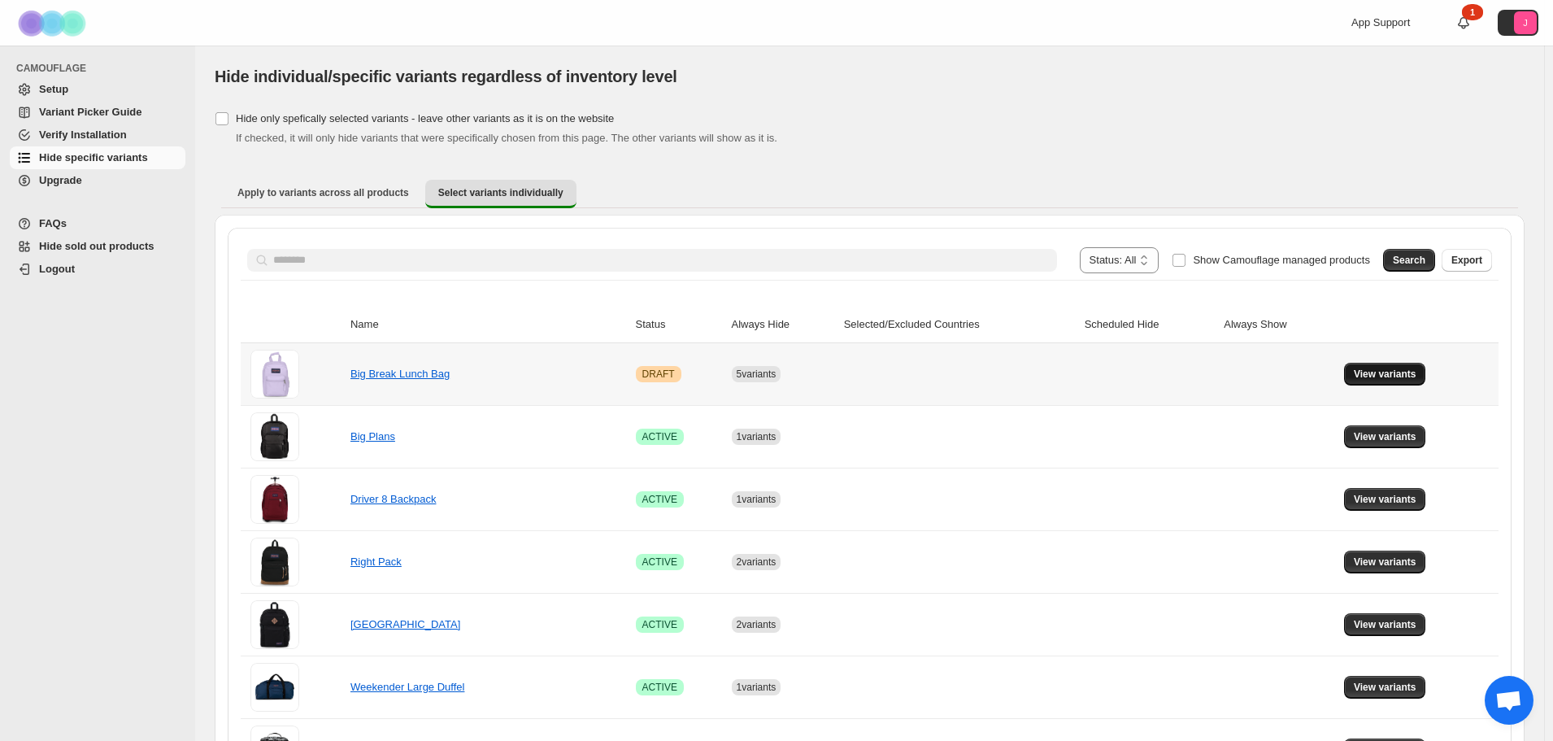
click at [1395, 374] on span "View variants" at bounding box center [1385, 374] width 63 height 13
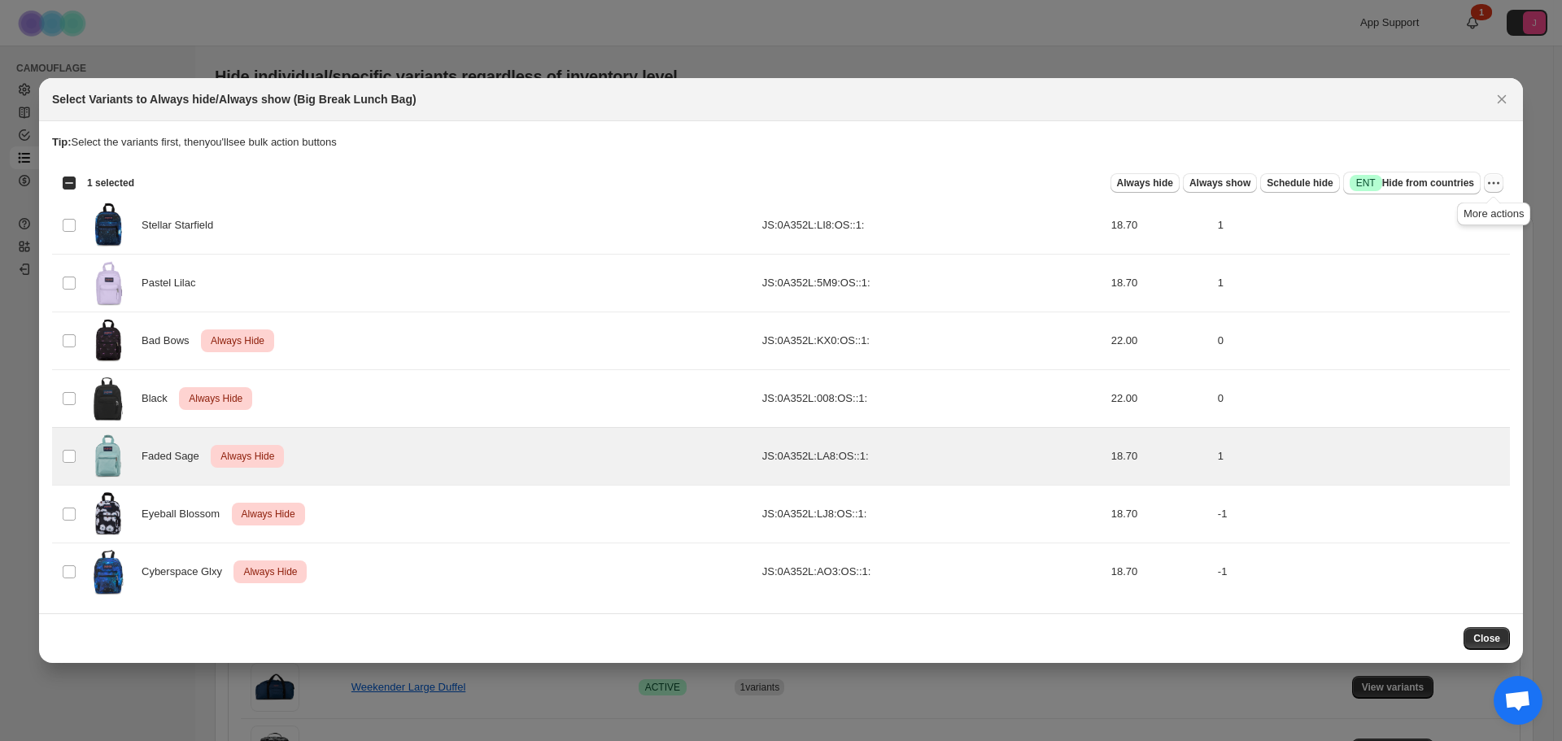
click at [1485, 182] on icon "More actions" at bounding box center [1493, 183] width 16 height 16
click at [1453, 209] on span "Undo always hide" at bounding box center [1417, 214] width 84 height 12
